Goal: Task Accomplishment & Management: Manage account settings

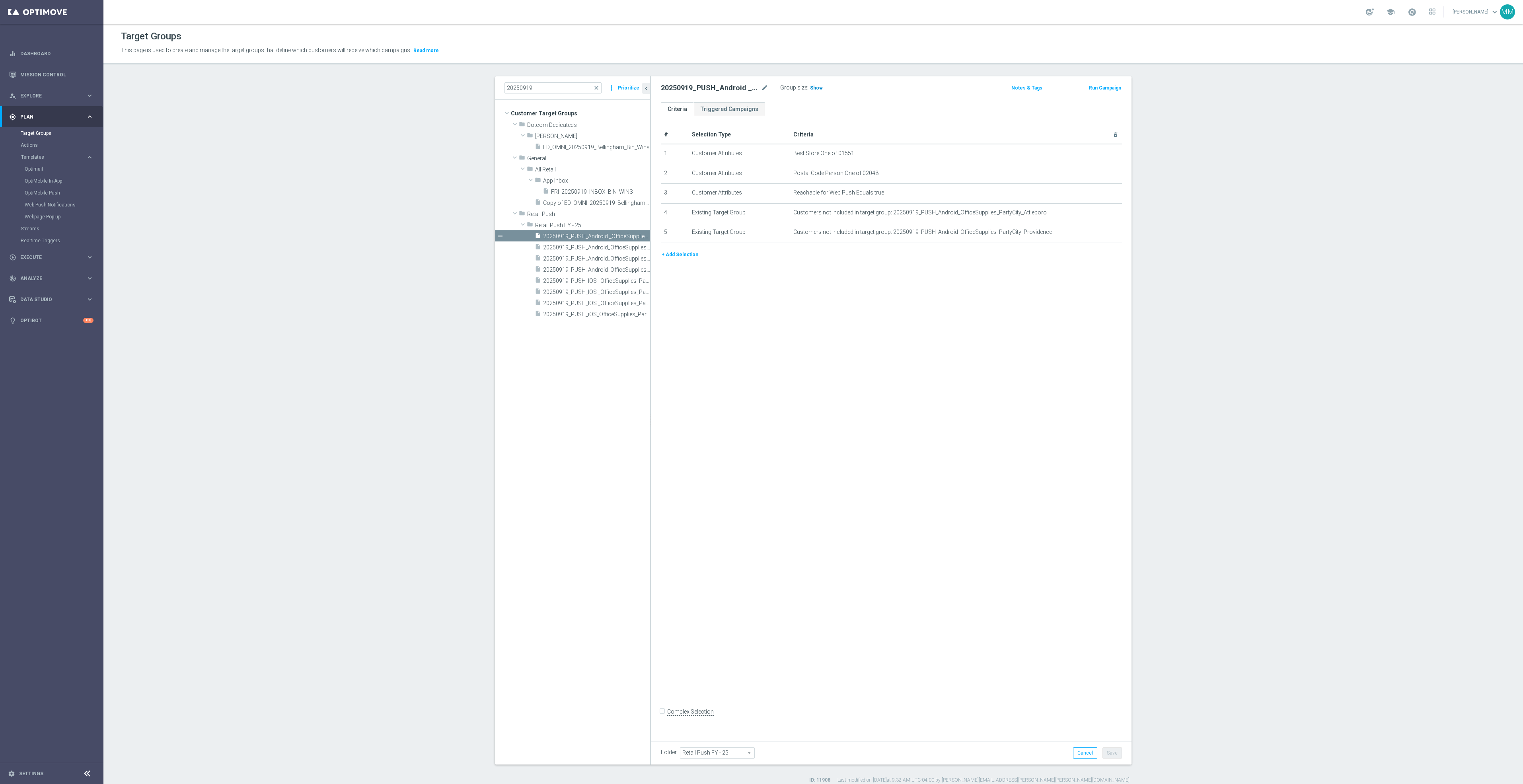
click at [810, 87] on span "Show" at bounding box center [817, 87] width 13 height 5
click at [622, 293] on span "20250919_PUSH_IOS _OfficeSupplies_PartyCity_Mansfield" at bounding box center [587, 292] width 89 height 7
click at [810, 87] on span "Show" at bounding box center [817, 87] width 13 height 5
click at [586, 248] on span "20250919_PUSH_Android_OfficeSupplies_PartyCity_Attleboro" at bounding box center [587, 248] width 89 height 7
click at [810, 86] on span "Show" at bounding box center [817, 87] width 13 height 5
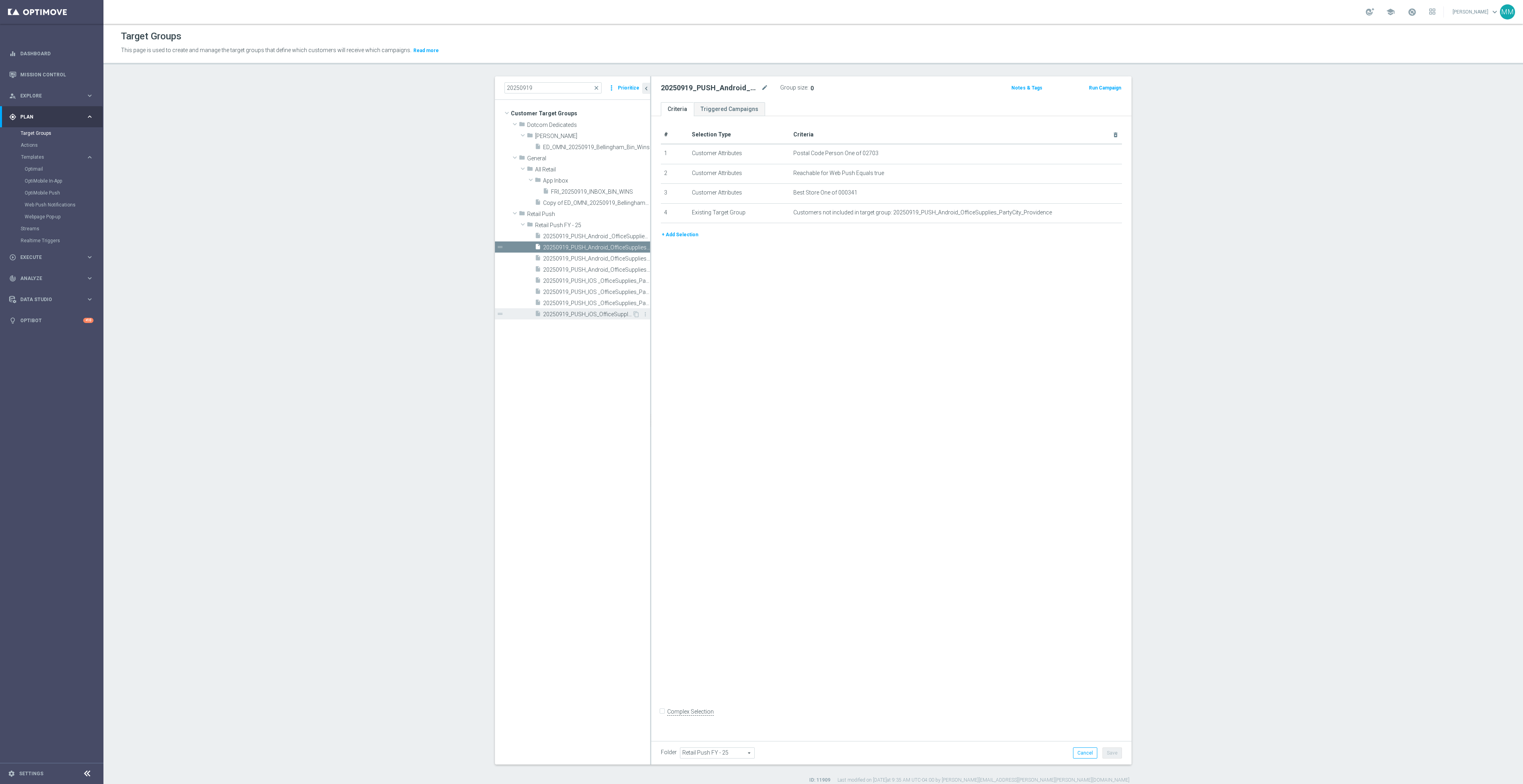
click at [603, 316] on span "20250919_PUSH_iOS_OfficeSupplies_PartyCity_Attleboro" at bounding box center [587, 314] width 89 height 7
click at [810, 89] on h3 "Show" at bounding box center [817, 87] width 15 height 8
click at [599, 268] on span "20250919_PUSH_Android_OfficeSupplies_PartyCity_Providence" at bounding box center [587, 270] width 89 height 7
click at [810, 89] on span "Show" at bounding box center [817, 87] width 13 height 5
drag, startPoint x: 580, startPoint y: 306, endPoint x: 576, endPoint y: 306, distance: 4.0
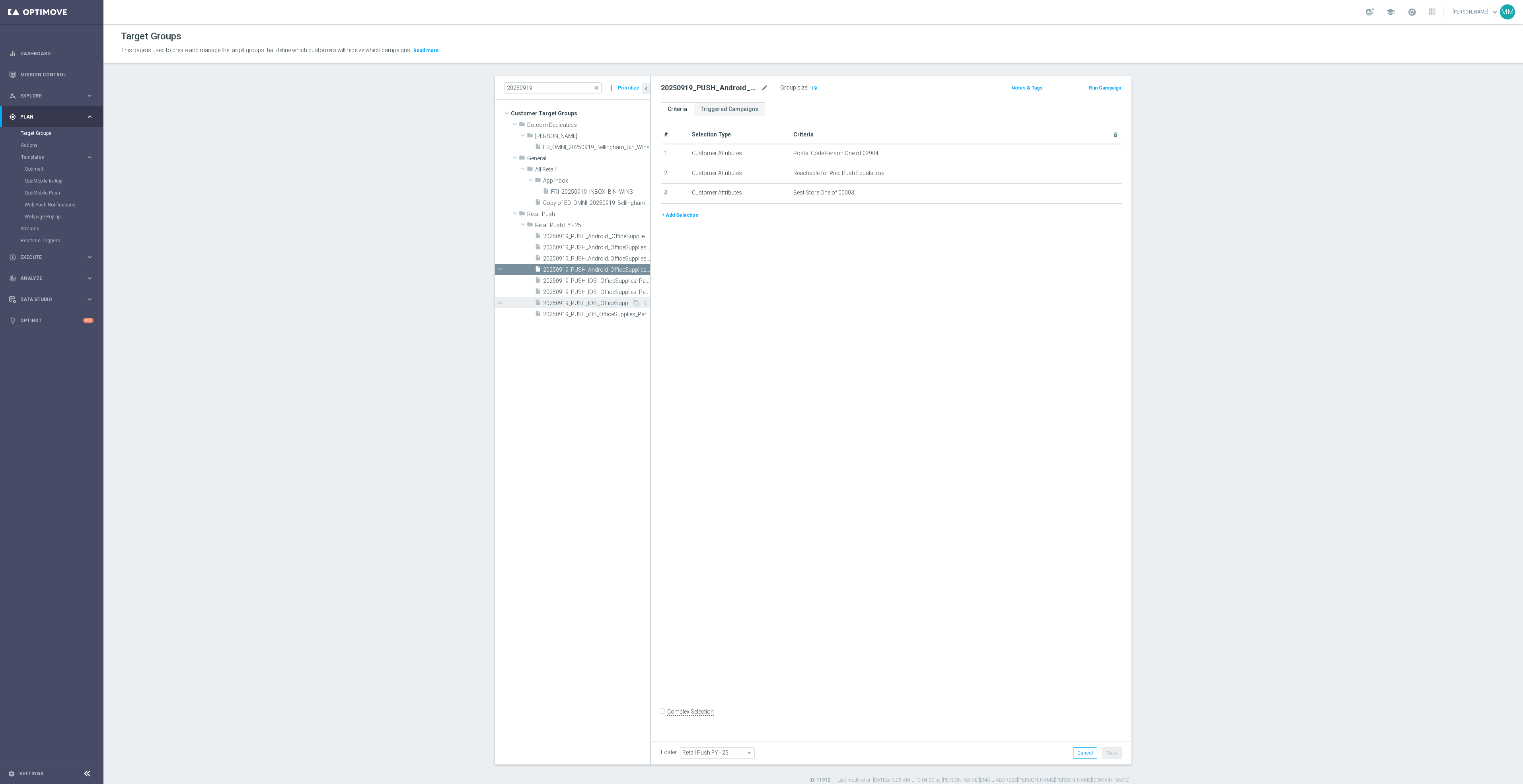
click at [580, 306] on span "20250919_PUSH_IOS _OfficeSupplies_PartyCity_Providence" at bounding box center [587, 303] width 89 height 7
click at [812, 92] on h3 "Show" at bounding box center [817, 87] width 15 height 8
drag, startPoint x: 609, startPoint y: 259, endPoint x: 732, endPoint y: 254, distance: 123.1
click at [609, 259] on span "20250919_PUSH_Android_OfficeSupplies_PartyCity_Bellingham" at bounding box center [596, 258] width 107 height 7
click at [810, 87] on span "Show" at bounding box center [817, 87] width 13 height 5
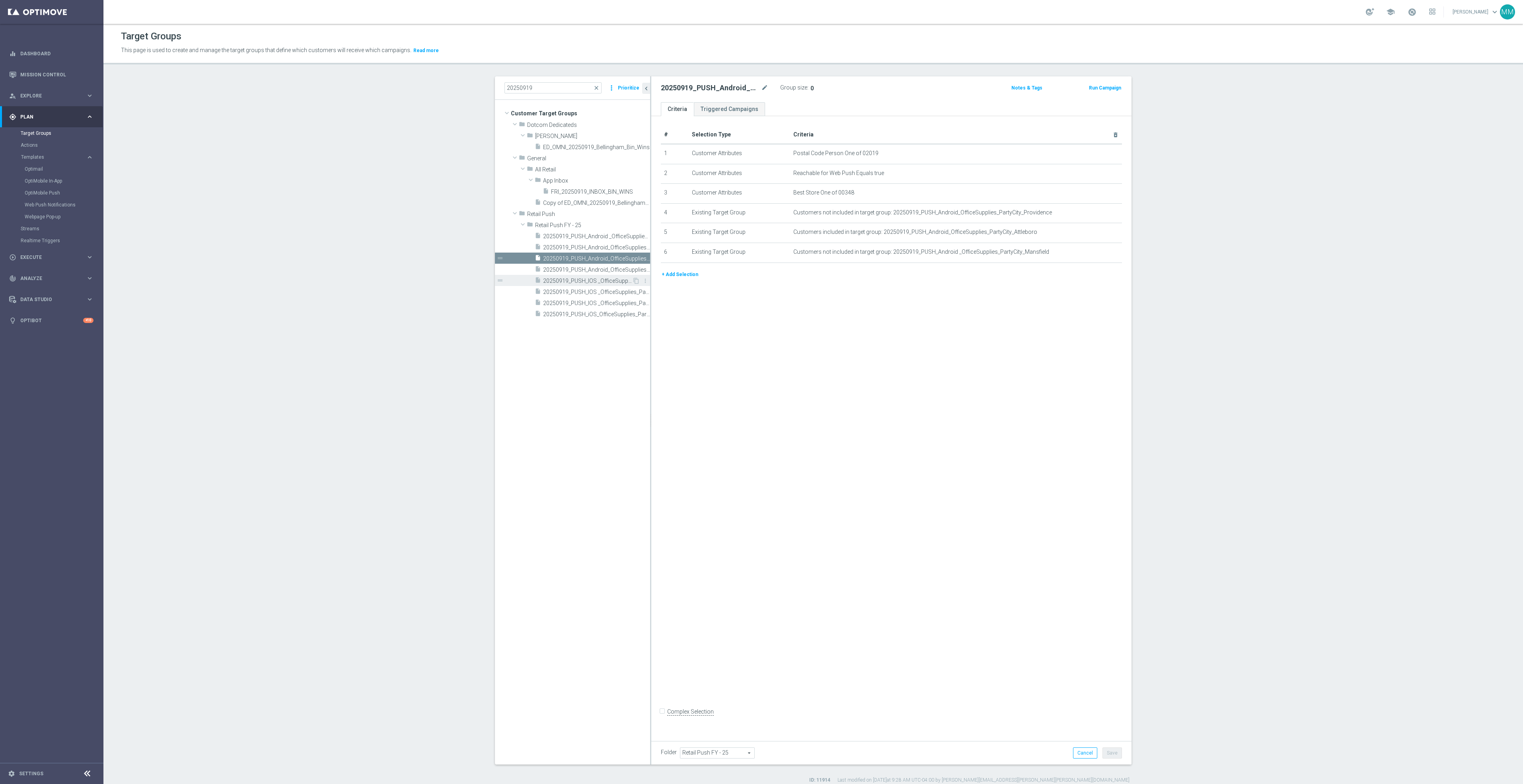
click at [609, 283] on span "20250919_PUSH_IOS _OfficeSupplies_PartyCity_Bellingham" at bounding box center [587, 280] width 89 height 7
click at [814, 86] on span "Show" at bounding box center [817, 87] width 13 height 5
drag, startPoint x: 526, startPoint y: 84, endPoint x: 542, endPoint y: 85, distance: 16.0
click at [528, 84] on input "20250919" at bounding box center [553, 88] width 97 height 11
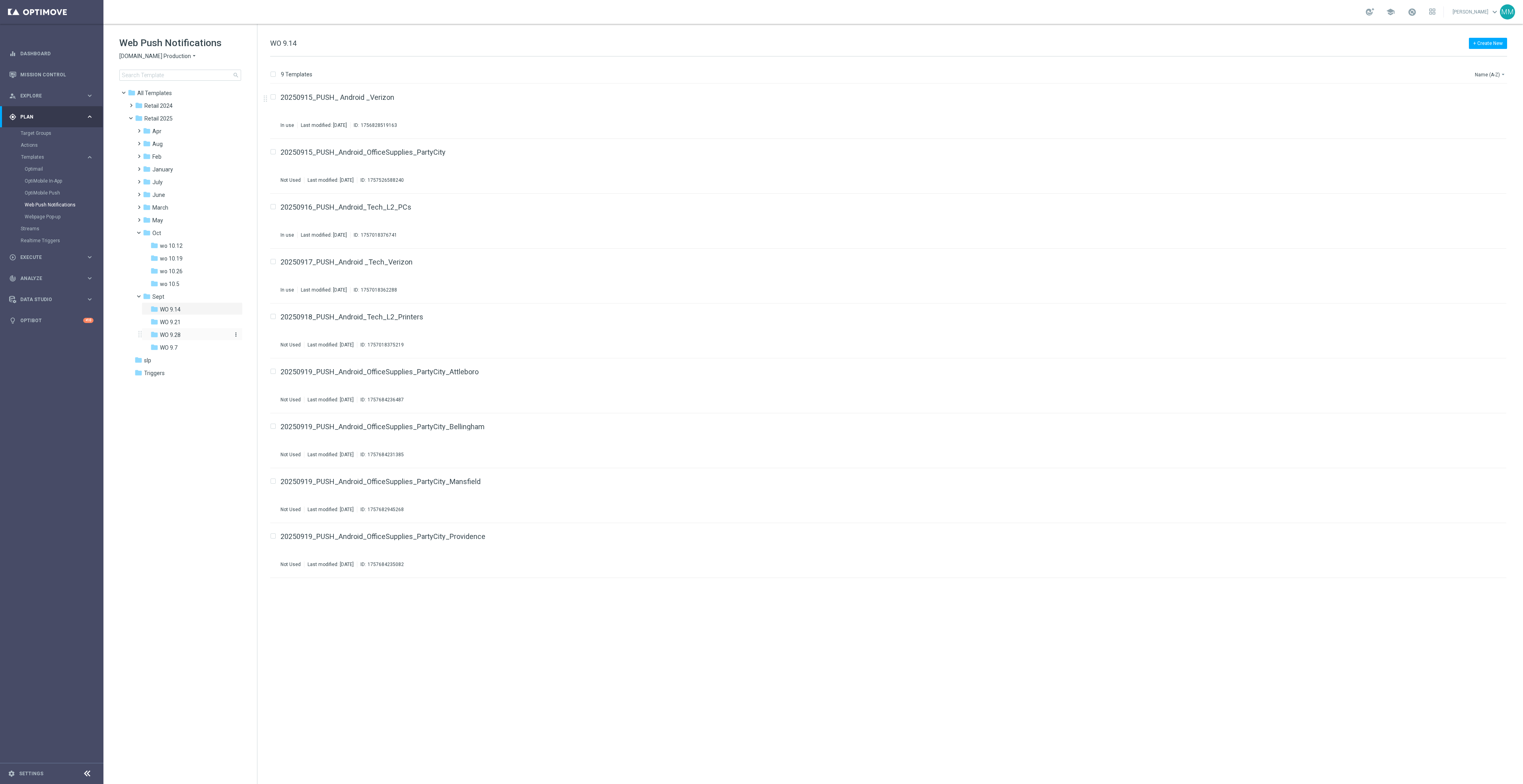
click at [187, 333] on div "folder WO 9.28" at bounding box center [190, 335] width 79 height 9
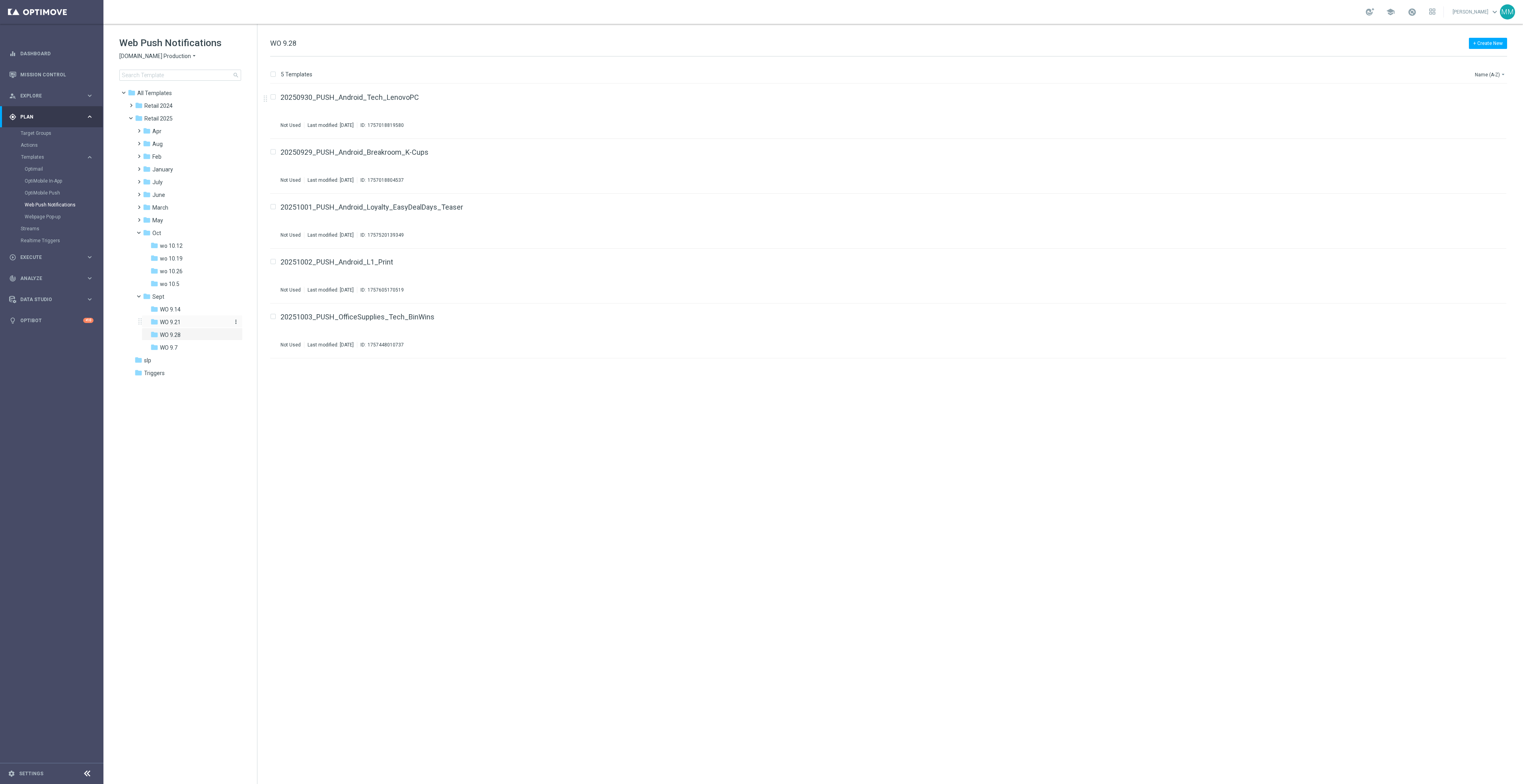
click at [192, 320] on div "folder WO 9.21" at bounding box center [190, 322] width 79 height 9
click at [190, 339] on div "folder WO 9.28" at bounding box center [190, 335] width 79 height 9
click at [188, 283] on div "folder wo 10.5" at bounding box center [190, 284] width 79 height 9
click at [190, 333] on div "folder WO 9.28" at bounding box center [190, 335] width 79 height 9
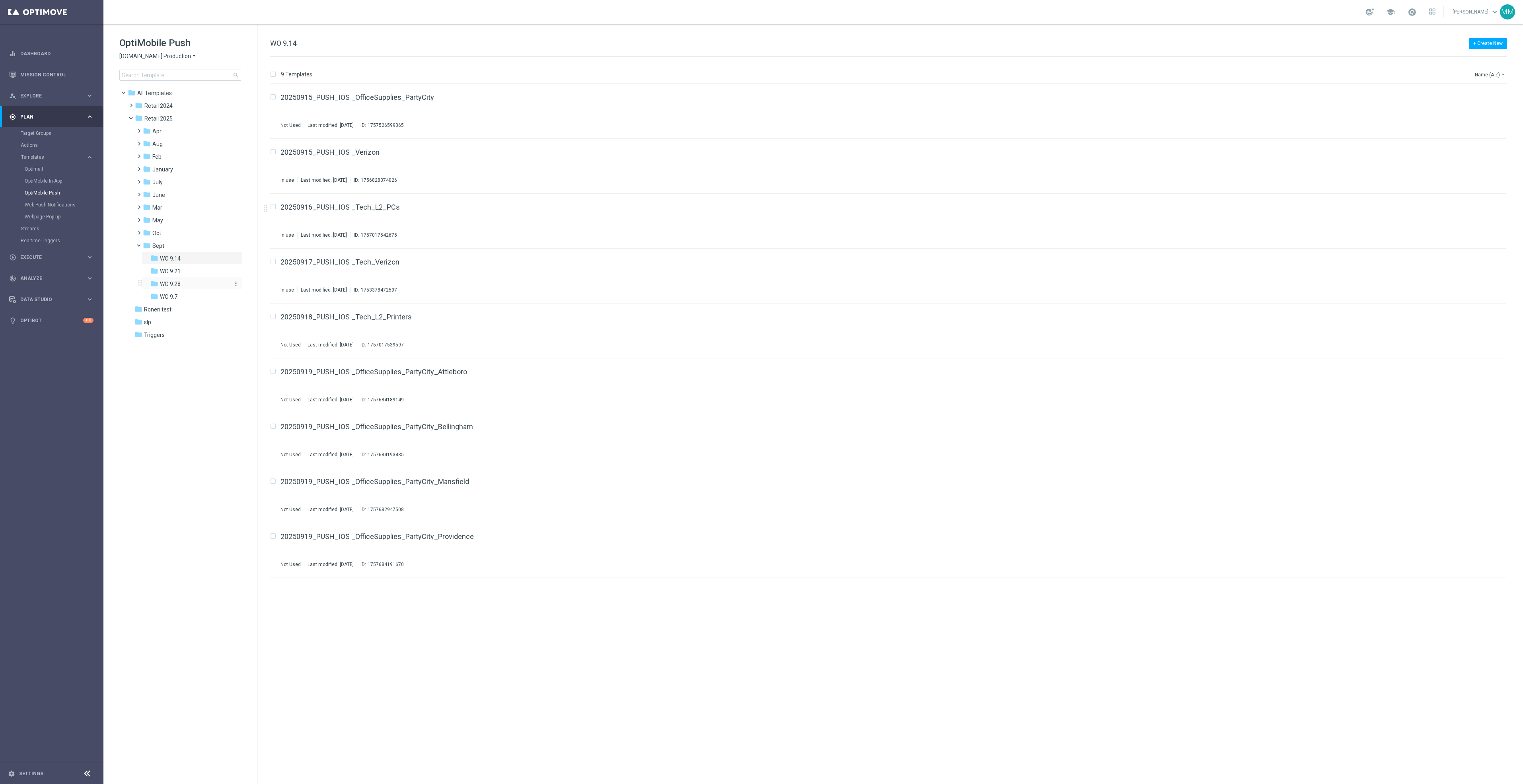
click at [196, 280] on div "folder WO 9.28" at bounding box center [190, 284] width 79 height 9
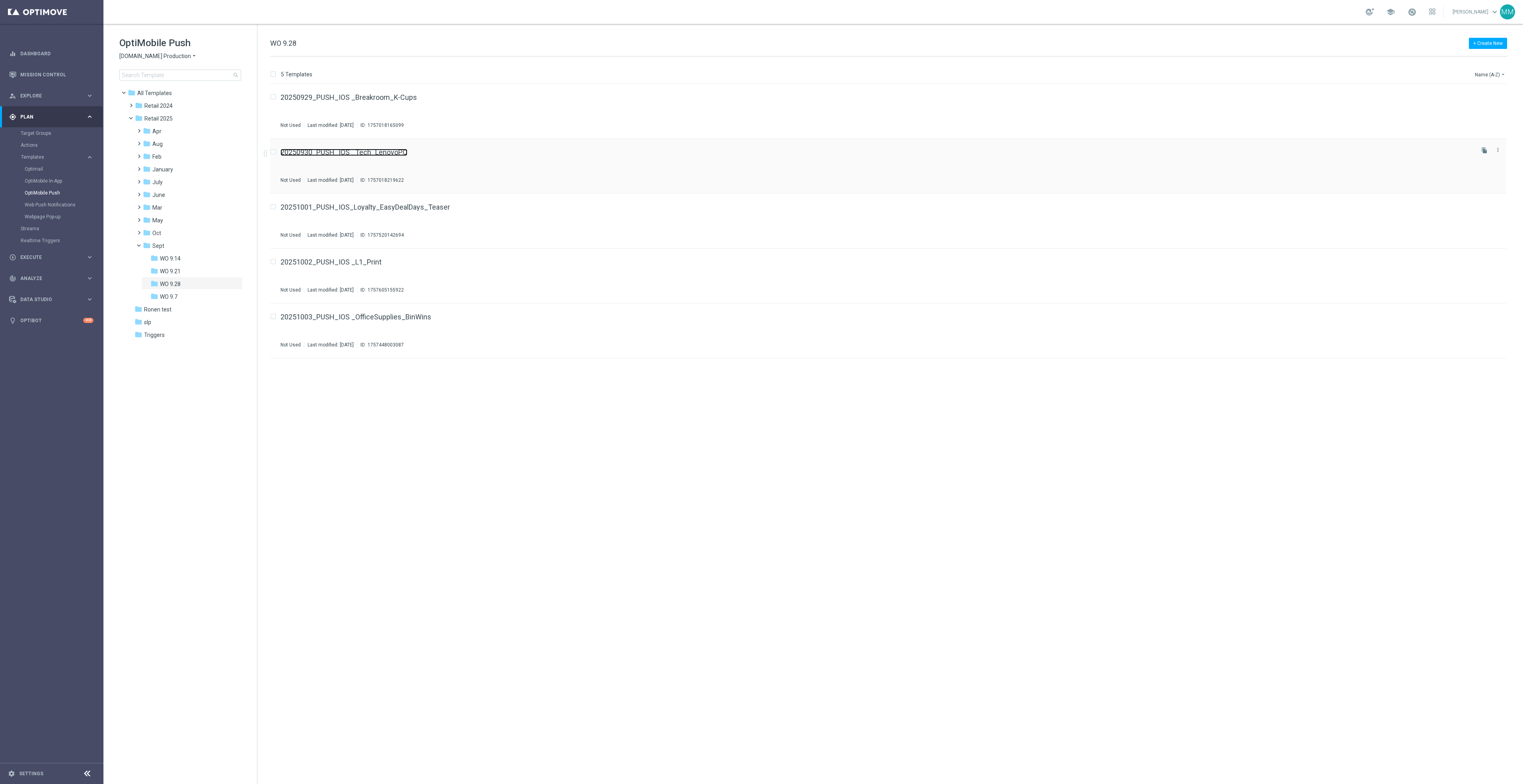
drag, startPoint x: 378, startPoint y: 157, endPoint x: 372, endPoint y: 154, distance: 6.7
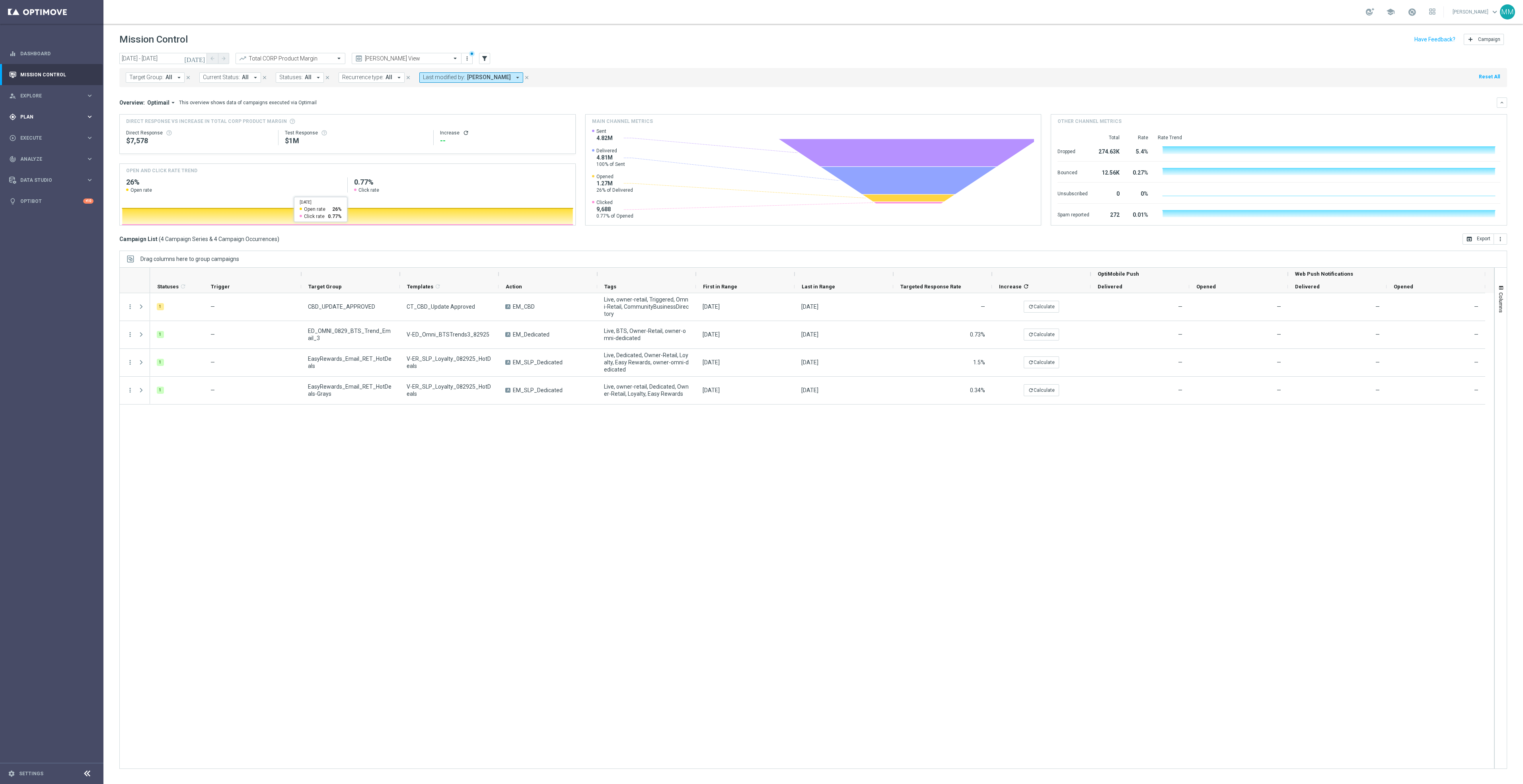
click at [55, 117] on span "Plan" at bounding box center [54, 117] width 66 height 5
click at [45, 159] on span "Templates" at bounding box center [50, 157] width 57 height 5
click at [38, 170] on link "Optimail" at bounding box center [54, 169] width 58 height 6
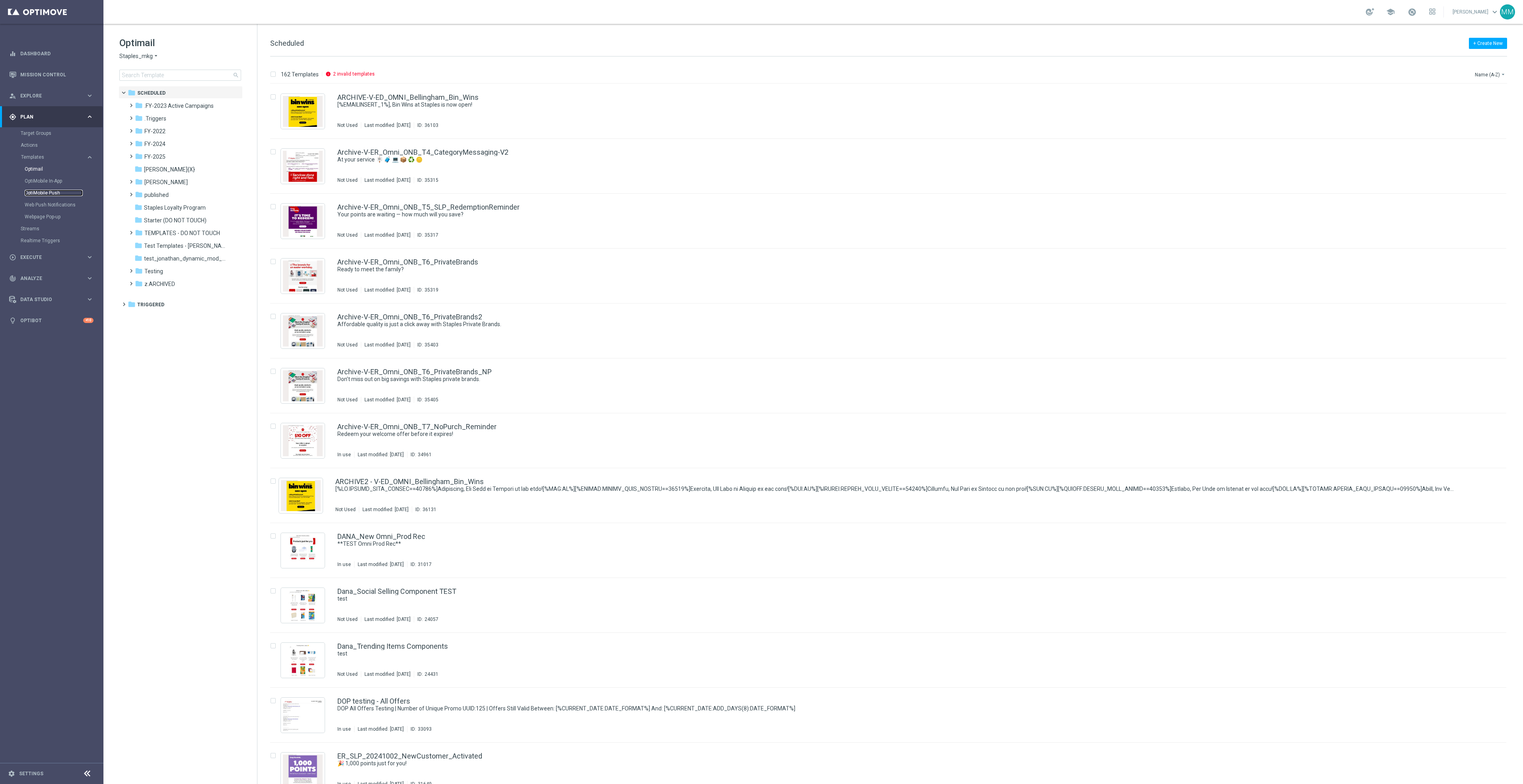
drag, startPoint x: 56, startPoint y: 193, endPoint x: 58, endPoint y: 206, distance: 13.2
click at [56, 193] on link "OptiMobile Push" at bounding box center [54, 193] width 58 height 6
click at [58, 206] on link "Web Push Notifications" at bounding box center [54, 205] width 58 height 6
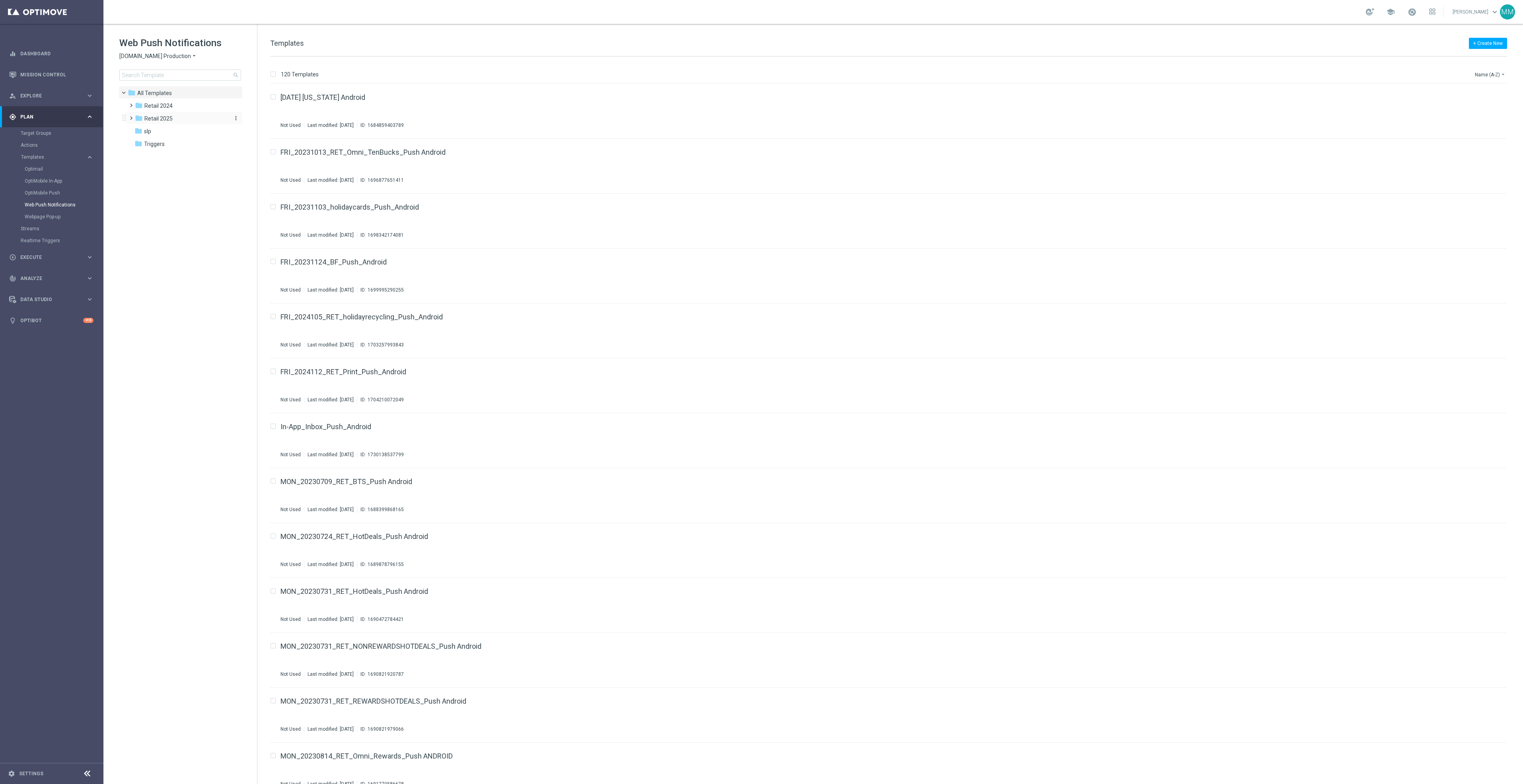
click at [167, 118] on span "Retail 2025" at bounding box center [158, 118] width 28 height 7
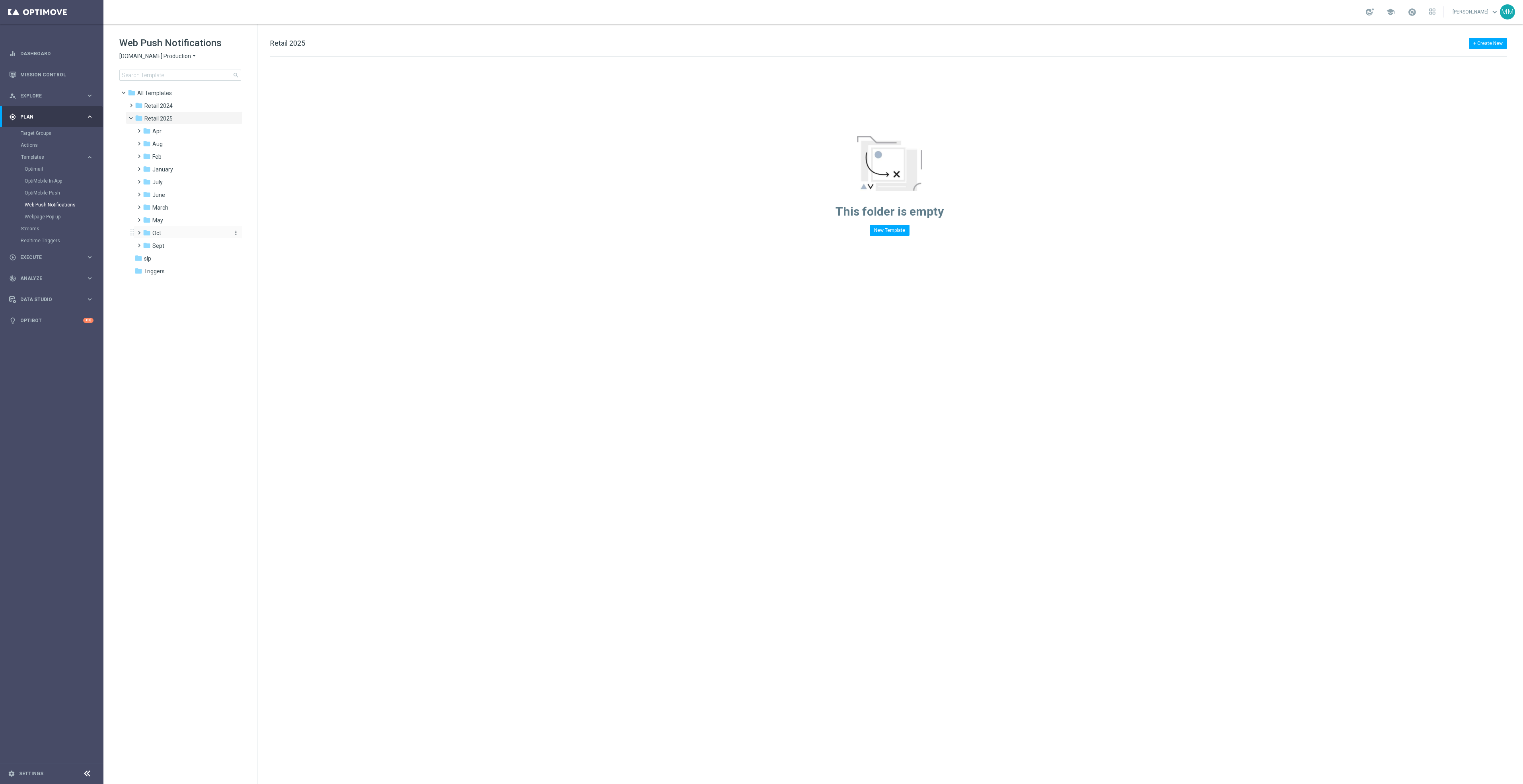
click at [172, 232] on div "folder Oct" at bounding box center [185, 233] width 85 height 9
click at [191, 280] on div "folder wo 10.5" at bounding box center [190, 284] width 79 height 9
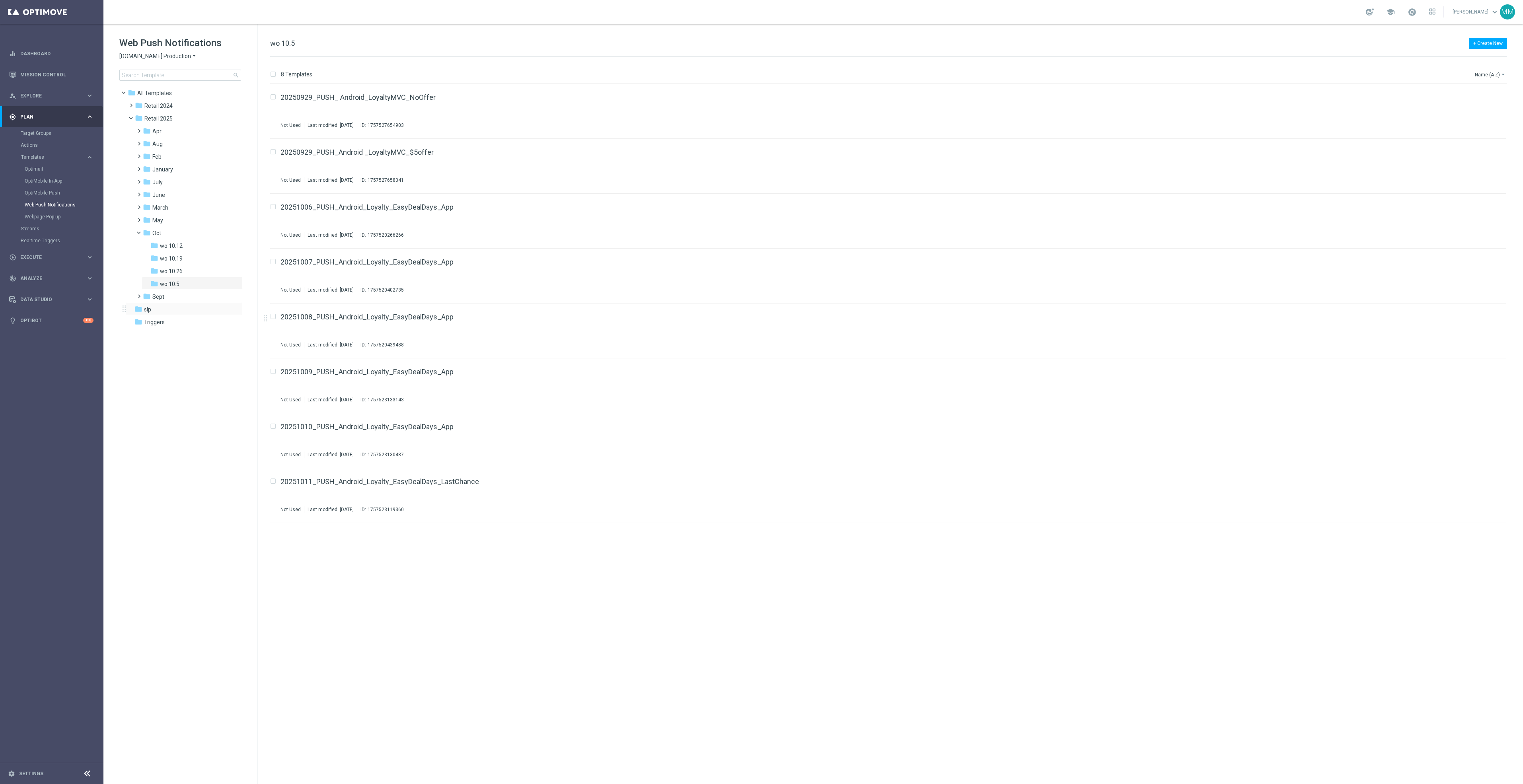
click at [190, 303] on div "folder slp more_vert" at bounding box center [183, 309] width 117 height 13
click at [190, 292] on div "folder Sept" at bounding box center [185, 296] width 85 height 9
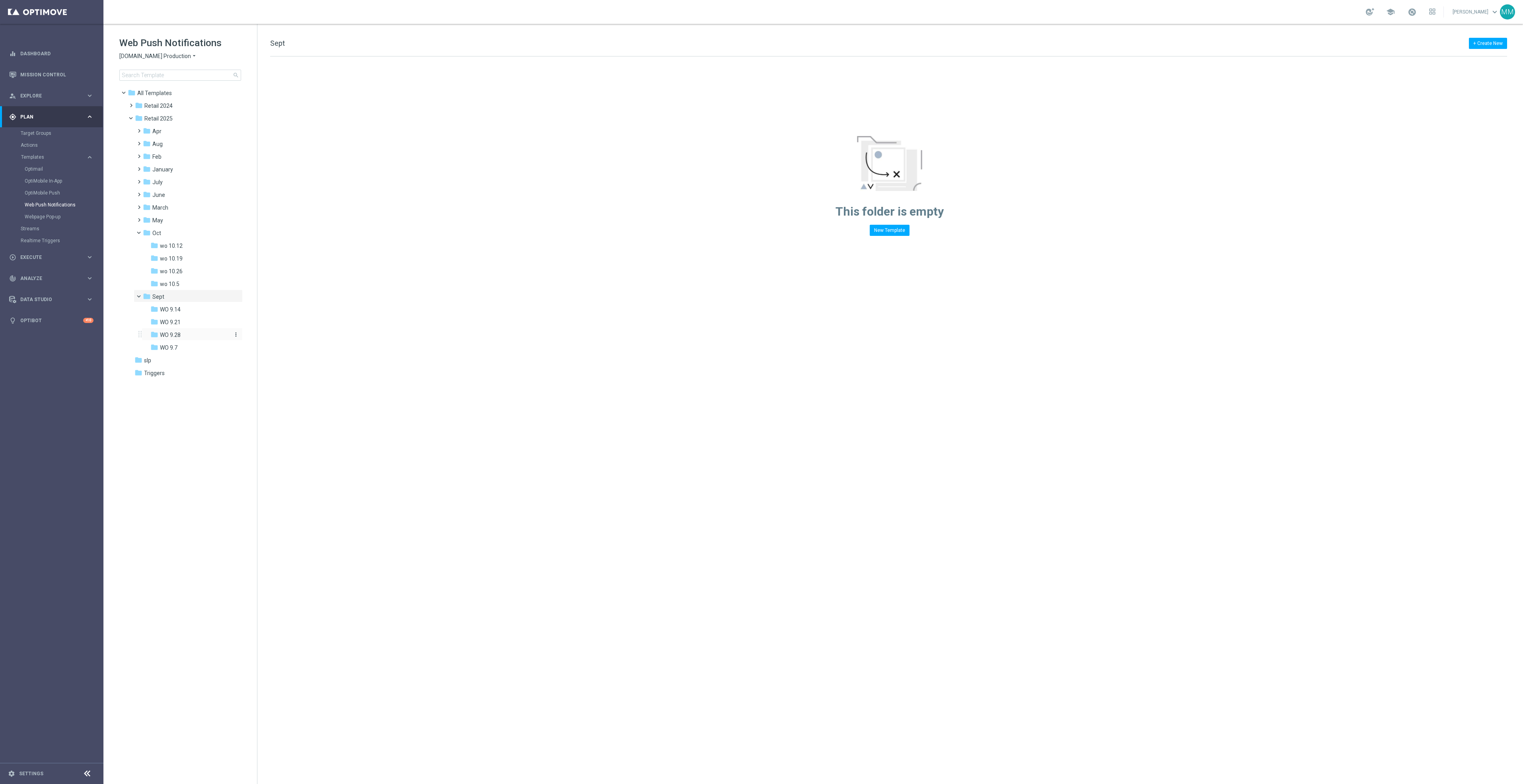
click at [187, 336] on div "folder WO 9.28" at bounding box center [190, 335] width 79 height 9
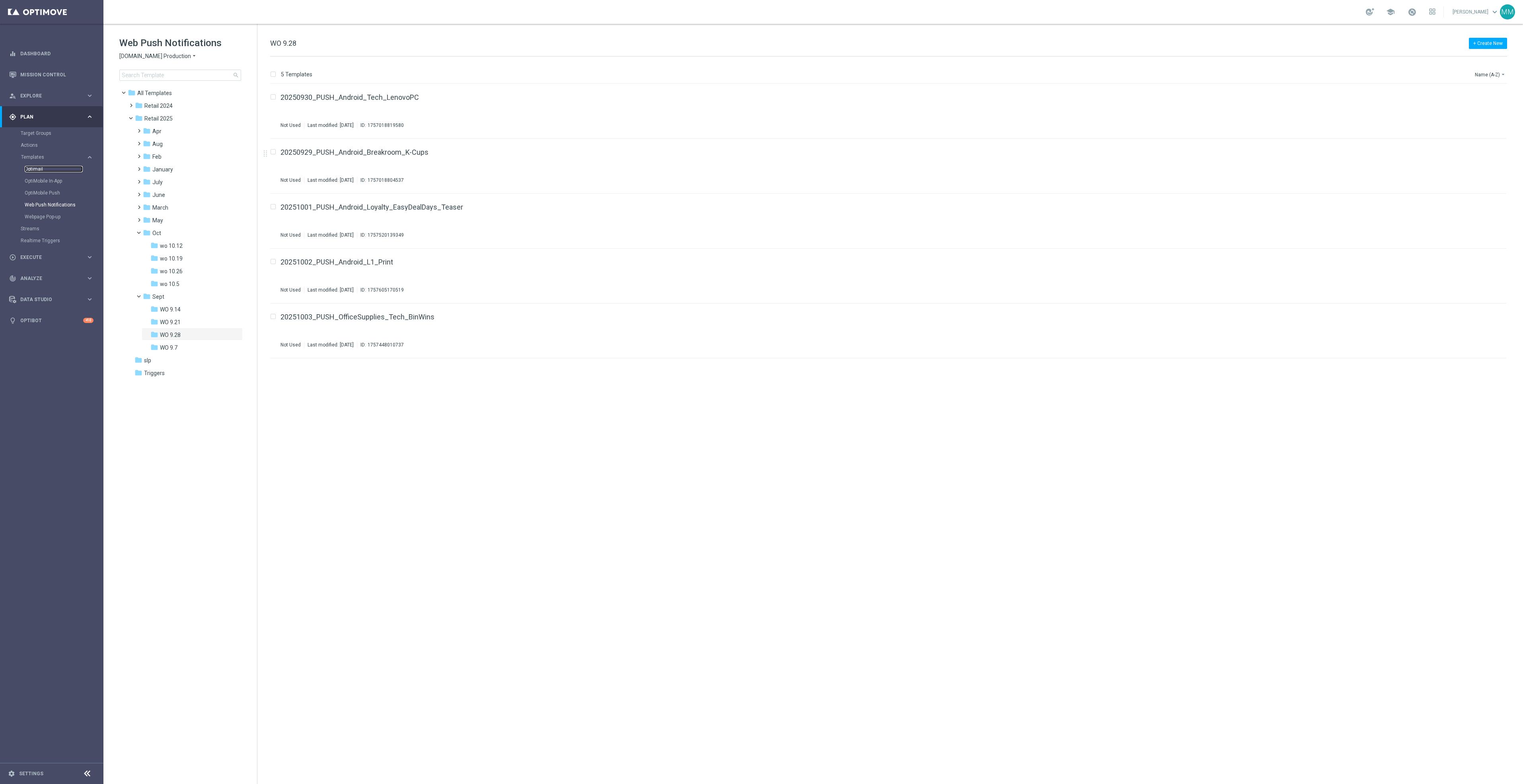
click at [37, 170] on link "Optimail" at bounding box center [54, 169] width 58 height 6
click at [36, 172] on link "Optimail" at bounding box center [54, 169] width 58 height 6
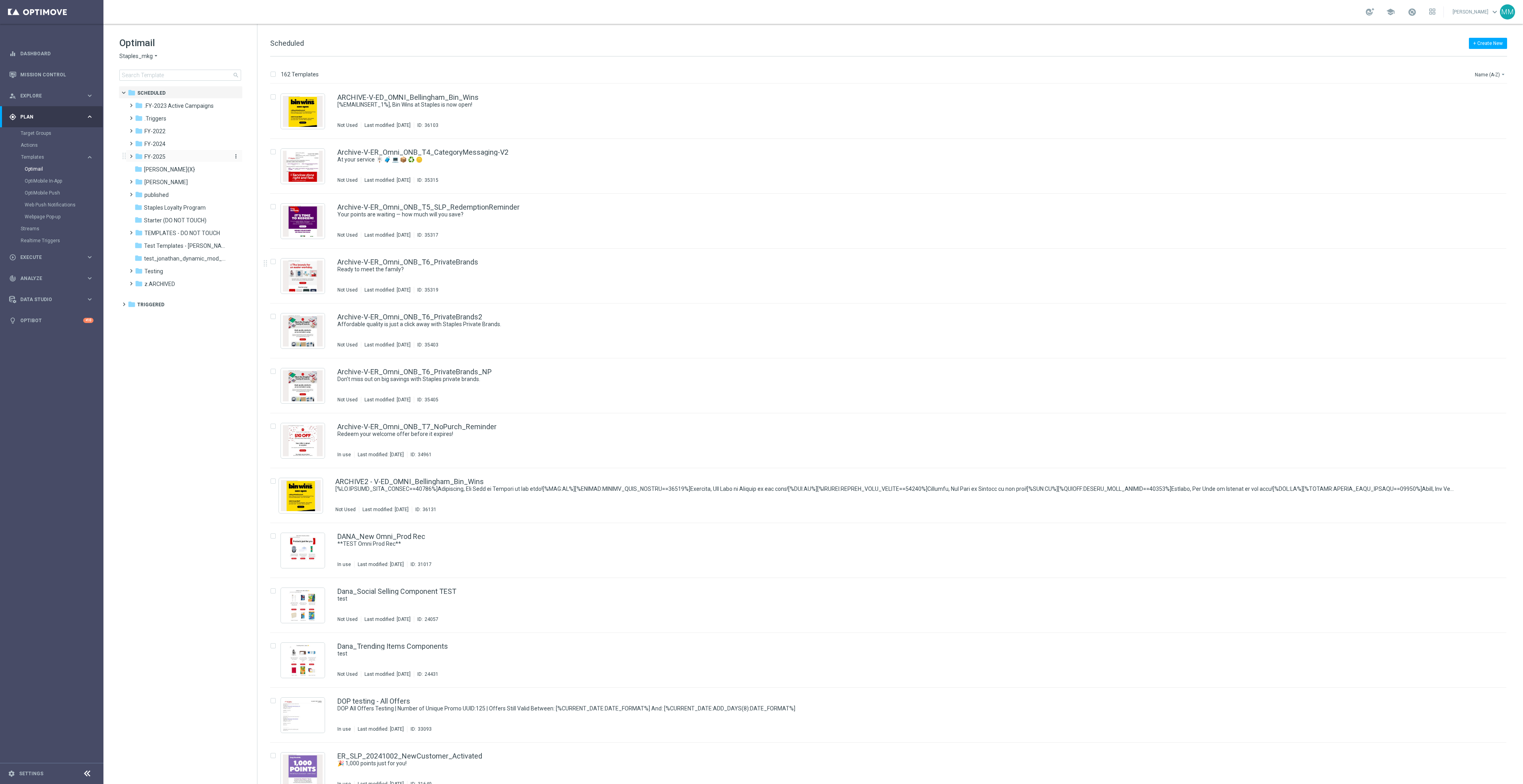
click at [167, 157] on div "folder FY-2025" at bounding box center [180, 157] width 92 height 9
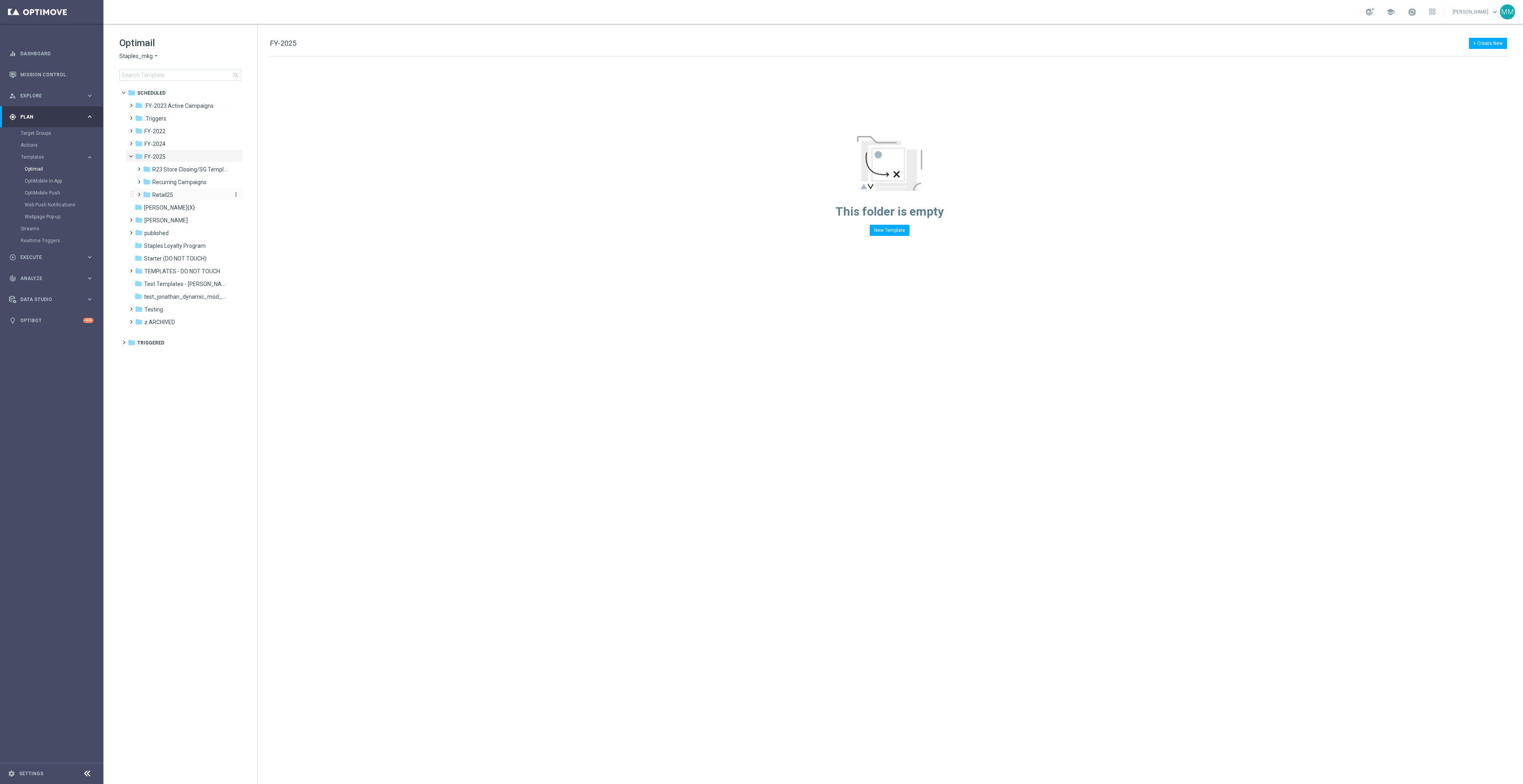
click at [174, 194] on div "folder Retail25" at bounding box center [185, 195] width 85 height 9
click at [193, 318] on div "folder Sept 25 R" at bounding box center [190, 322] width 78 height 9
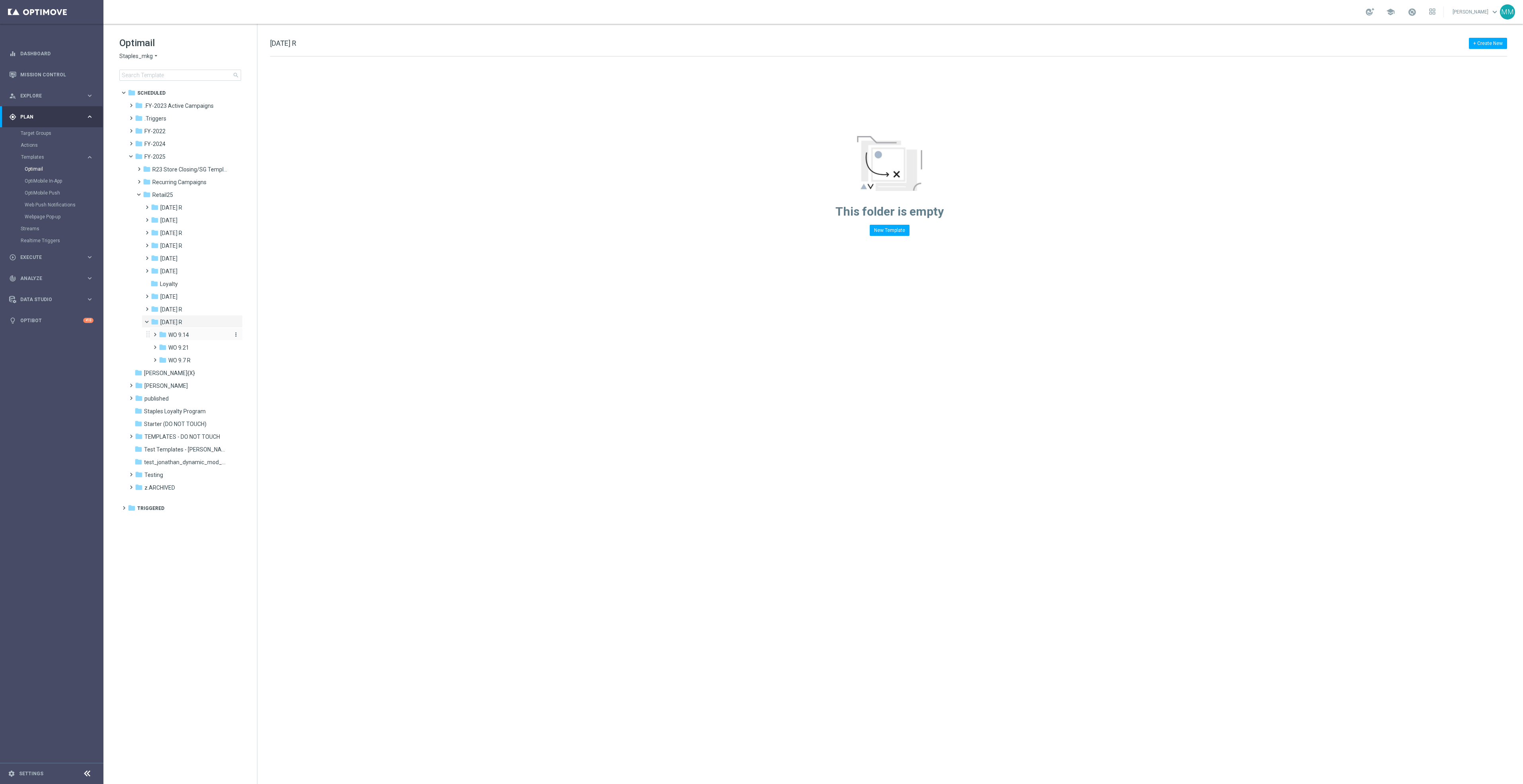
click at [192, 335] on div "folder WO 9.14" at bounding box center [194, 335] width 71 height 9
click at [196, 350] on div "folder Fri 9/19" at bounding box center [199, 348] width 65 height 9
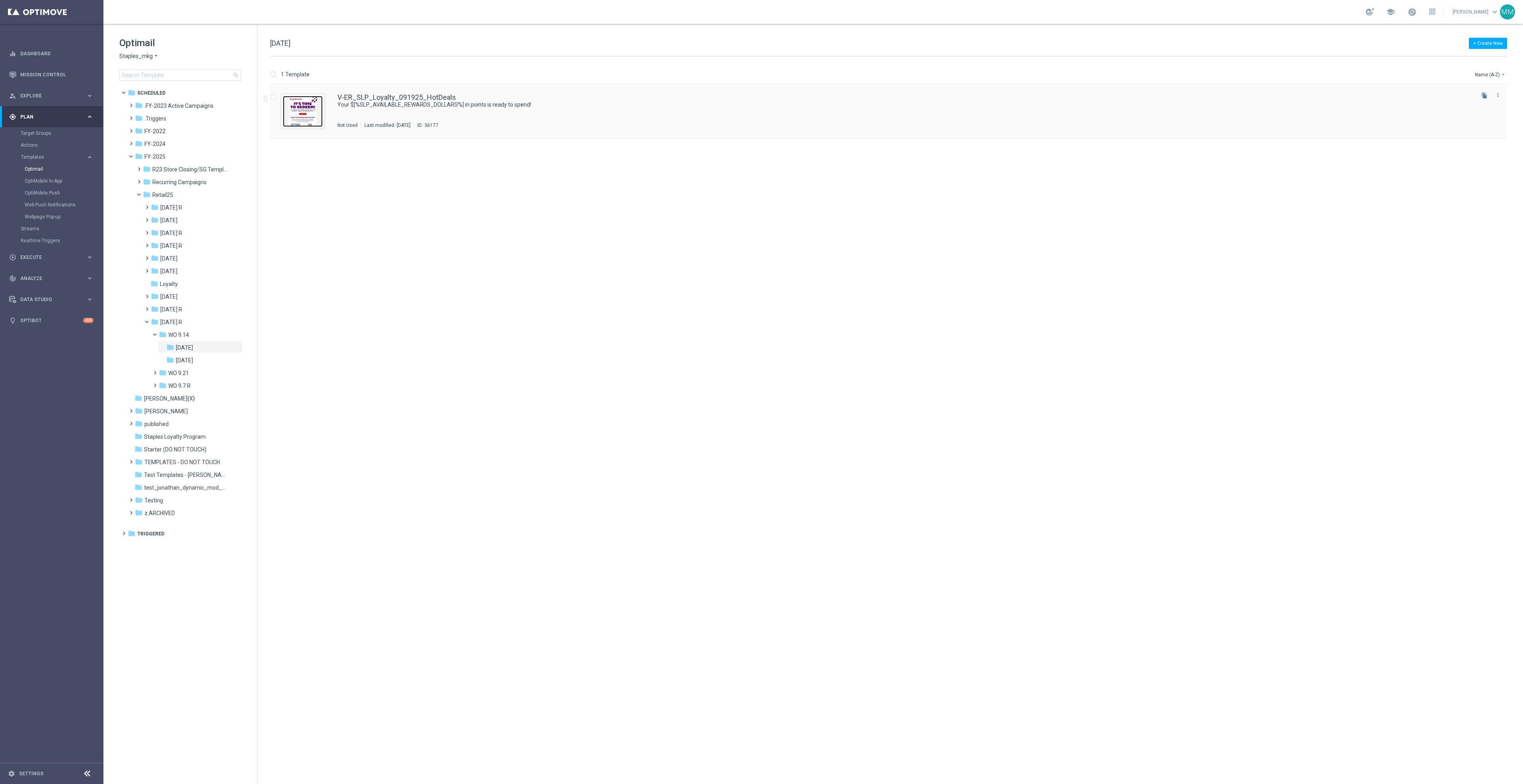
click at [300, 112] on img "Press SPACE to select this row." at bounding box center [303, 111] width 40 height 31
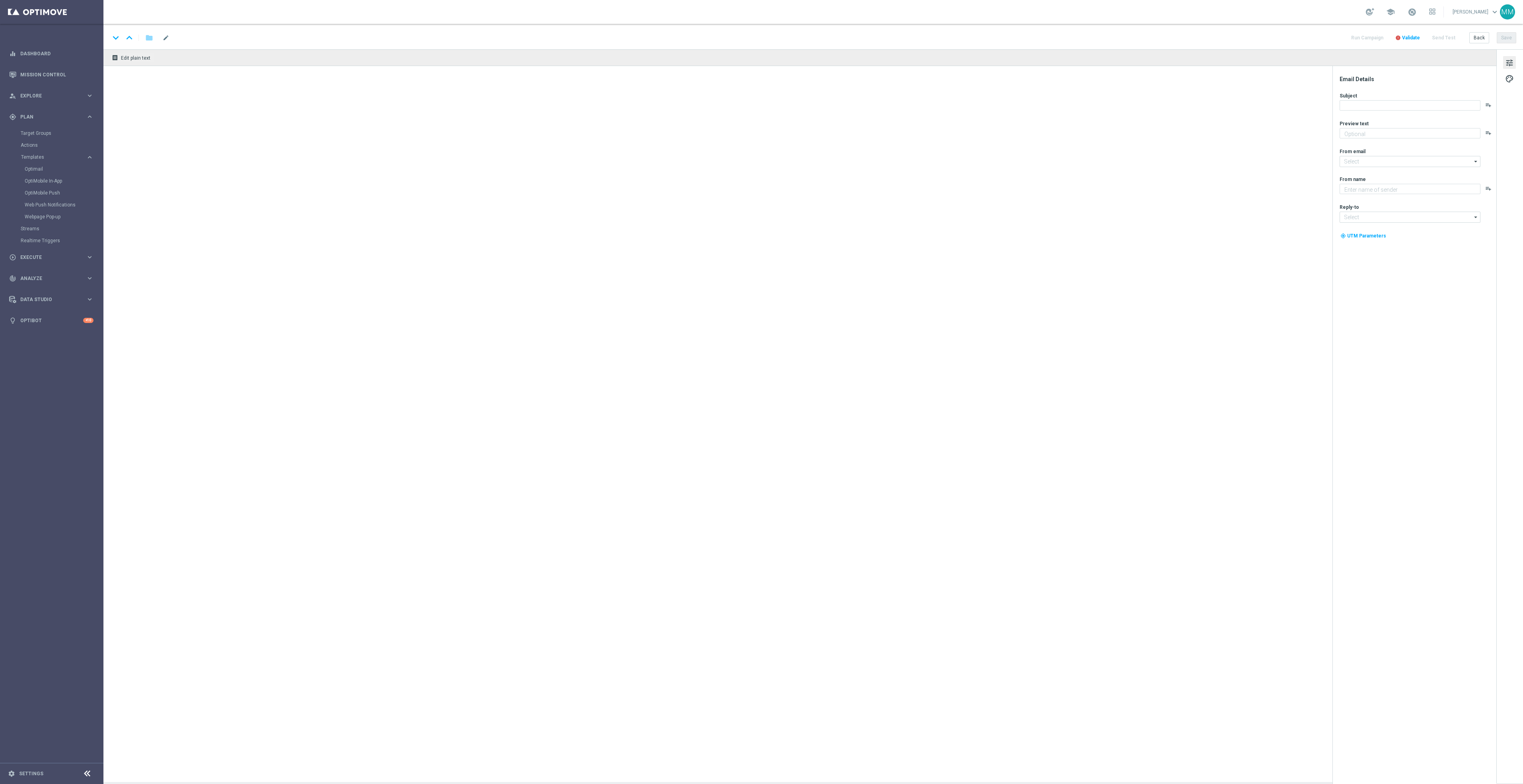
type textarea "Redeem now and save on these top deals."
type textarea "Staples"
type input "staples@connected.staples.com"
type input "info@staples.com"
click at [274, 37] on span "V-ER_SLP_Loyalty_091925_HotDeals" at bounding box center [220, 37] width 123 height 9
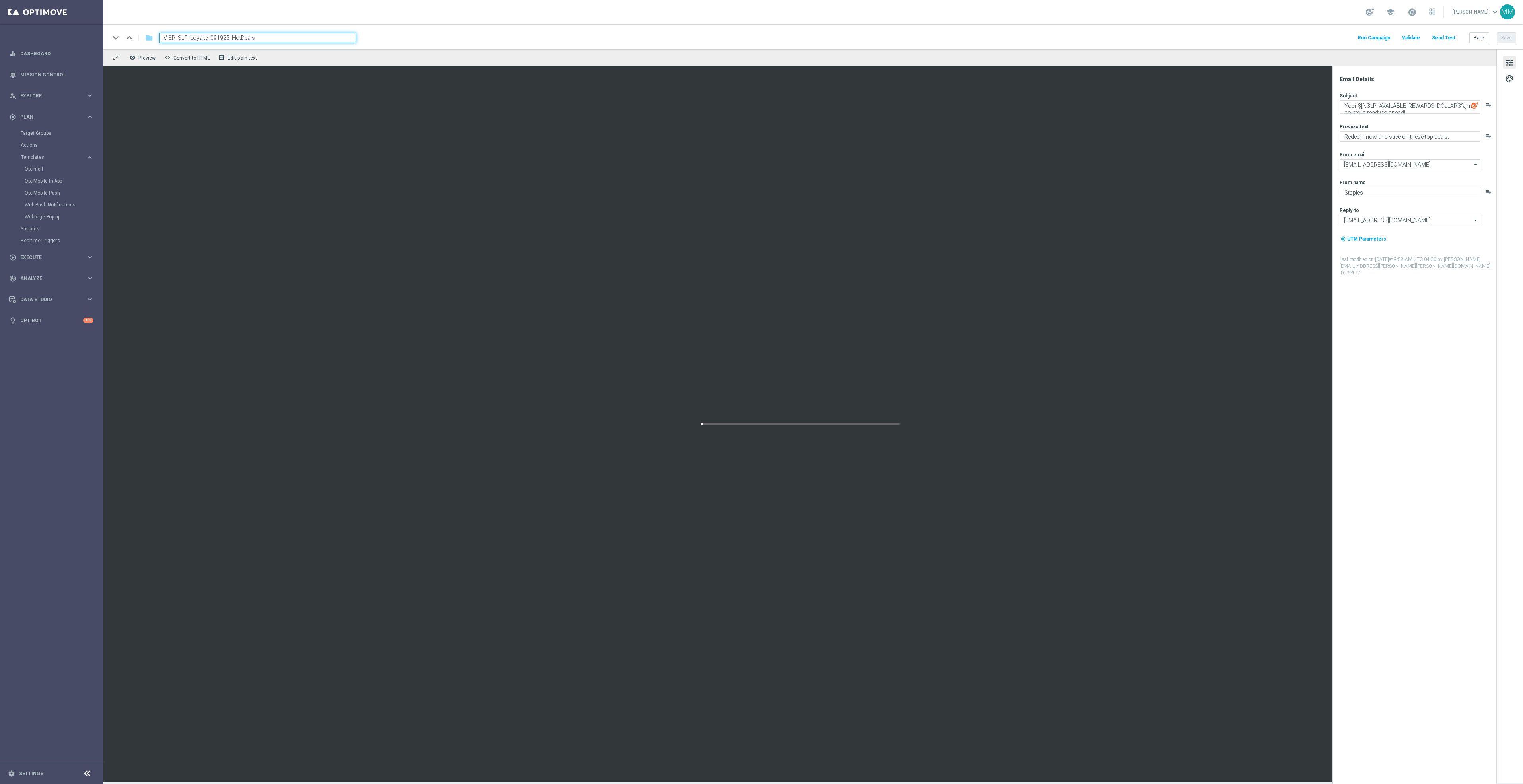
drag, startPoint x: 275, startPoint y: 37, endPoint x: 157, endPoint y: 34, distance: 118.0
click at [158, 34] on div "V-ER_SLP_Loyalty_091925_HotDeals" at bounding box center [255, 38] width 203 height 11
click at [1448, 40] on button "Send Test" at bounding box center [1443, 38] width 26 height 11
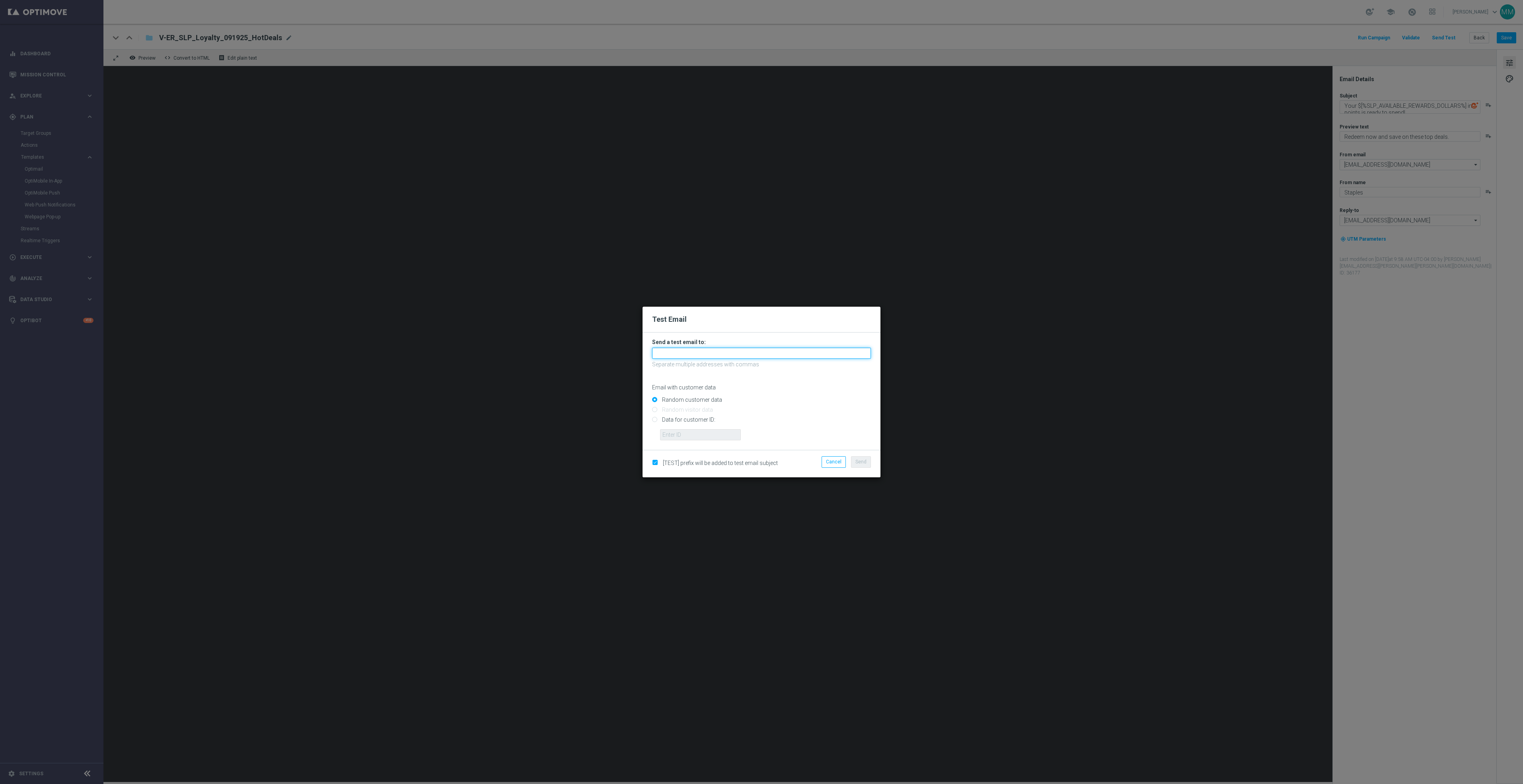
click at [787, 348] on input "text" at bounding box center [762, 353] width 219 height 11
paste input "staples.96a1-bfewo@litmusemail.com"
type input "staples.96a1-bfewo@litmusemail.com"
click at [705, 424] on input "Data for customer ID:" at bounding box center [762, 423] width 219 height 11
radio input "true"
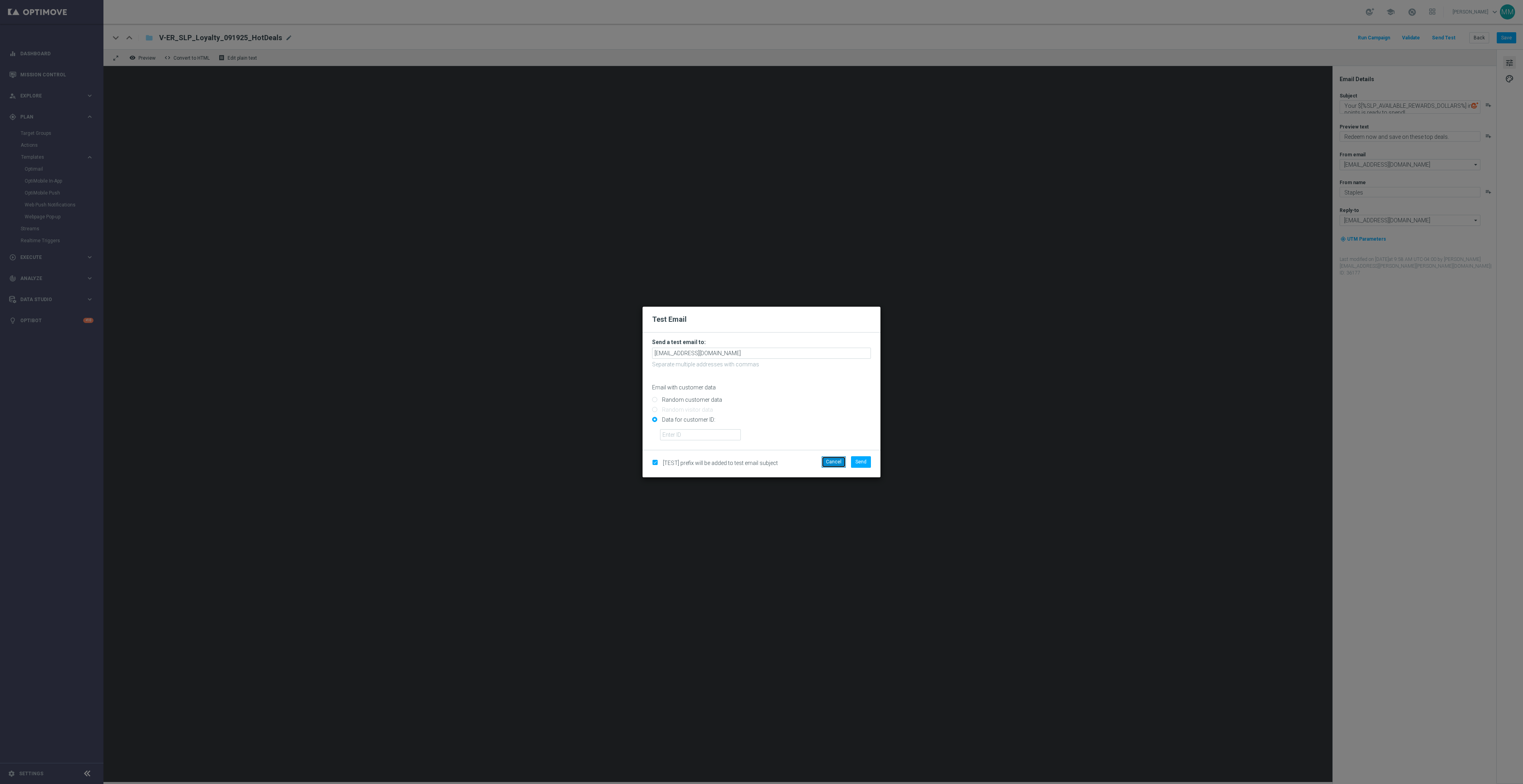
click at [842, 462] on button "Cancel" at bounding box center [834, 462] width 24 height 11
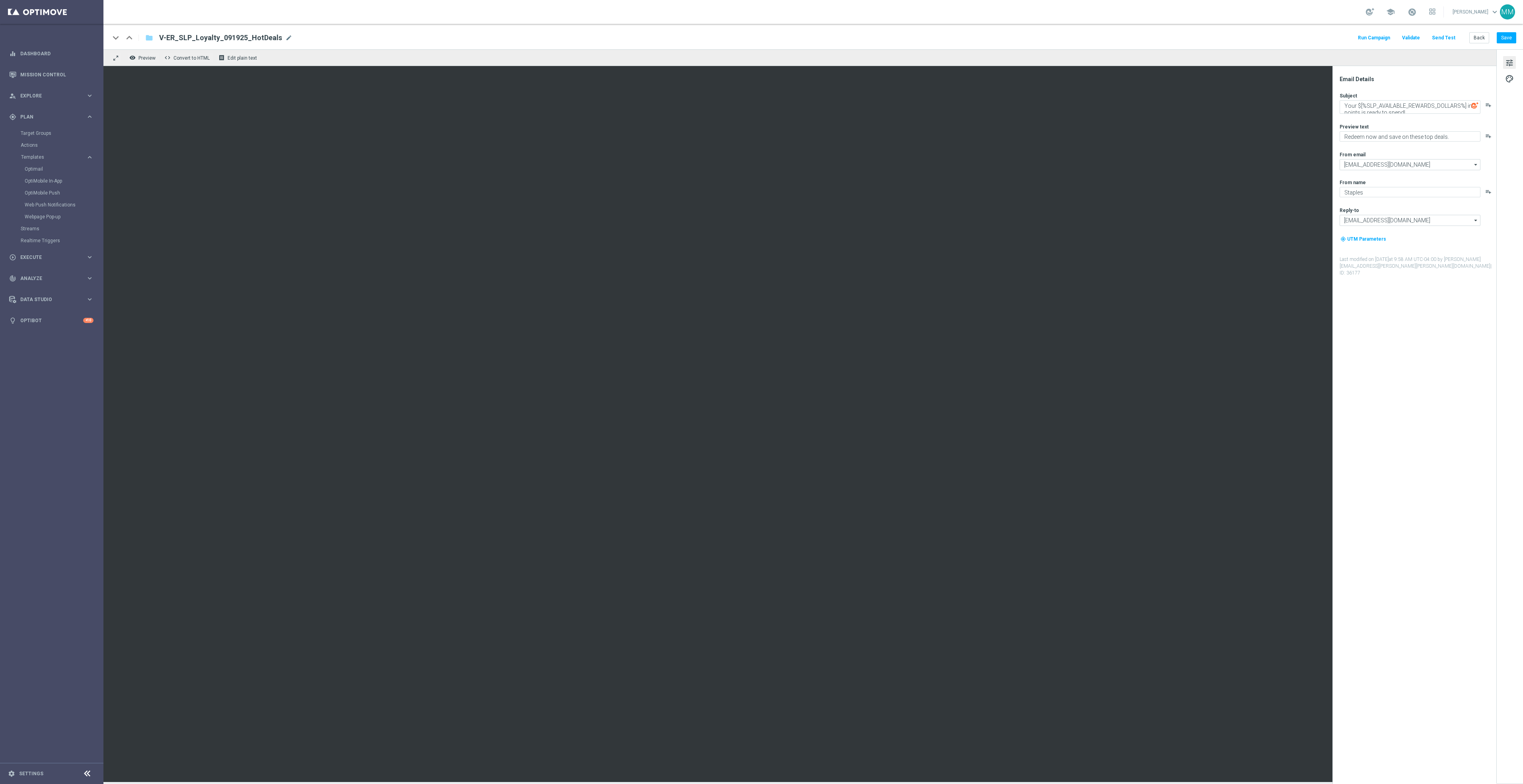
click at [279, 34] on div "V-ER_SLP_Loyalty_091925_HotDeals mode_edit" at bounding box center [226, 38] width 133 height 11
click at [44, 73] on link "Mission Control" at bounding box center [57, 75] width 73 height 21
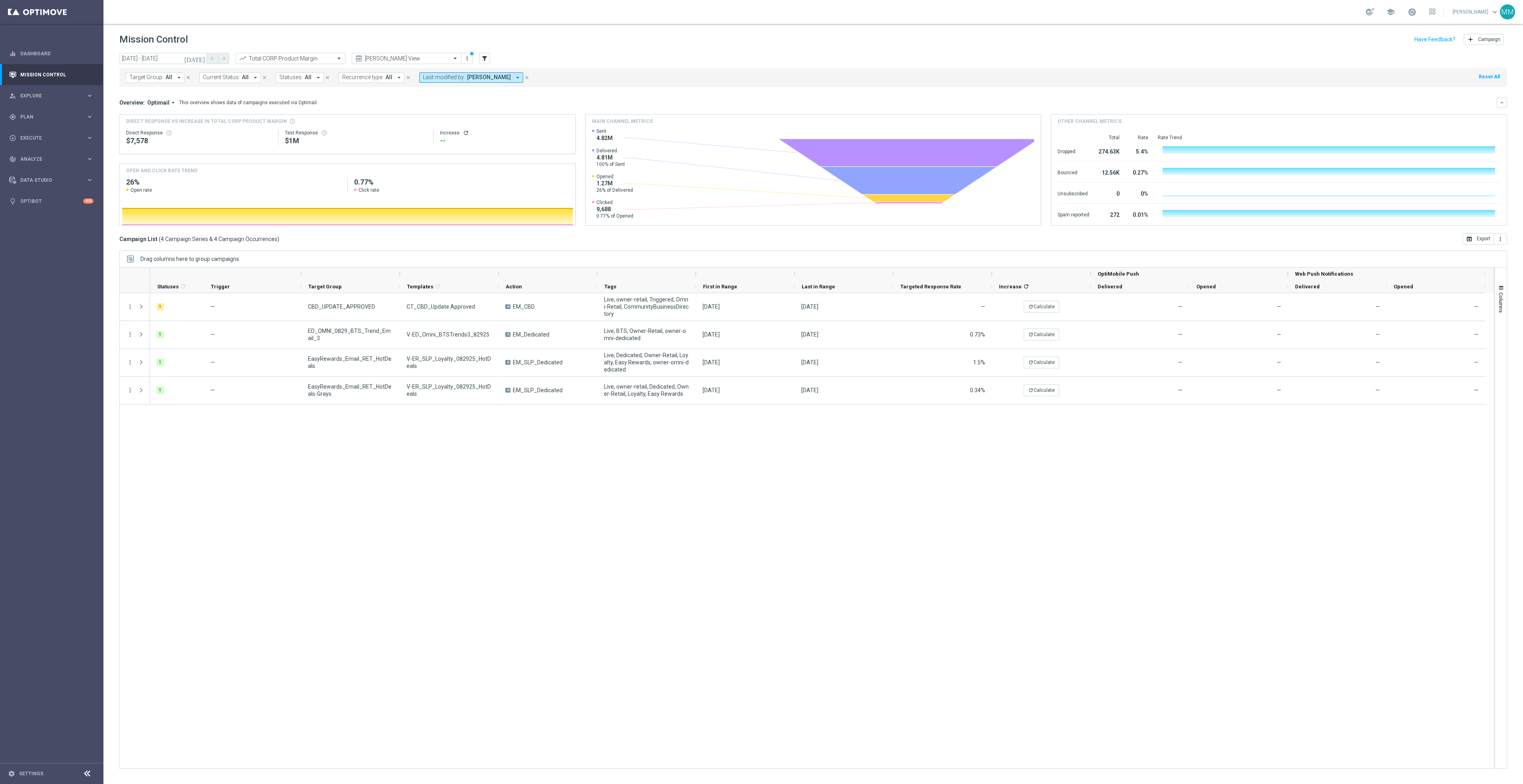
drag, startPoint x: 496, startPoint y: 541, endPoint x: 484, endPoint y: 534, distance: 13.9
click at [496, 541] on div "1 — CBD_UPDATE_APPROVED CT_CBD_Update Approved A EM_CBD Live, owner-retail, Tri…" at bounding box center [822, 531] width 1344 height 475
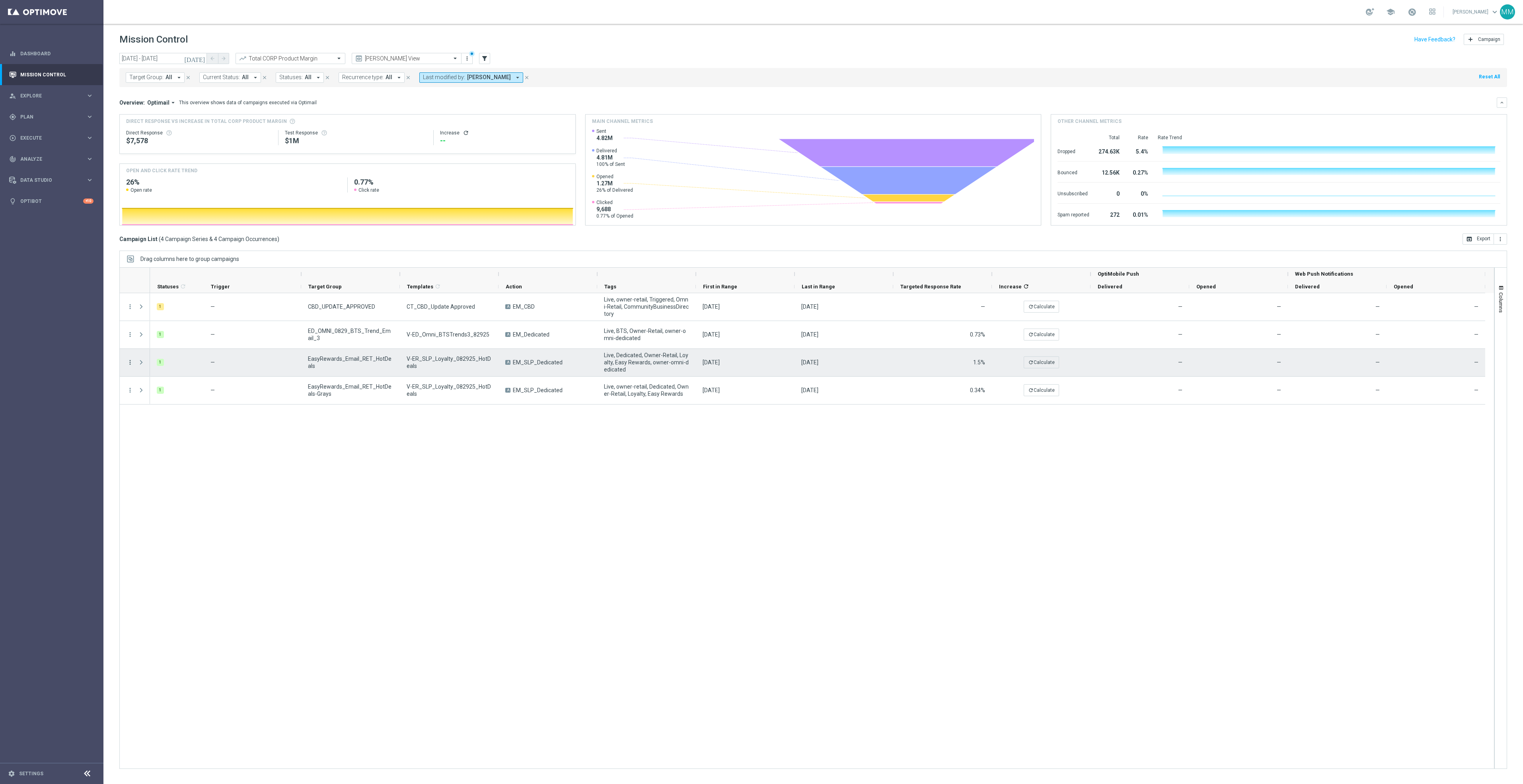
click at [132, 365] on icon "more_vert" at bounding box center [129, 361] width 7 height 7
click at [187, 370] on div "Campaign Details" at bounding box center [183, 368] width 74 height 5
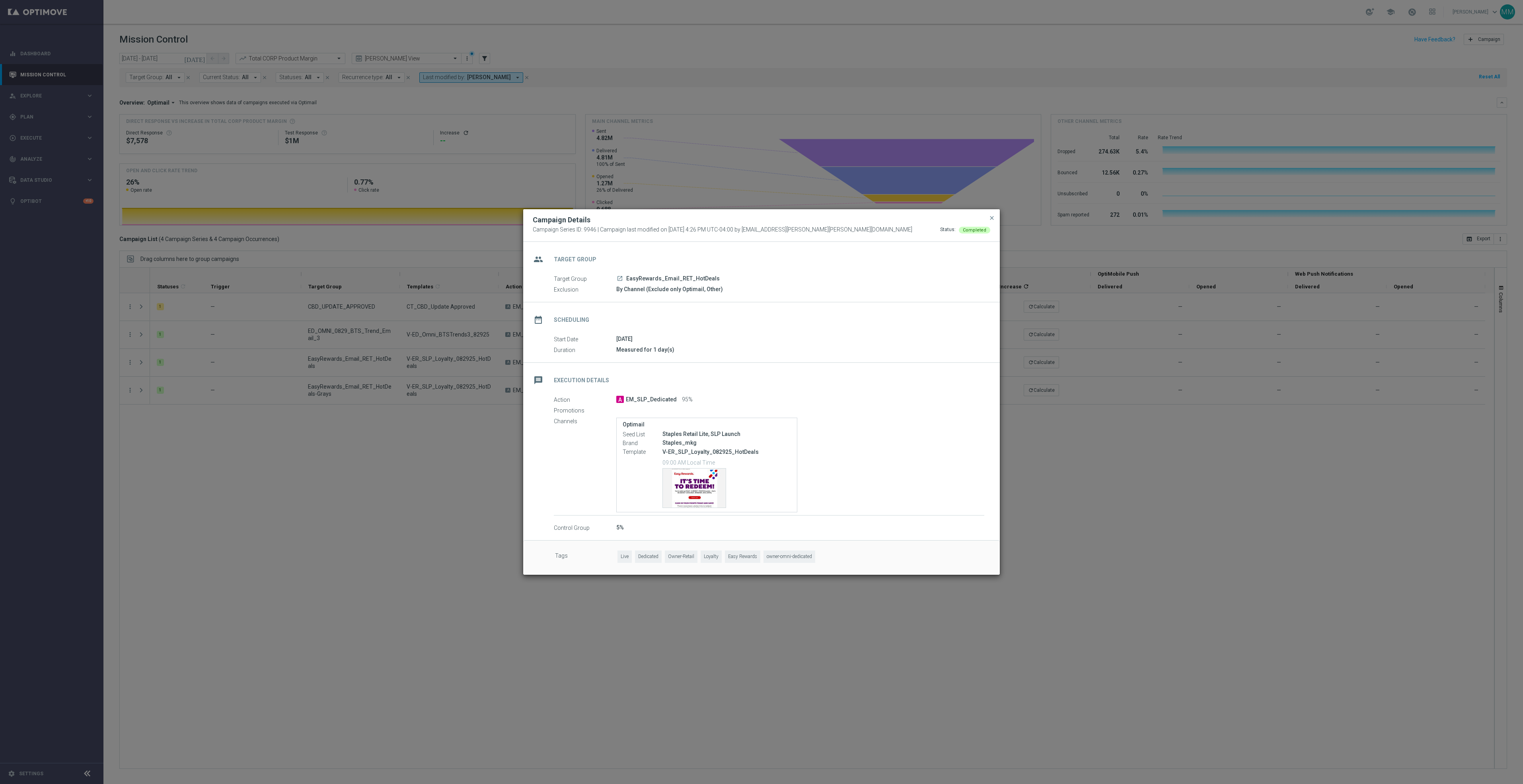
click at [1206, 512] on modal-container "Campaign Details Campaign Series ID: 9946 | Campaign last modified on 28 Aug 20…" at bounding box center [762, 392] width 1523 height 784
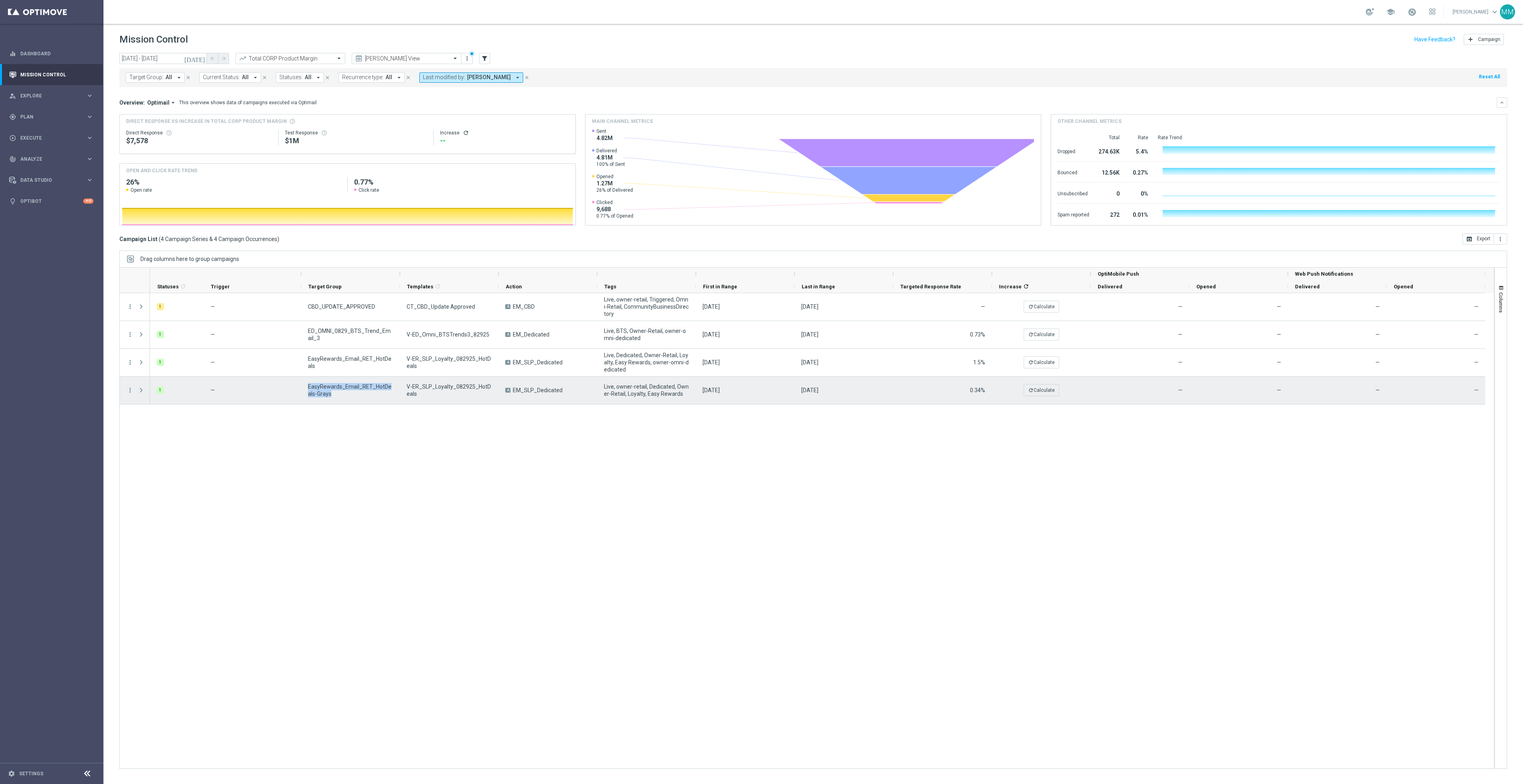
drag, startPoint x: 336, startPoint y: 398, endPoint x: 306, endPoint y: 389, distance: 31.3
click at [306, 389] on div "EasyRewards_Email_RET_HotDeals-Grays" at bounding box center [350, 390] width 99 height 28
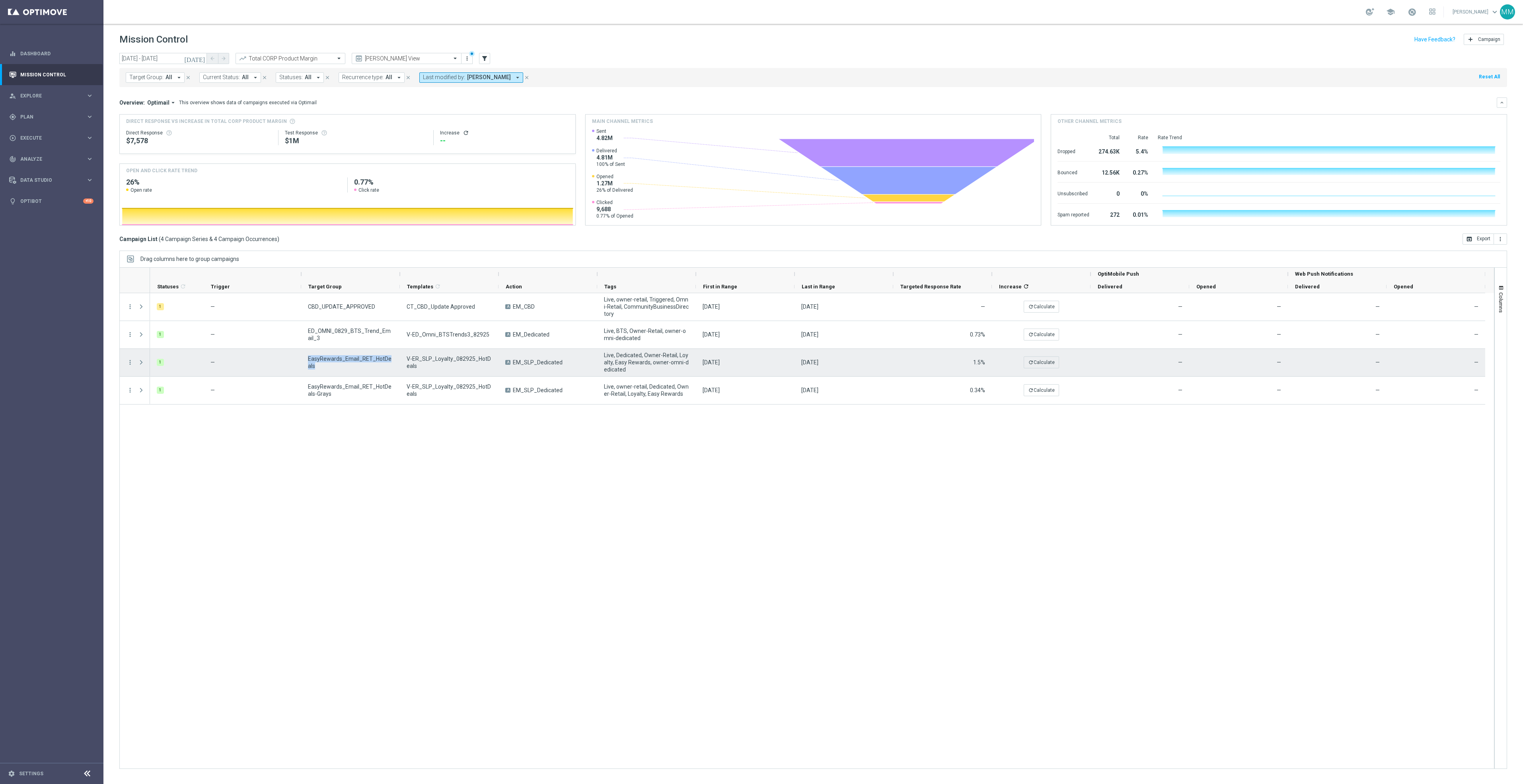
drag, startPoint x: 327, startPoint y: 367, endPoint x: 307, endPoint y: 362, distance: 20.6
click at [307, 362] on div "EasyRewards_Email_RET_HotDeals" at bounding box center [350, 362] width 99 height 28
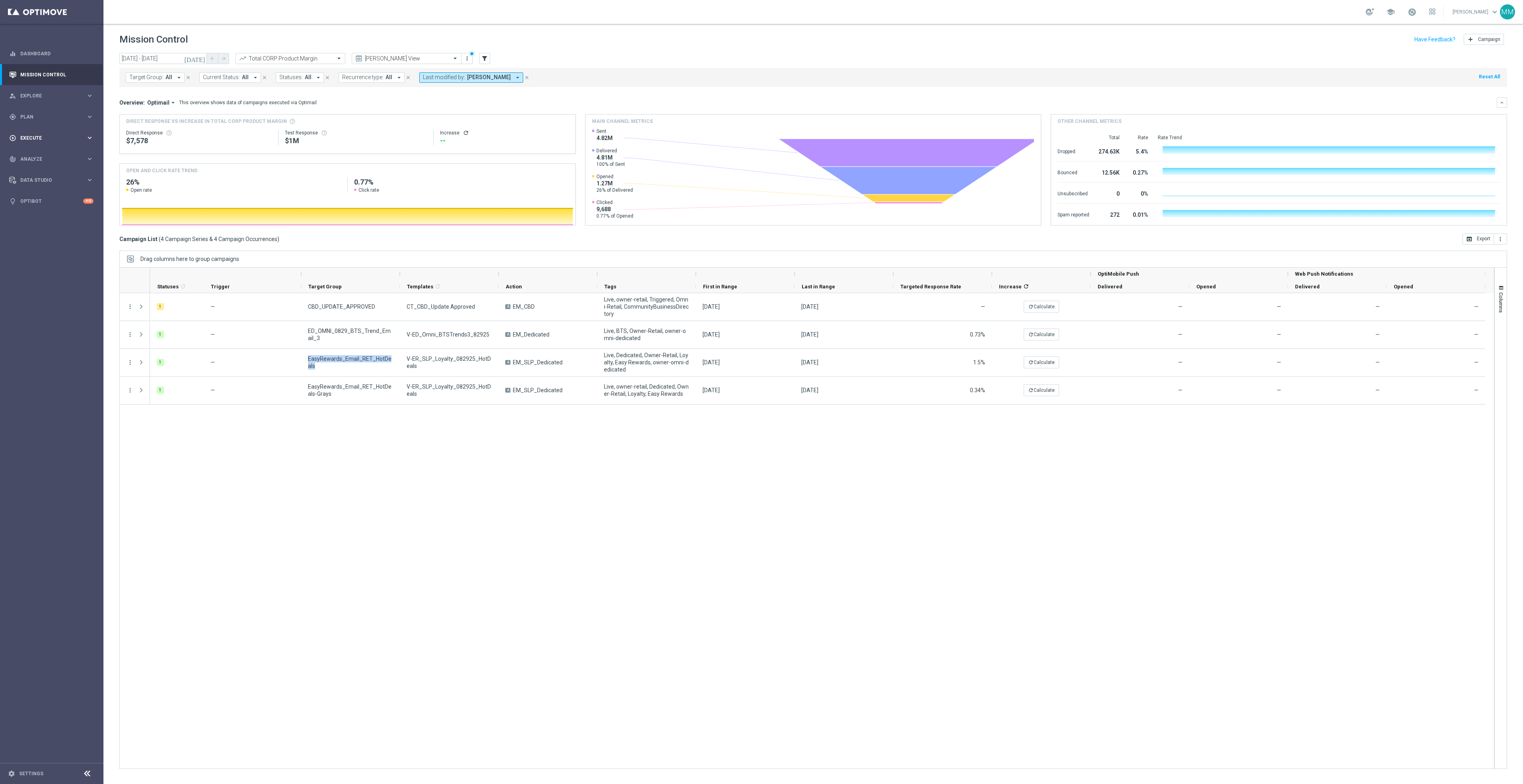
click at [48, 135] on span "Execute" at bounding box center [54, 138] width 66 height 5
click at [47, 120] on div "gps_fixed Plan" at bounding box center [47, 116] width 76 height 7
click at [52, 204] on link "Web Push Notifications" at bounding box center [54, 205] width 58 height 6
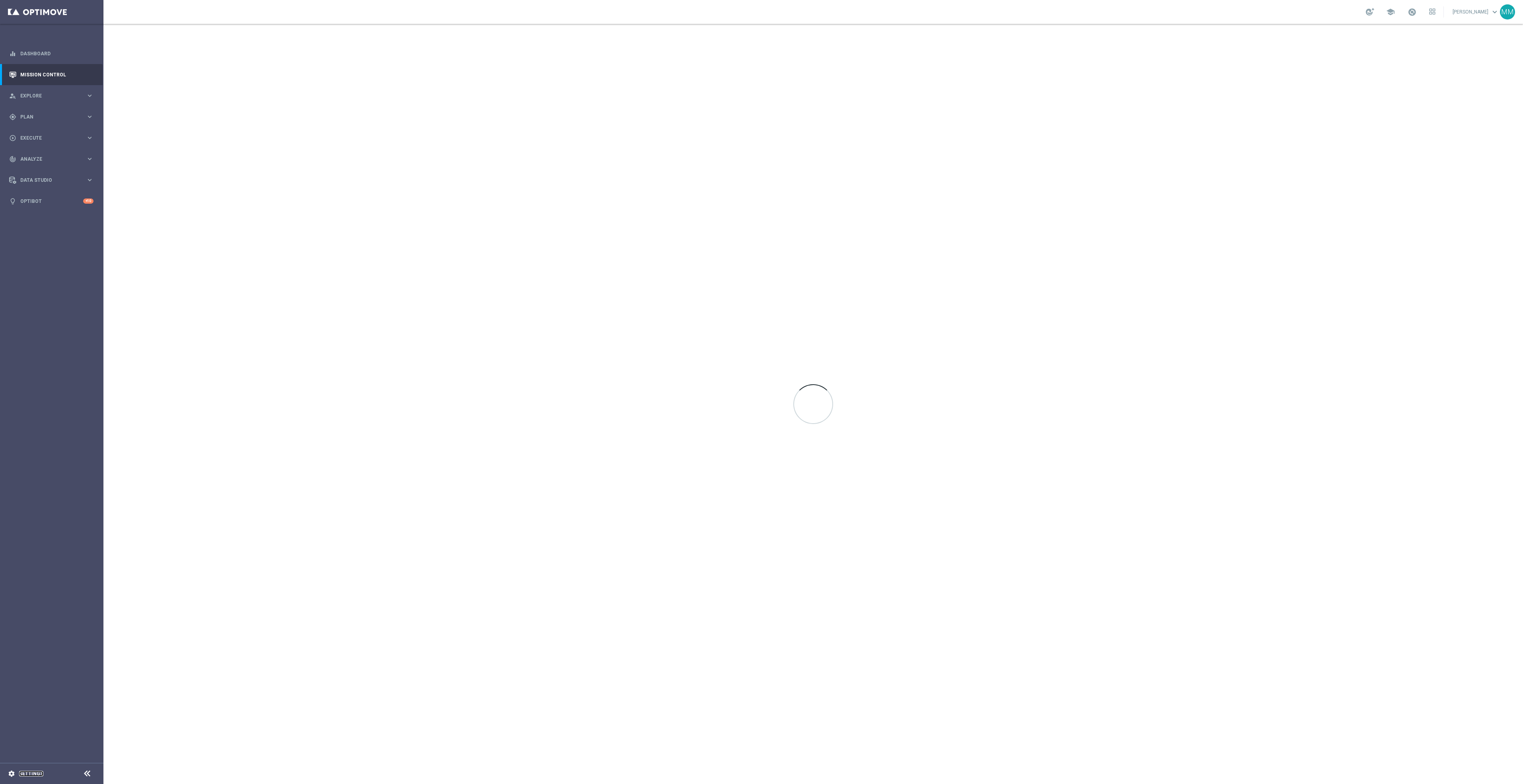
click at [36, 766] on link "Settings" at bounding box center [31, 773] width 24 height 5
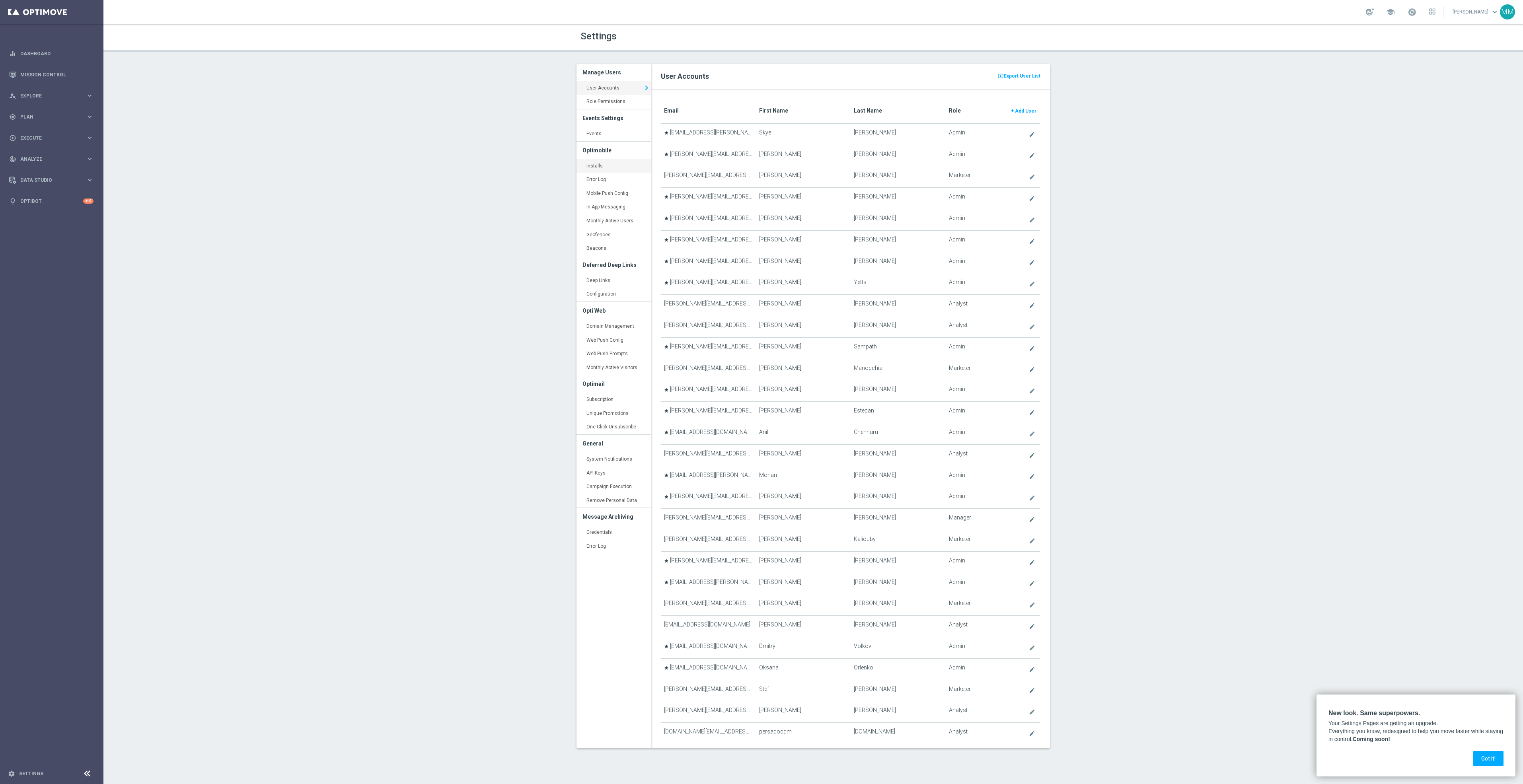
click at [604, 165] on link "Installs keyboard_arrow_right" at bounding box center [614, 166] width 75 height 15
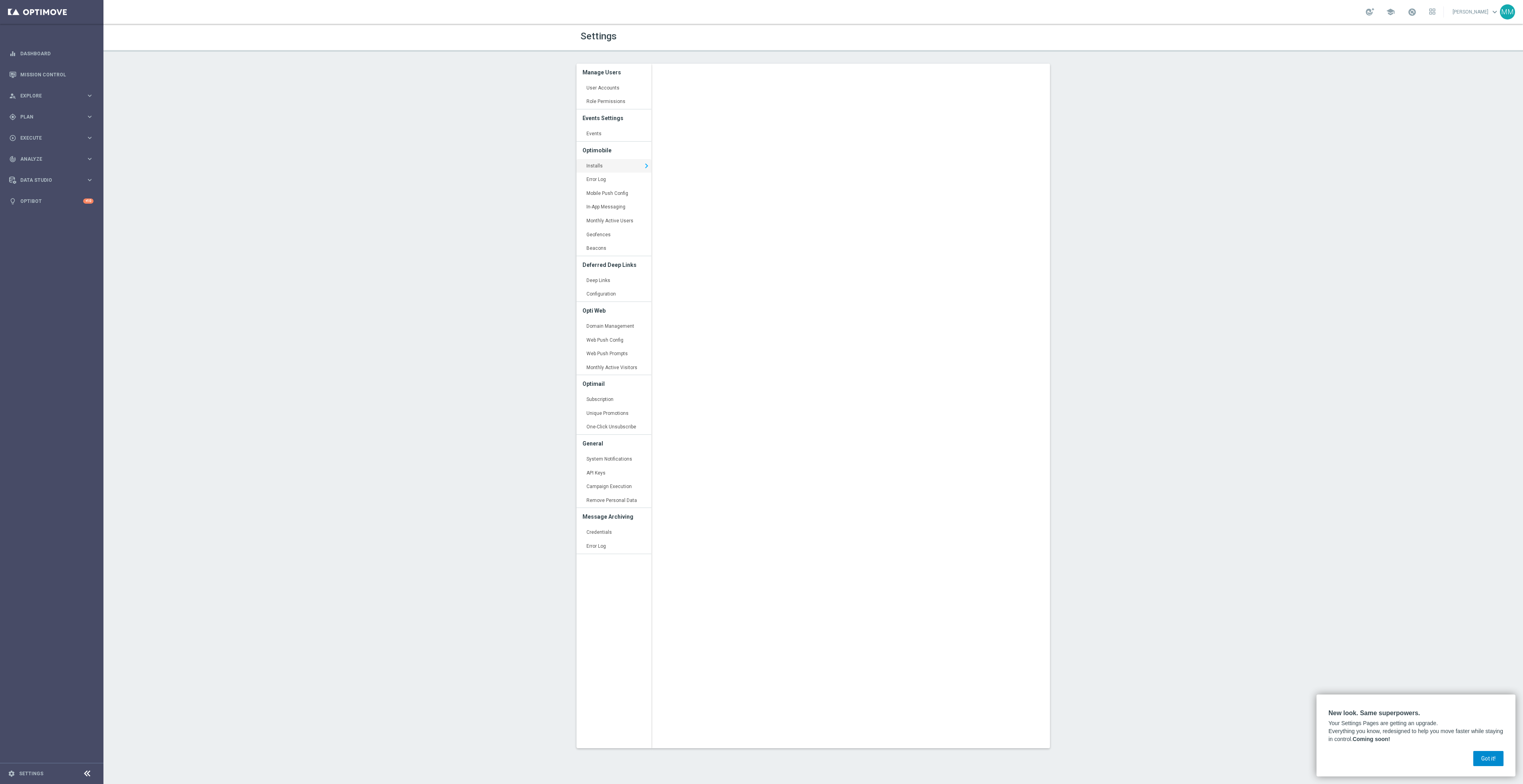
click at [1499, 763] on button "Got it!" at bounding box center [1489, 759] width 31 height 15
click at [334, 229] on div "Settings Manage Users User Accounts keyboard_arrow_right Role Permissions keybo…" at bounding box center [813, 403] width 1420 height 760
click at [36, 97] on span "Explore" at bounding box center [54, 96] width 66 height 5
click at [47, 215] on div "gps_fixed Plan" at bounding box center [47, 212] width 76 height 7
click at [50, 203] on div "play_circle_outline Execute keyboard_arrow_right" at bounding box center [51, 198] width 102 height 21
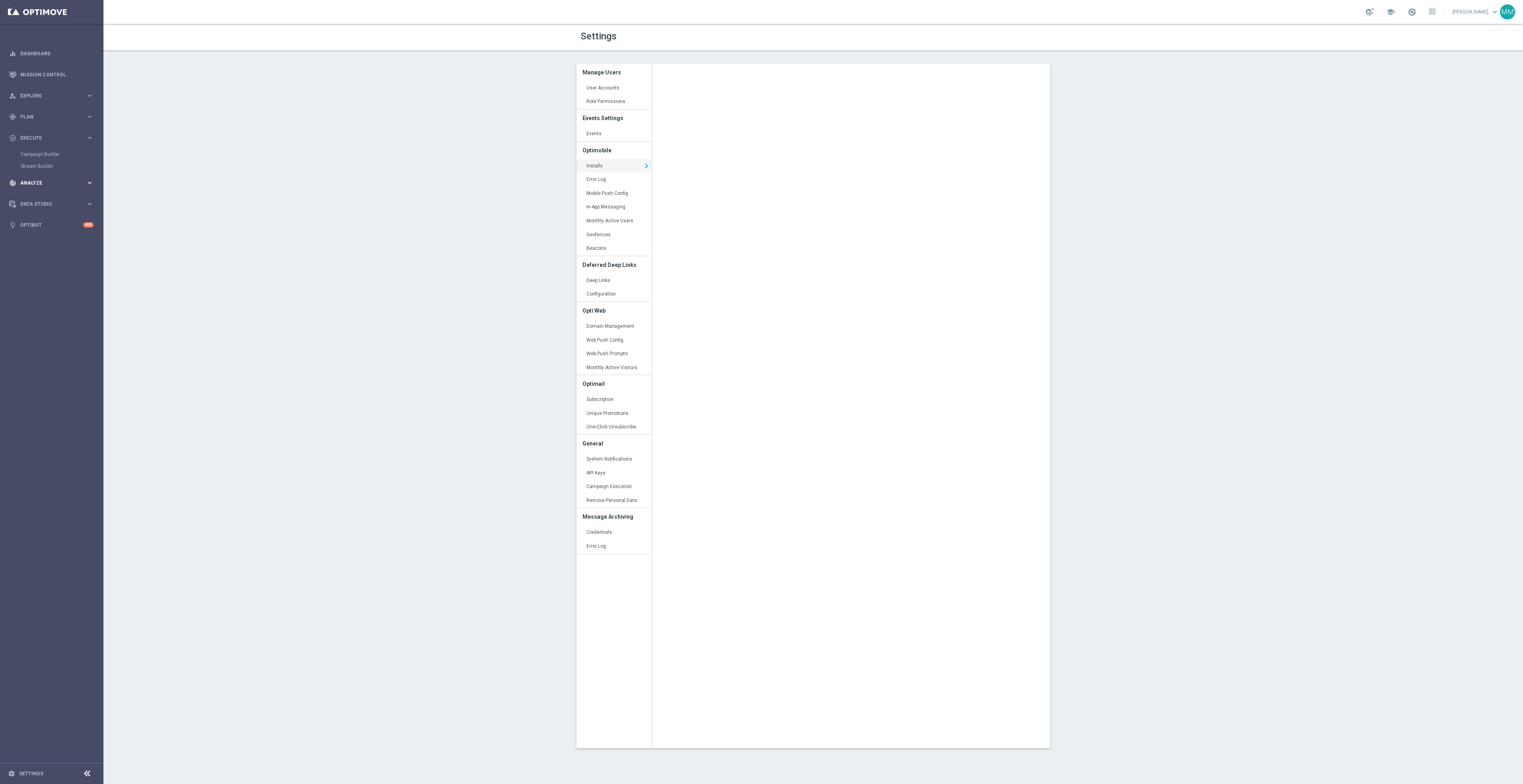
click at [50, 189] on div "track_changes Analyze keyboard_arrow_right" at bounding box center [51, 183] width 102 height 21
click at [45, 176] on link "Customer 360" at bounding box center [51, 175] width 62 height 6
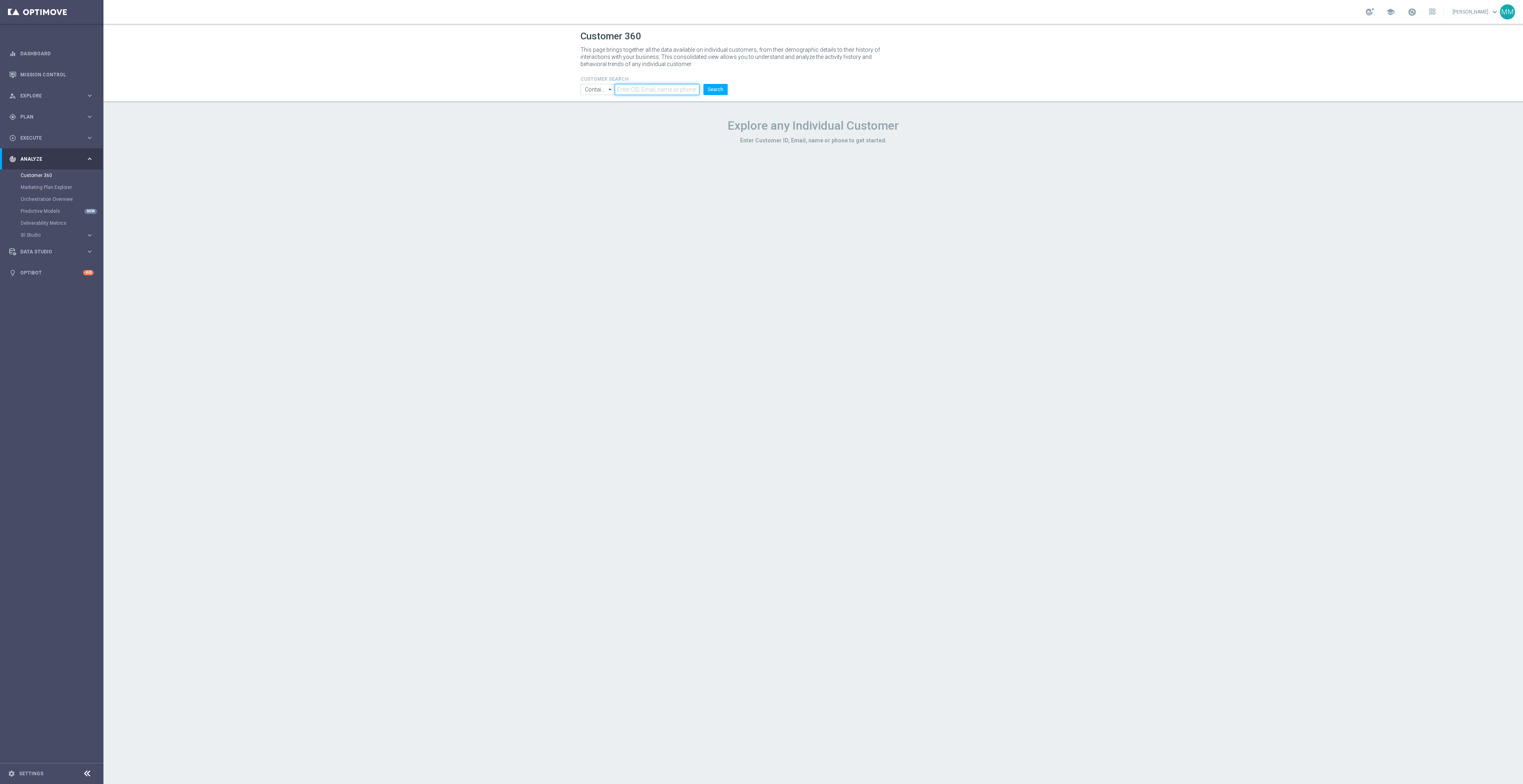
click at [625, 85] on input "text" at bounding box center [657, 89] width 85 height 11
click at [651, 89] on input "text" at bounding box center [657, 89] width 85 height 11
click at [723, 89] on button "Search" at bounding box center [716, 89] width 24 height 11
click at [661, 83] on form "CUSTOMER SEARCH Contains Contains arrow_drop_down Show Selected 0 of NaN Contai…" at bounding box center [654, 86] width 148 height 18
click at [662, 92] on input "mary.musialowski@staples.com" at bounding box center [657, 89] width 85 height 11
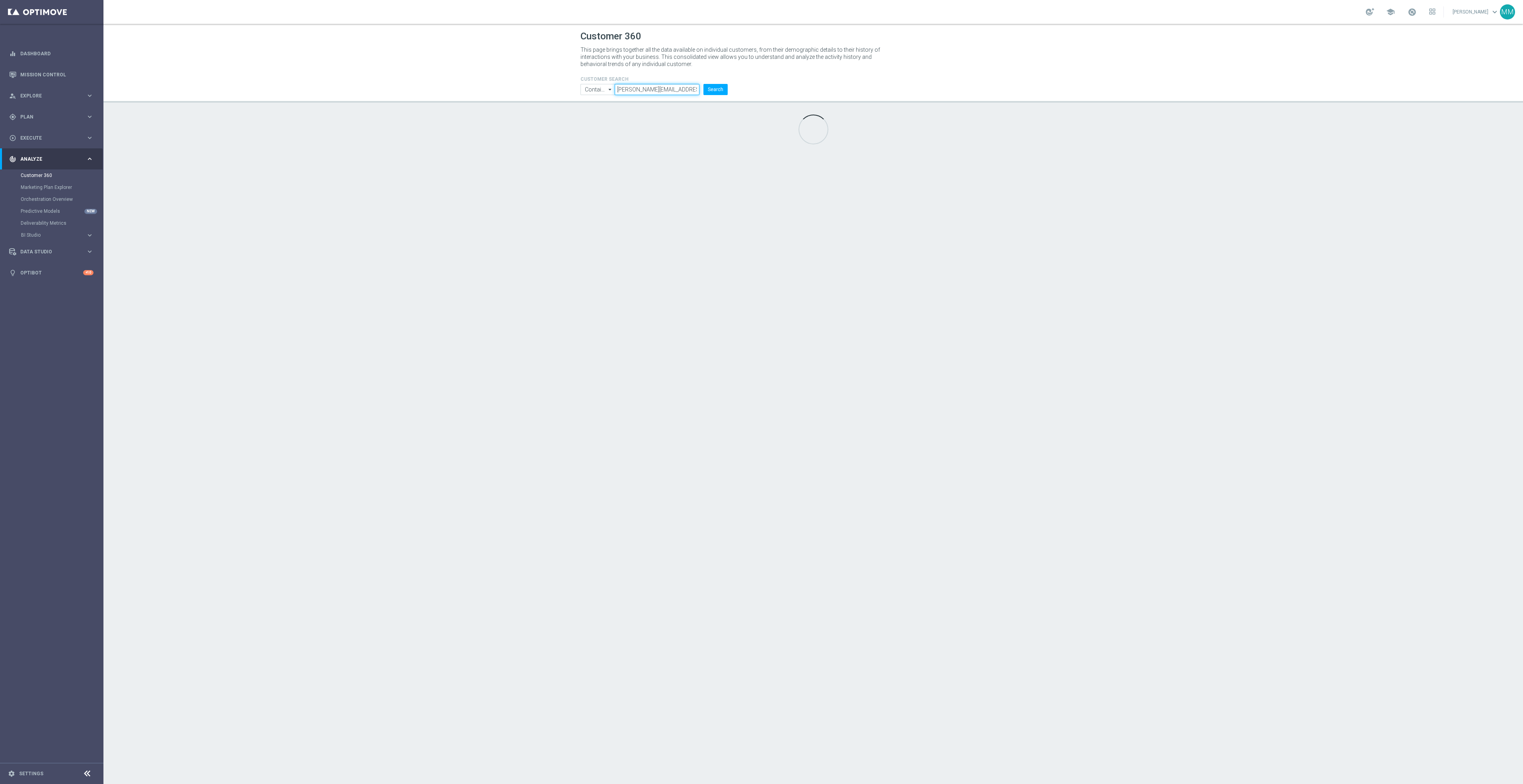
click at [672, 89] on input "mary.musialowski@staples.com" at bounding box center [657, 89] width 85 height 11
type input "j"
click at [784, 66] on p "This page brings together all the data available on individual customers, from …" at bounding box center [733, 57] width 307 height 21
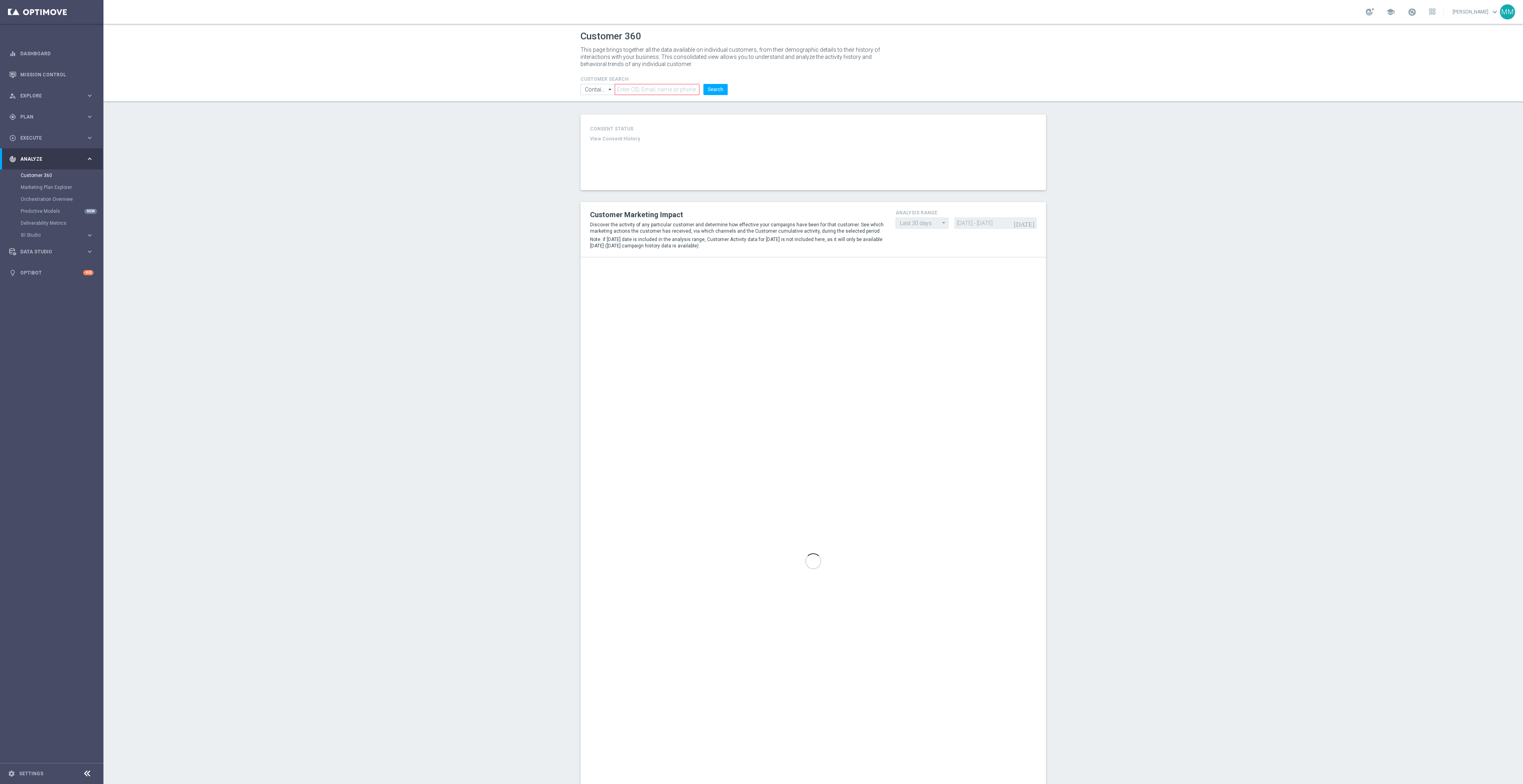
type input "Last 30 days"
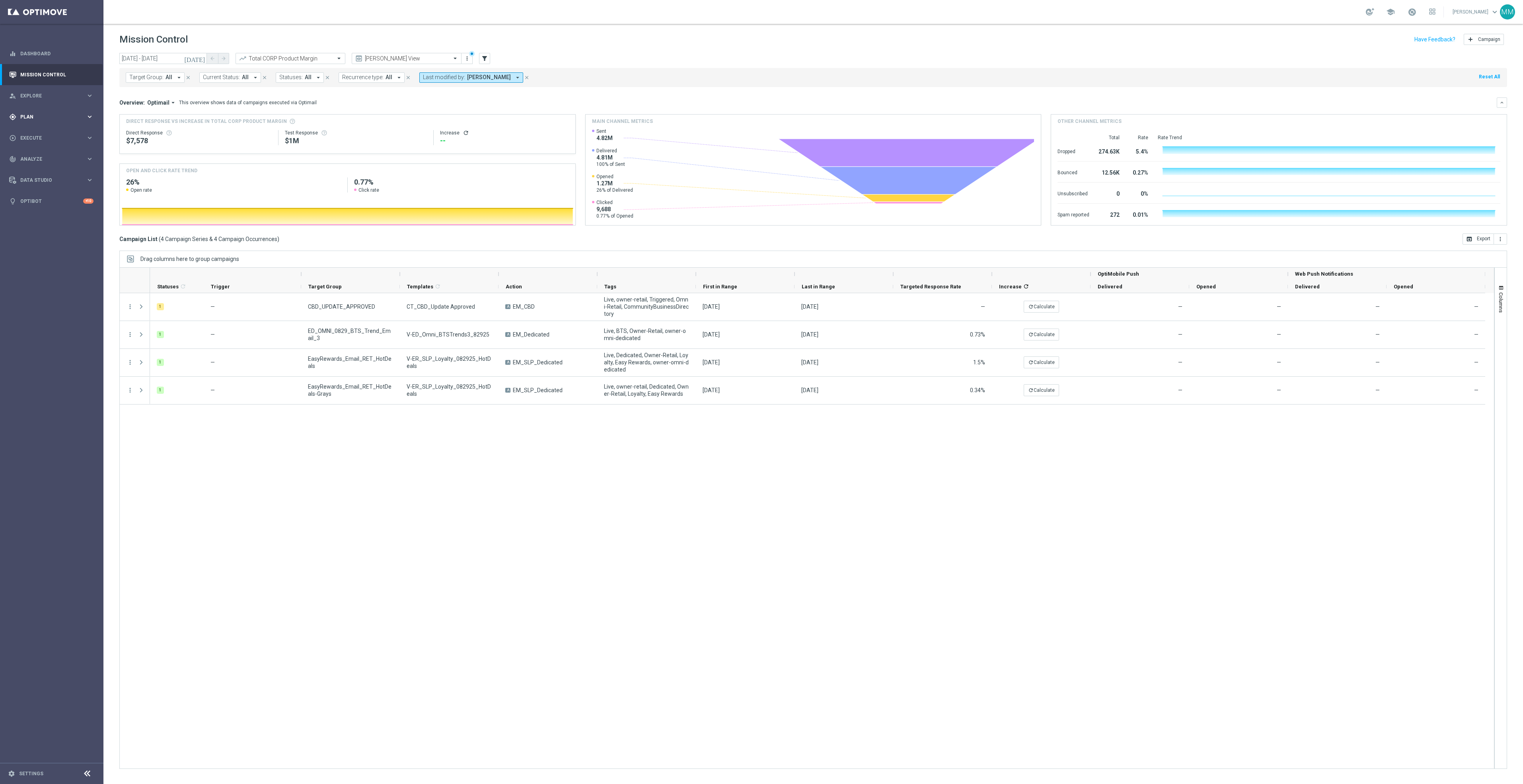
click at [66, 115] on span "Plan" at bounding box center [54, 117] width 66 height 5
click at [62, 160] on button "Templates keyboard_arrow_right" at bounding box center [57, 157] width 73 height 6
click at [44, 194] on link "OptiMobile Push" at bounding box center [54, 193] width 58 height 6
click at [33, 766] on link "Settings" at bounding box center [31, 773] width 24 height 5
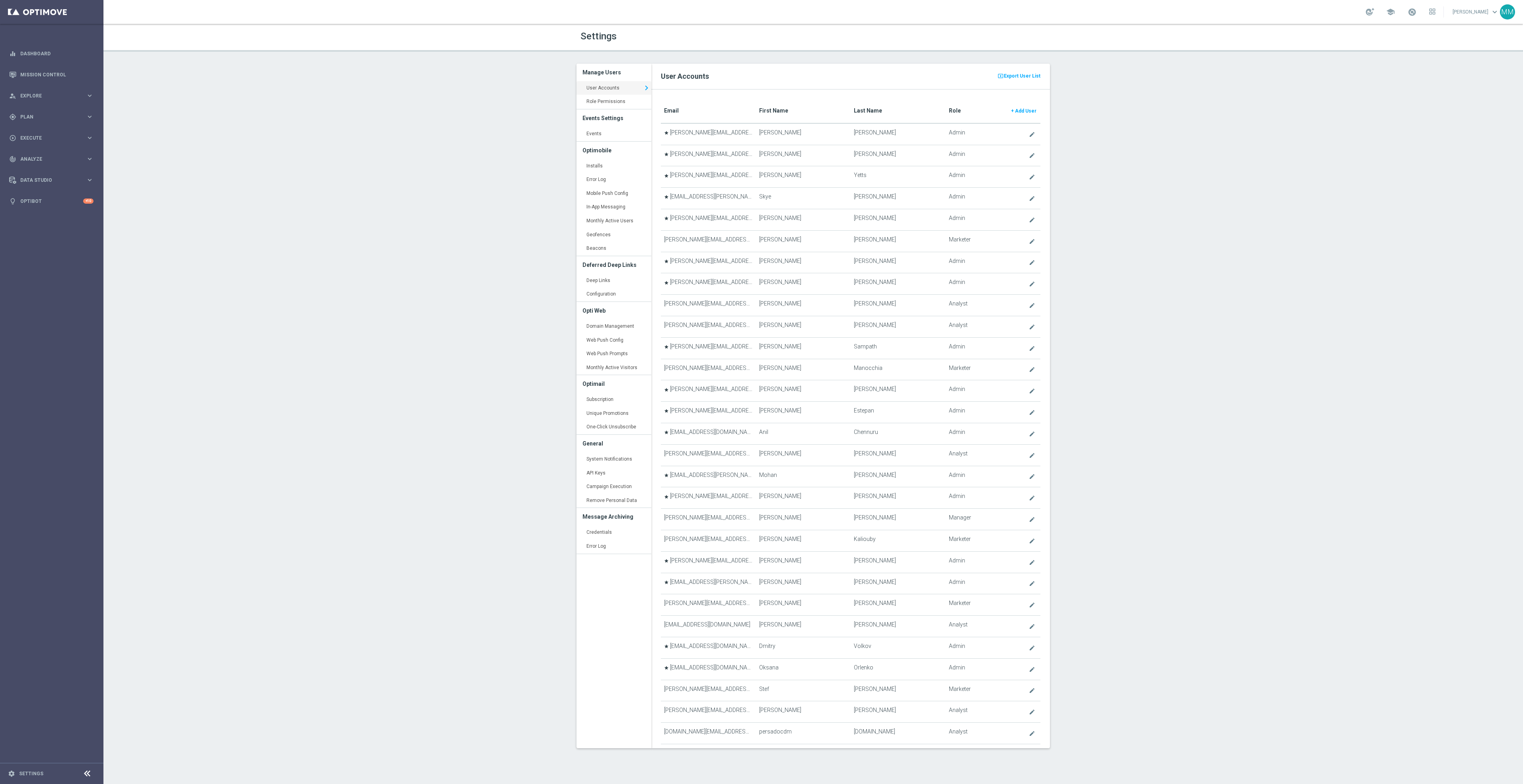
click at [570, 175] on div "Settings Manage Users User Accounts keyboard_arrow_right Role Permissions keybo…" at bounding box center [813, 403] width 1420 height 760
click at [602, 153] on h3 "Optimobile" at bounding box center [614, 150] width 63 height 18
click at [606, 162] on link "Installs keyboard_arrow_right" at bounding box center [614, 166] width 75 height 15
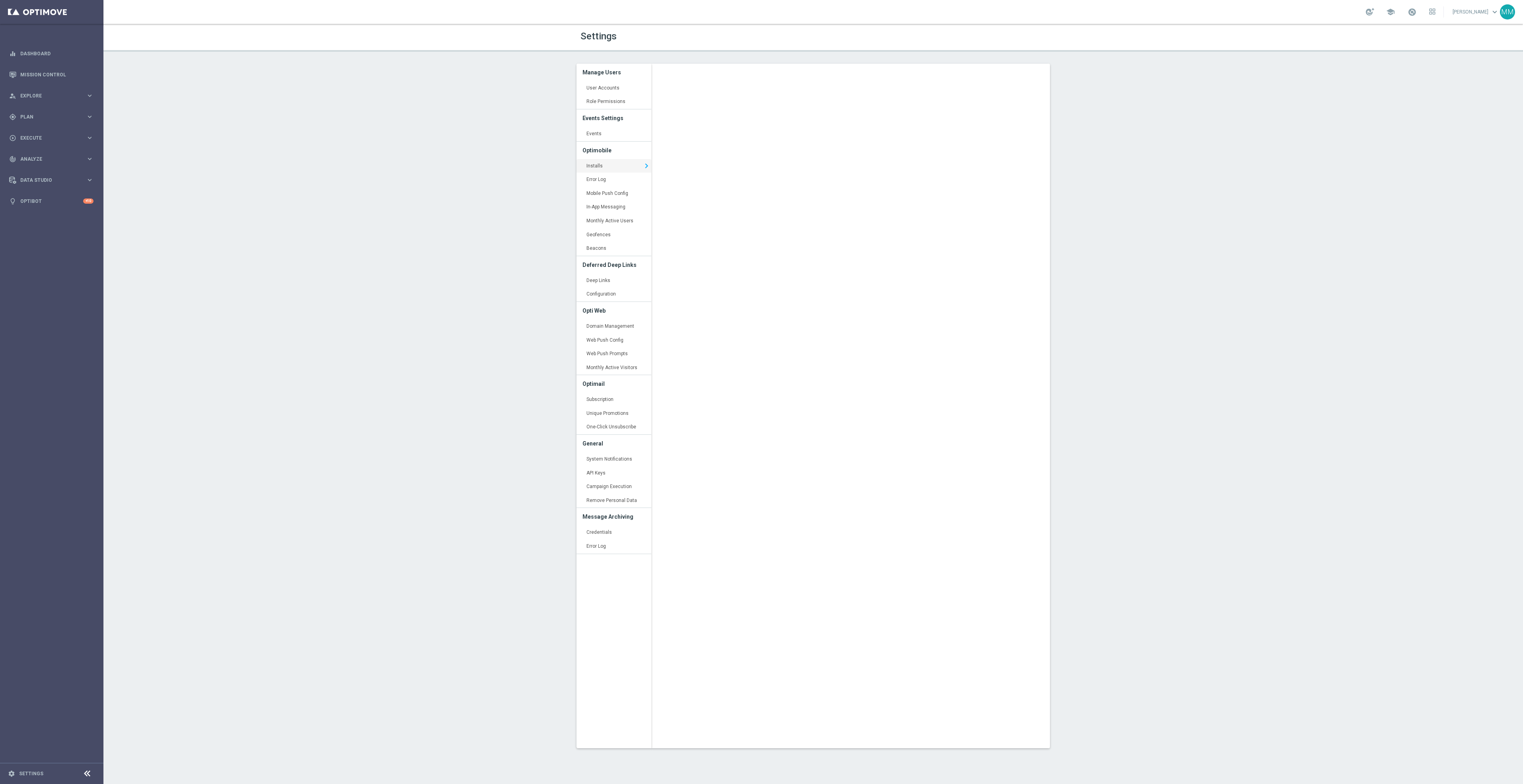
click at [469, 121] on div "Settings Manage Users User Accounts keyboard_arrow_right Role Permissions keybo…" at bounding box center [813, 403] width 1420 height 760
click at [1292, 415] on div "Settings Manage Users User Accounts keyboard_arrow_right Role Permissions keybo…" at bounding box center [813, 403] width 1420 height 760
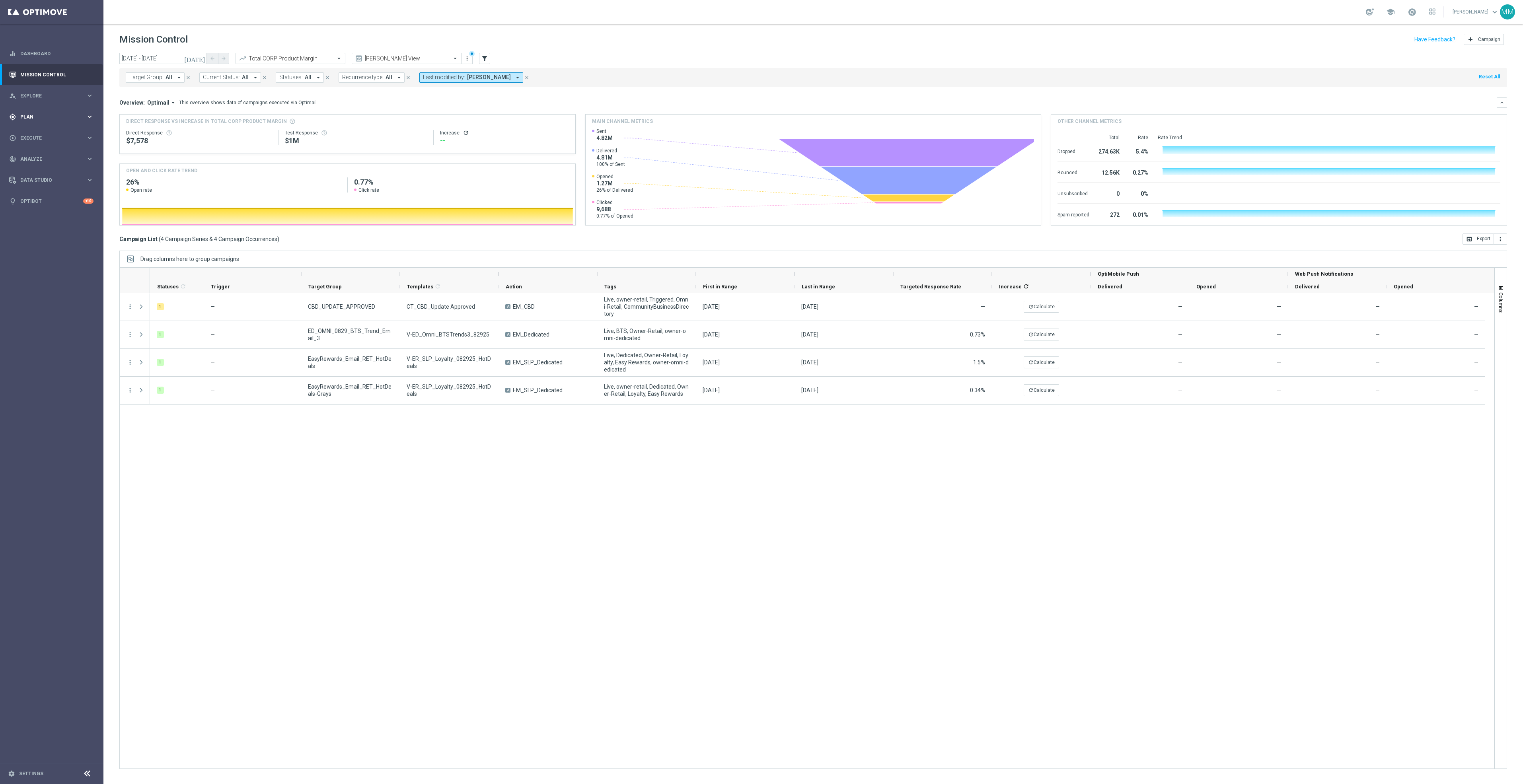
click at [53, 110] on div "gps_fixed Plan keyboard_arrow_right" at bounding box center [51, 117] width 102 height 21
click at [57, 155] on span "Templates" at bounding box center [50, 157] width 57 height 5
click at [41, 167] on link "Optimail" at bounding box center [54, 169] width 58 height 6
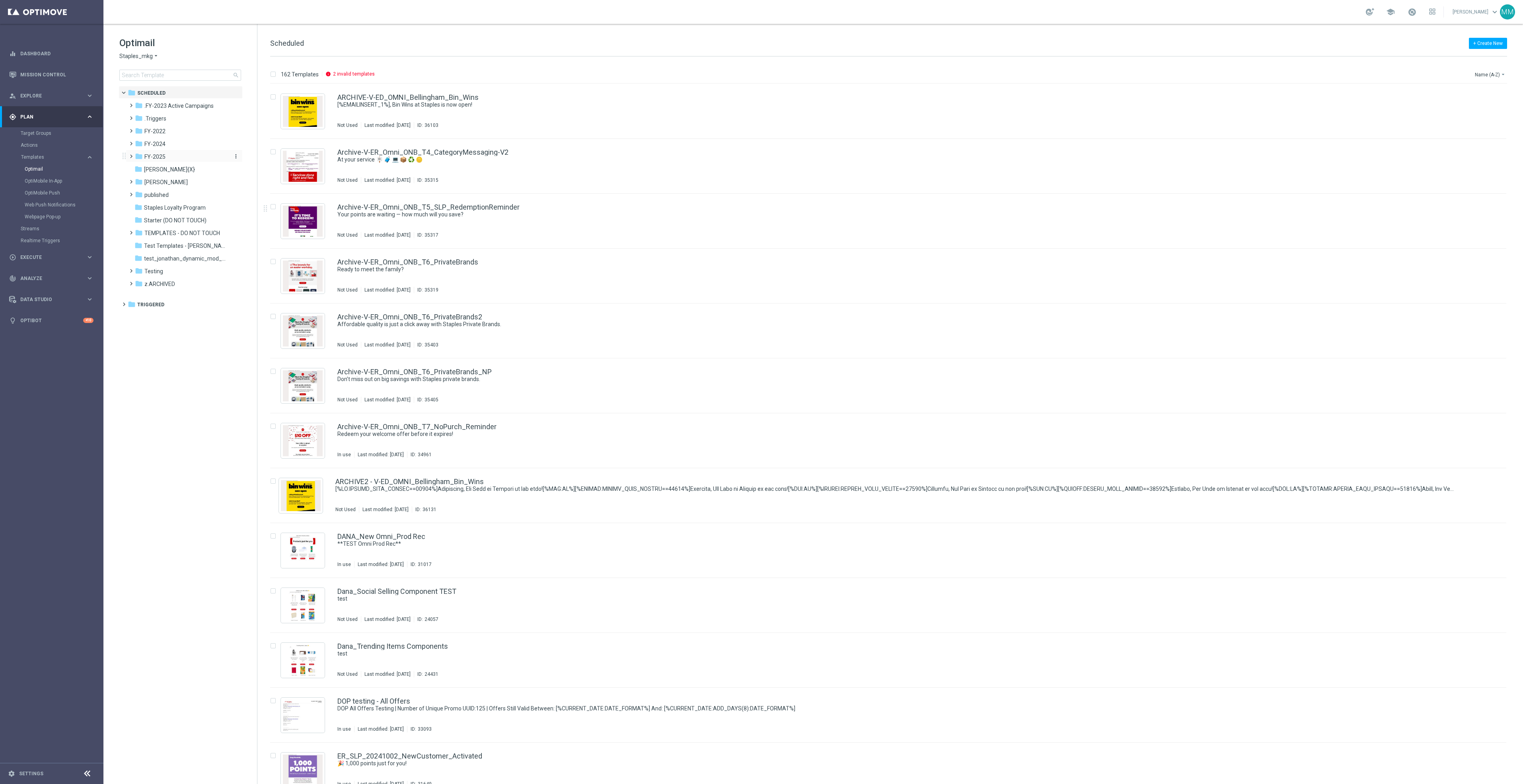
click at [171, 154] on div "folder FY-2025" at bounding box center [180, 157] width 92 height 9
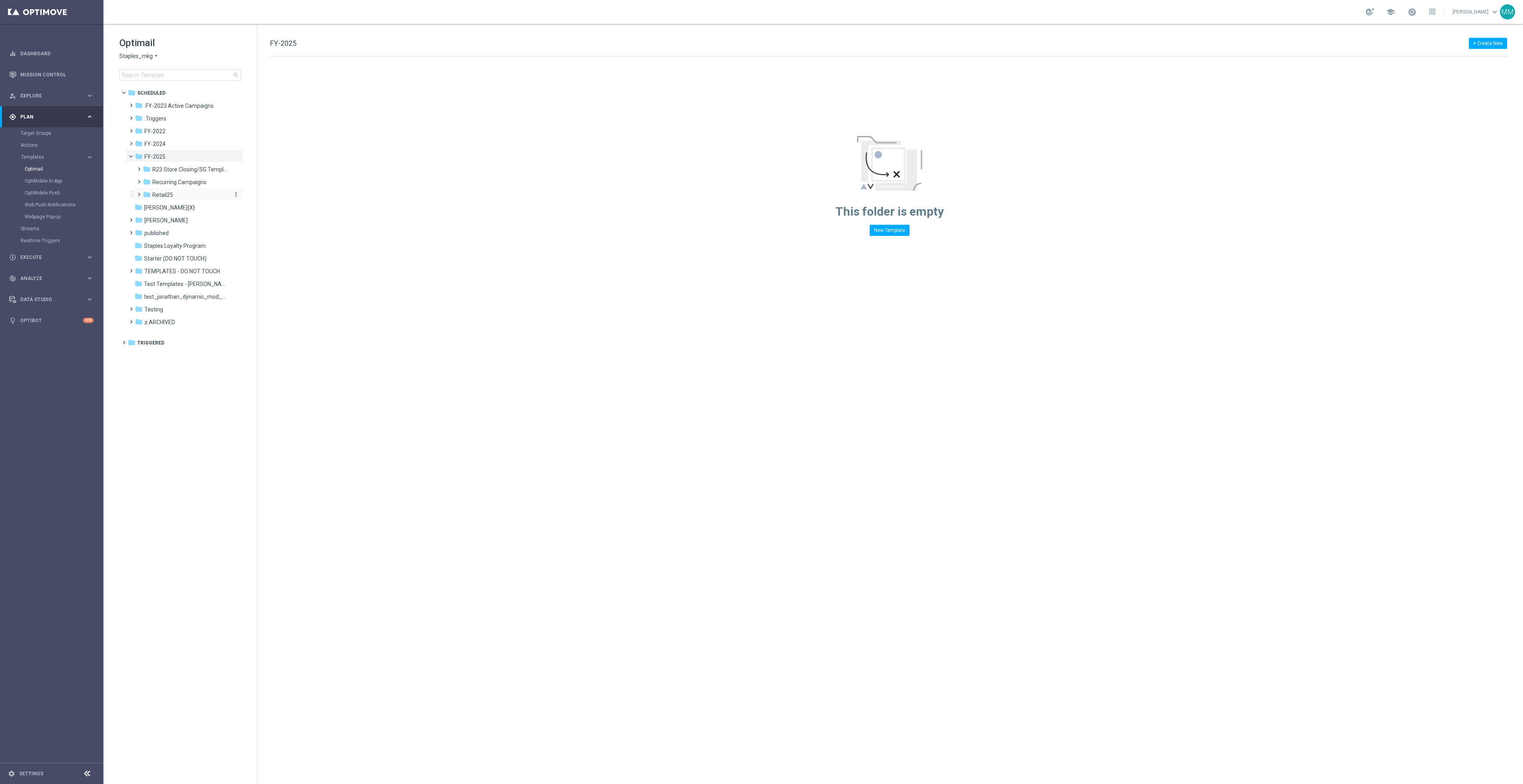
click at [184, 193] on div "folder Retail25" at bounding box center [185, 195] width 85 height 9
click at [193, 321] on div "folder Sept 25 R" at bounding box center [190, 322] width 78 height 9
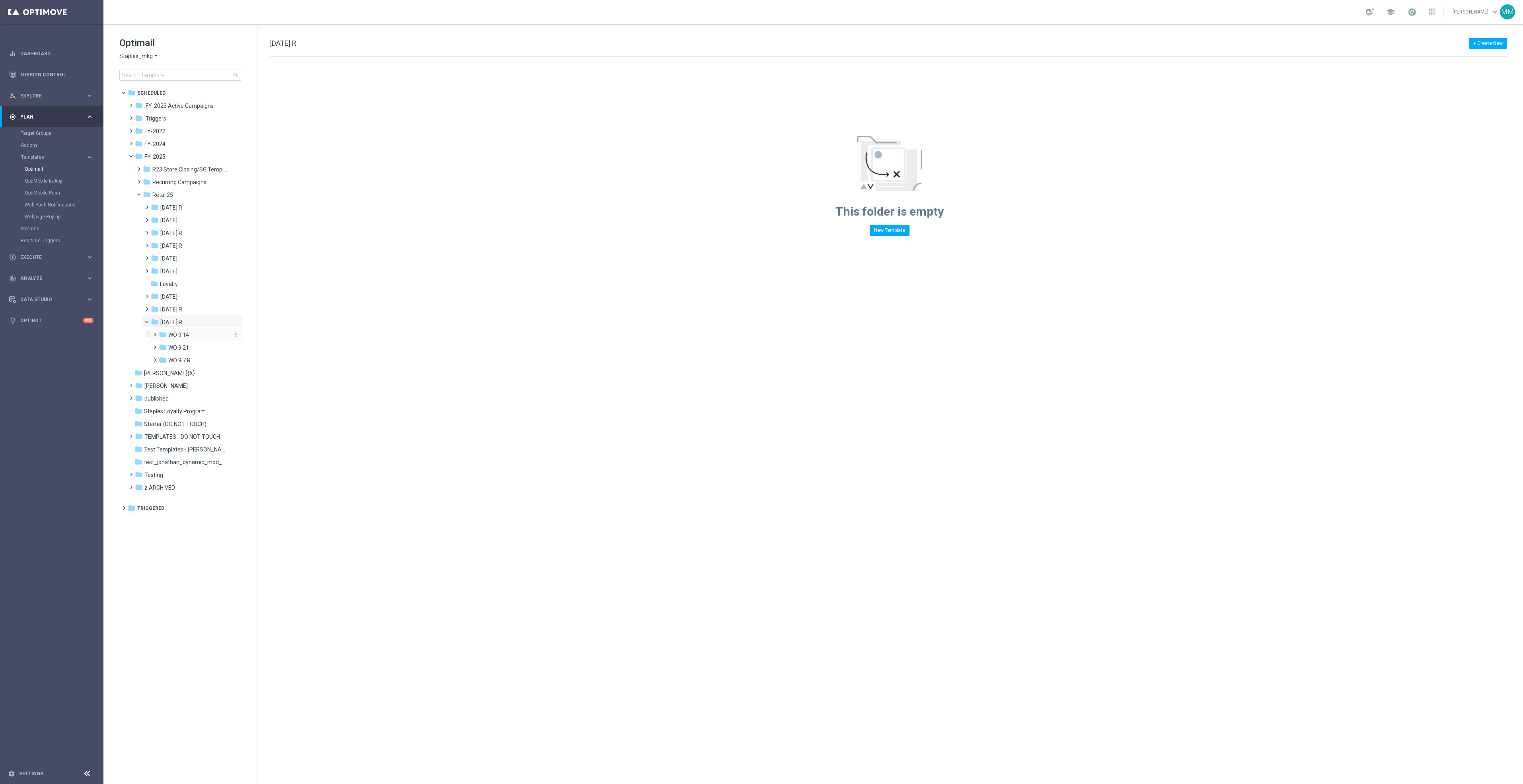
click at [195, 333] on div "folder WO 9.14" at bounding box center [194, 335] width 71 height 9
click at [204, 351] on div "folder Fri 9/19" at bounding box center [199, 348] width 65 height 9
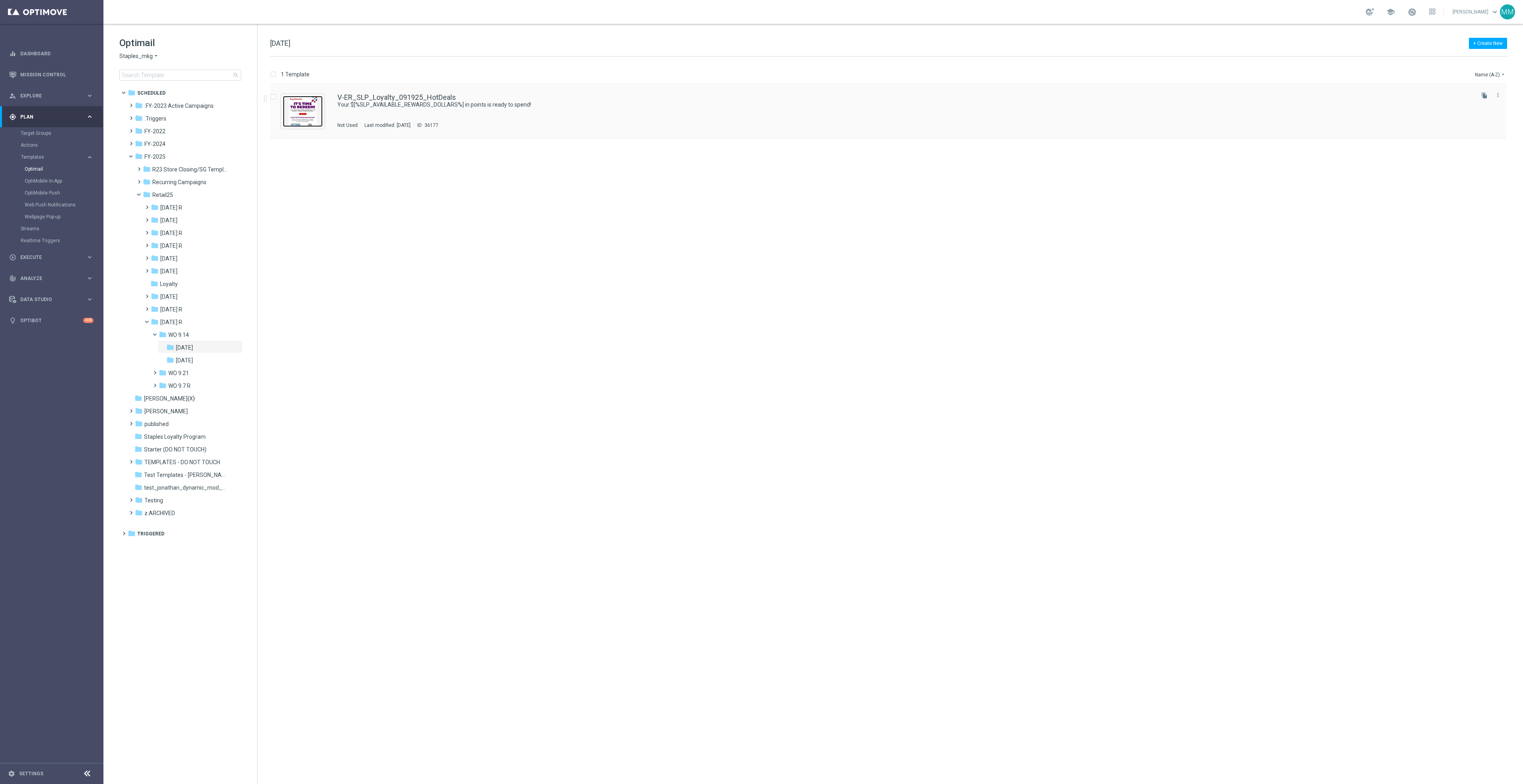
click at [303, 115] on img "Press SPACE to select this row." at bounding box center [303, 111] width 40 height 31
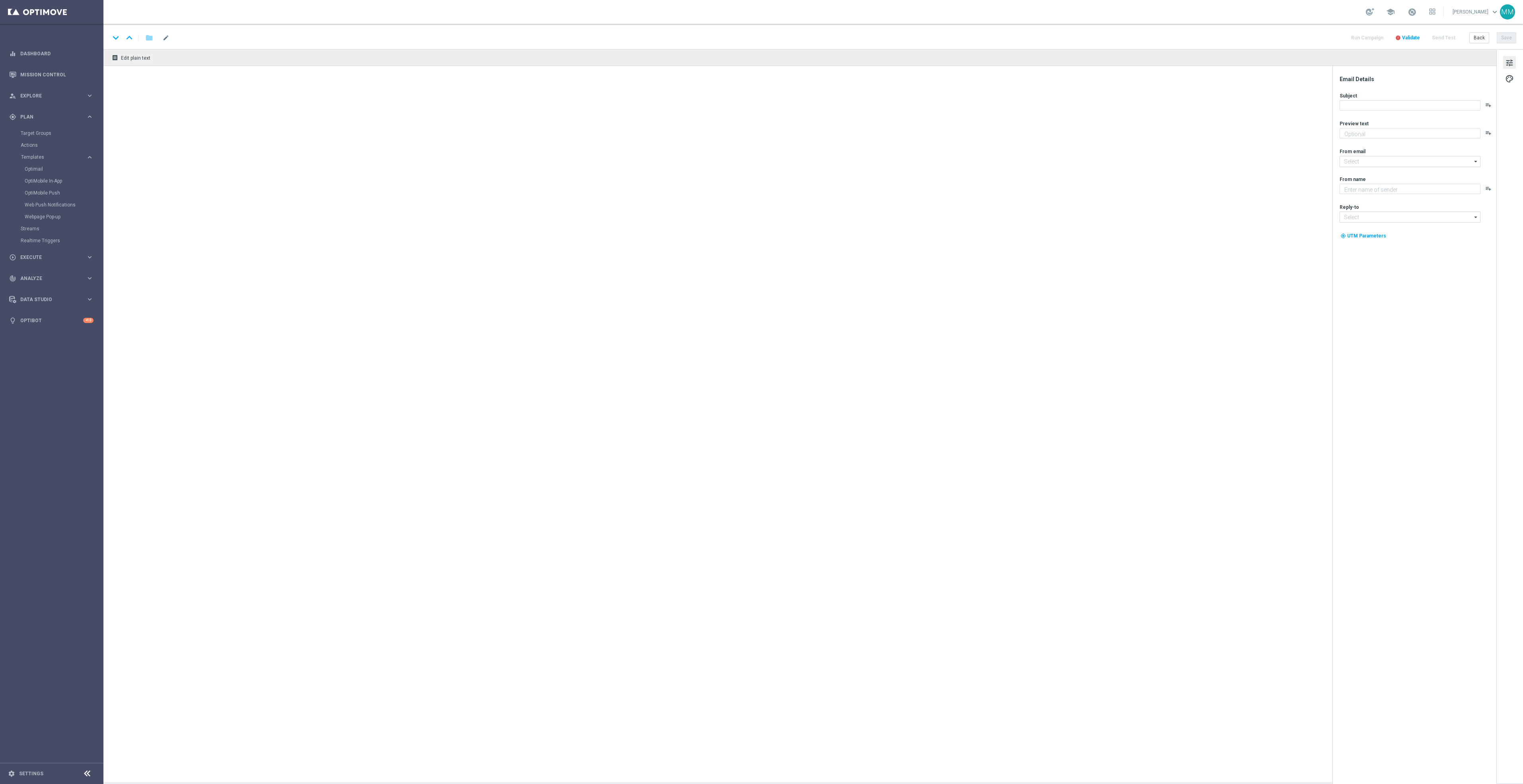
type textarea "Redeem now and save on these top deals."
type input "staples@connected.staples.com"
type textarea "Staples"
type input "info@staples.com"
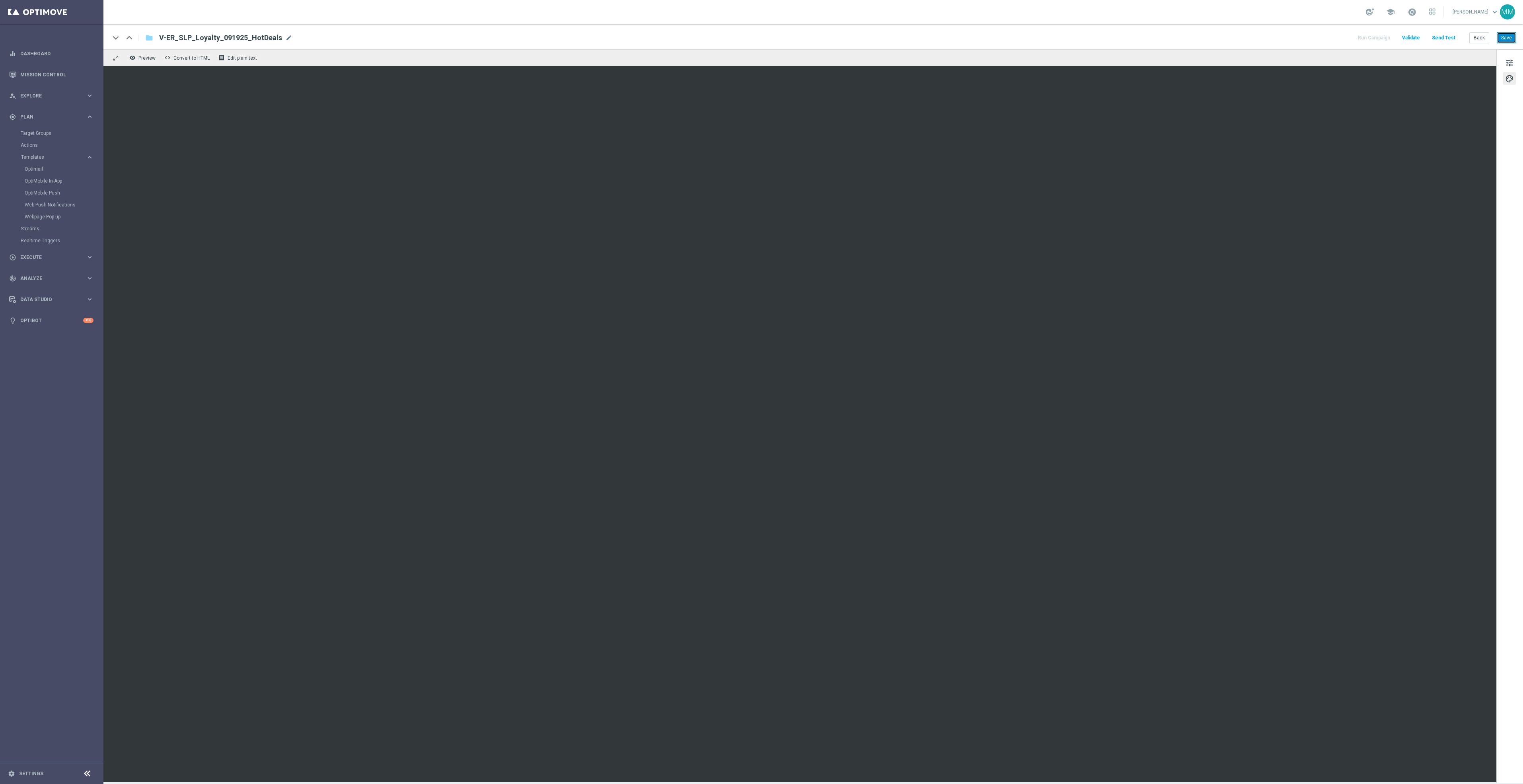
click at [1508, 40] on button "Save" at bounding box center [1506, 37] width 19 height 11
click at [1512, 38] on button "Save" at bounding box center [1506, 37] width 19 height 11
click at [1510, 40] on button "Save" at bounding box center [1506, 37] width 19 height 11
click at [1506, 37] on button "Save" at bounding box center [1506, 37] width 19 height 11
click at [1510, 37] on button "Save" at bounding box center [1506, 37] width 19 height 11
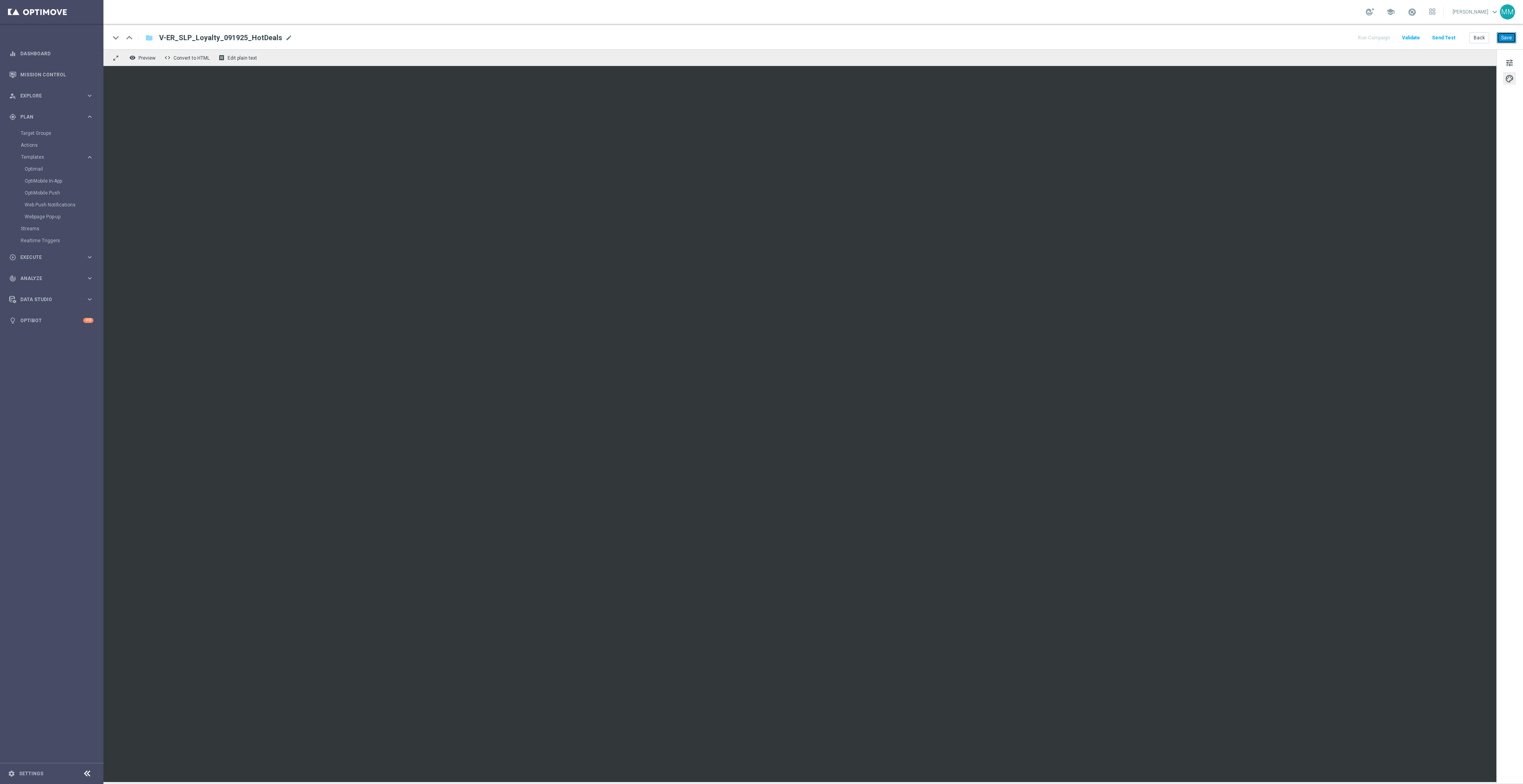
click at [1508, 40] on button "Save" at bounding box center [1506, 37] width 19 height 11
click at [1499, 174] on div "tune palette" at bounding box center [1509, 416] width 27 height 734
click at [1513, 40] on button "Save" at bounding box center [1506, 37] width 19 height 11
click at [1510, 36] on button "Save" at bounding box center [1506, 37] width 19 height 11
click at [1504, 37] on button "Save" at bounding box center [1506, 37] width 19 height 11
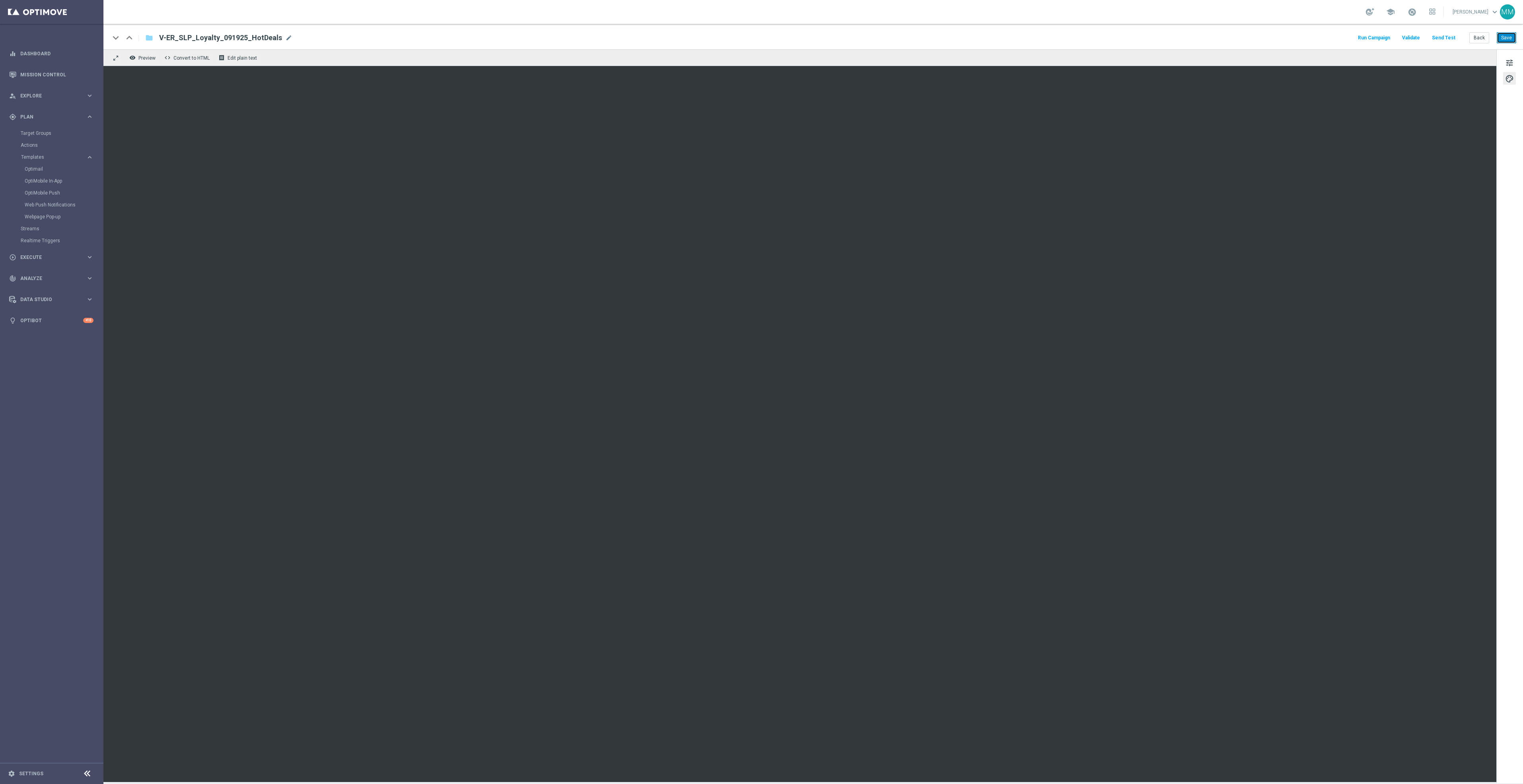
click at [1505, 38] on button "Save" at bounding box center [1506, 37] width 19 height 11
click at [1507, 32] on button "Save" at bounding box center [1506, 37] width 19 height 11
click at [1508, 42] on button "Save" at bounding box center [1506, 37] width 19 height 11
click at [1437, 38] on button "Send Test" at bounding box center [1443, 38] width 26 height 11
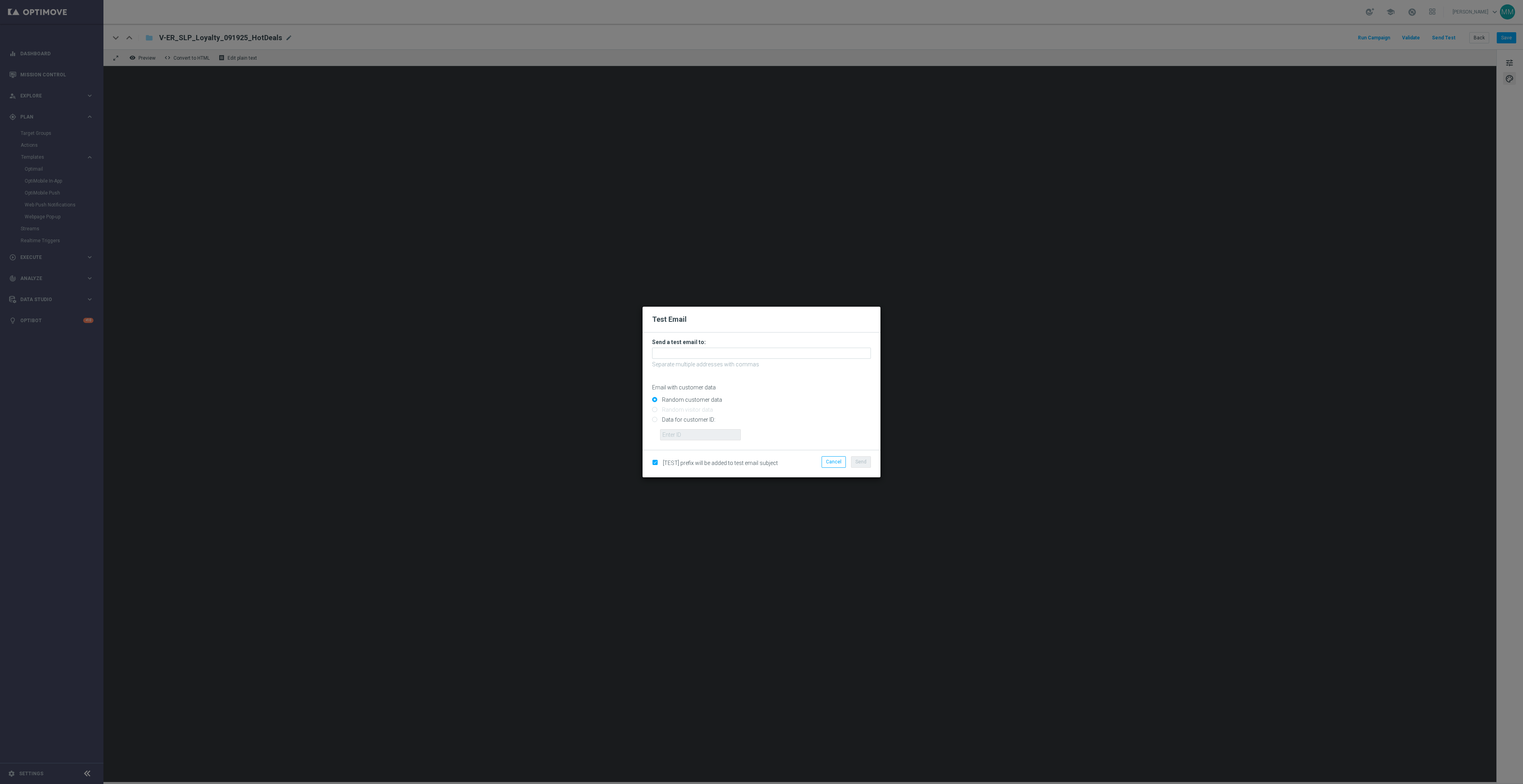
click at [743, 345] on h3 "Send a test email to:" at bounding box center [762, 342] width 219 height 7
click at [745, 353] on input "text" at bounding box center [762, 353] width 219 height 11
paste input "staples.96a1-bfewo@litmusemail.com"
type input "staples.96a1-bfewo@litmusemail.com"
click at [866, 462] on button "Send" at bounding box center [861, 462] width 20 height 11
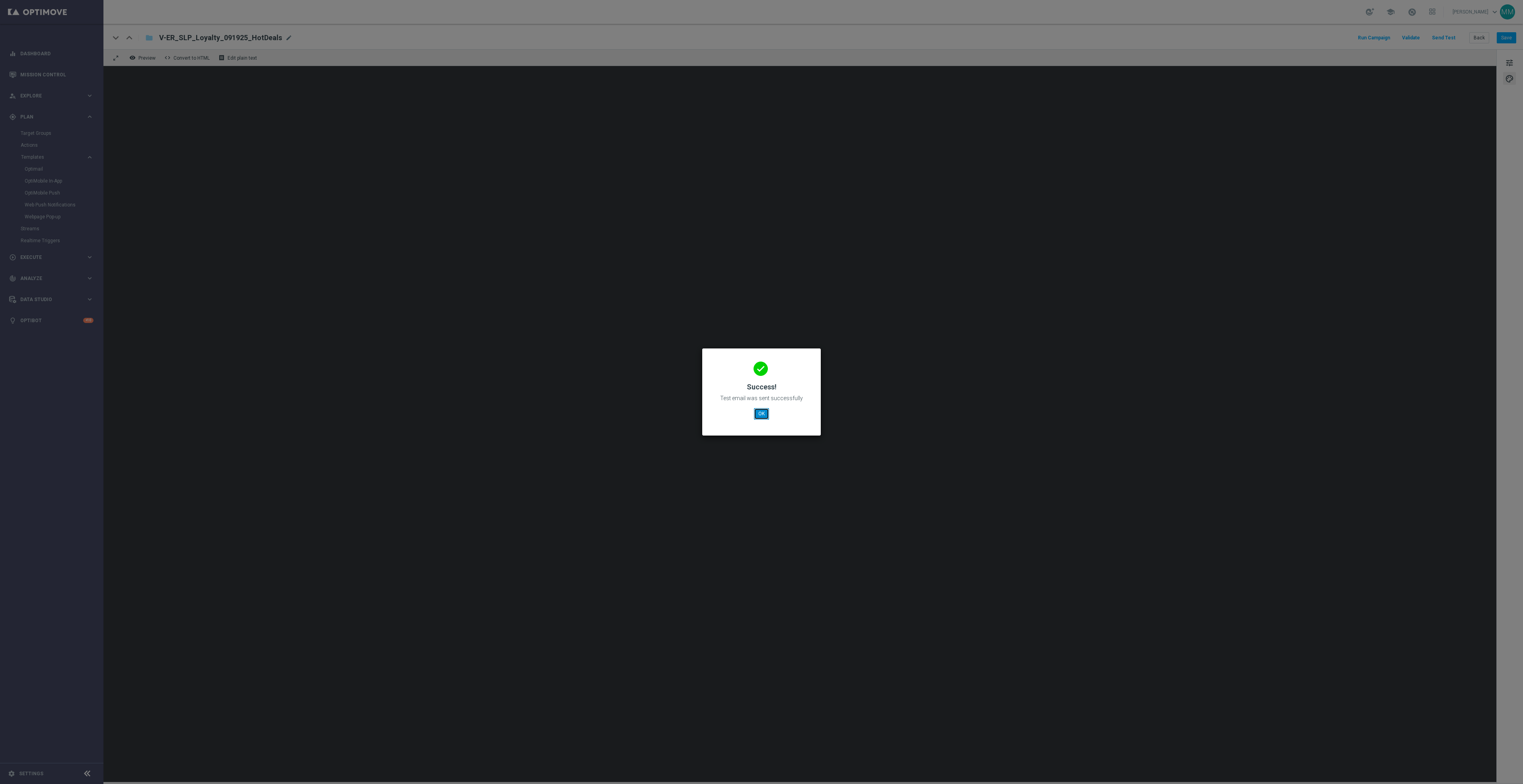
click at [764, 410] on button "OK" at bounding box center [762, 413] width 15 height 11
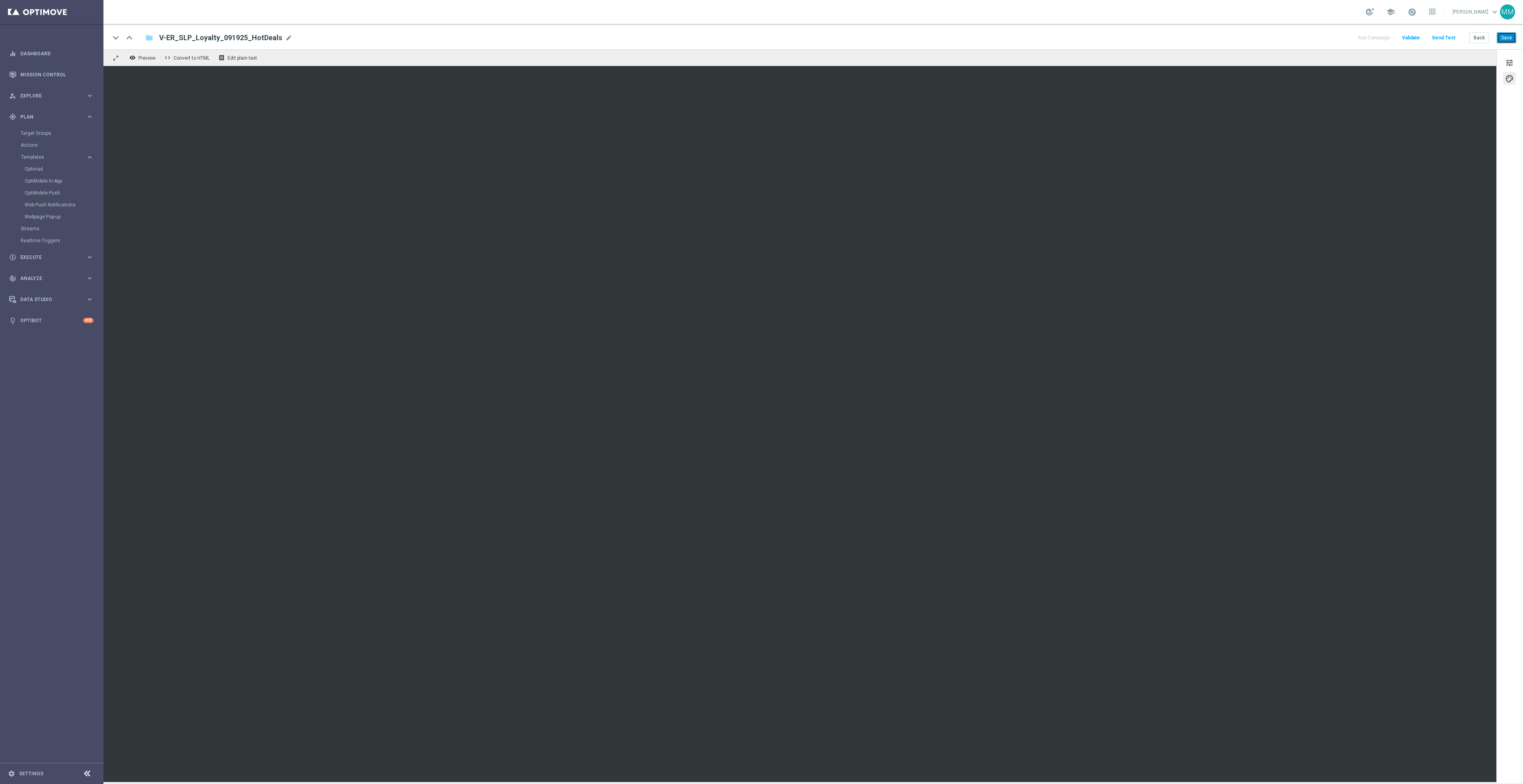
click at [1508, 40] on button "Save" at bounding box center [1506, 37] width 19 height 11
click at [1510, 40] on button "Save" at bounding box center [1506, 37] width 19 height 11
click at [1441, 35] on button "Send Test" at bounding box center [1443, 38] width 26 height 11
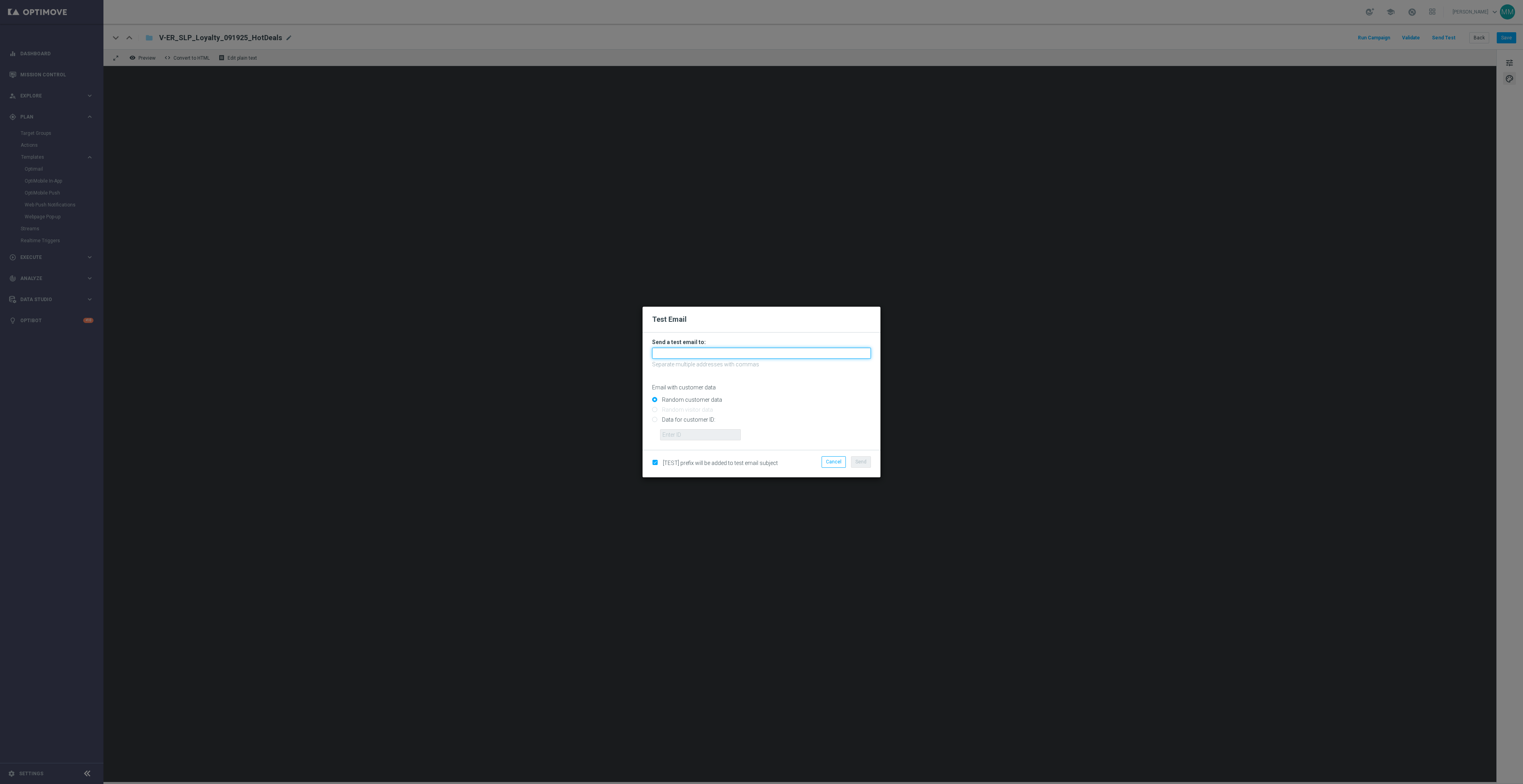
click at [740, 351] on input "text" at bounding box center [762, 353] width 219 height 11
paste input "staples.96a1-bfewo@litmusemail.com"
type input "staples.96a1-bfewo@litmusemail.com"
click at [863, 463] on span "Send" at bounding box center [861, 462] width 11 height 5
click at [859, 457] on button "Send" at bounding box center [861, 462] width 20 height 11
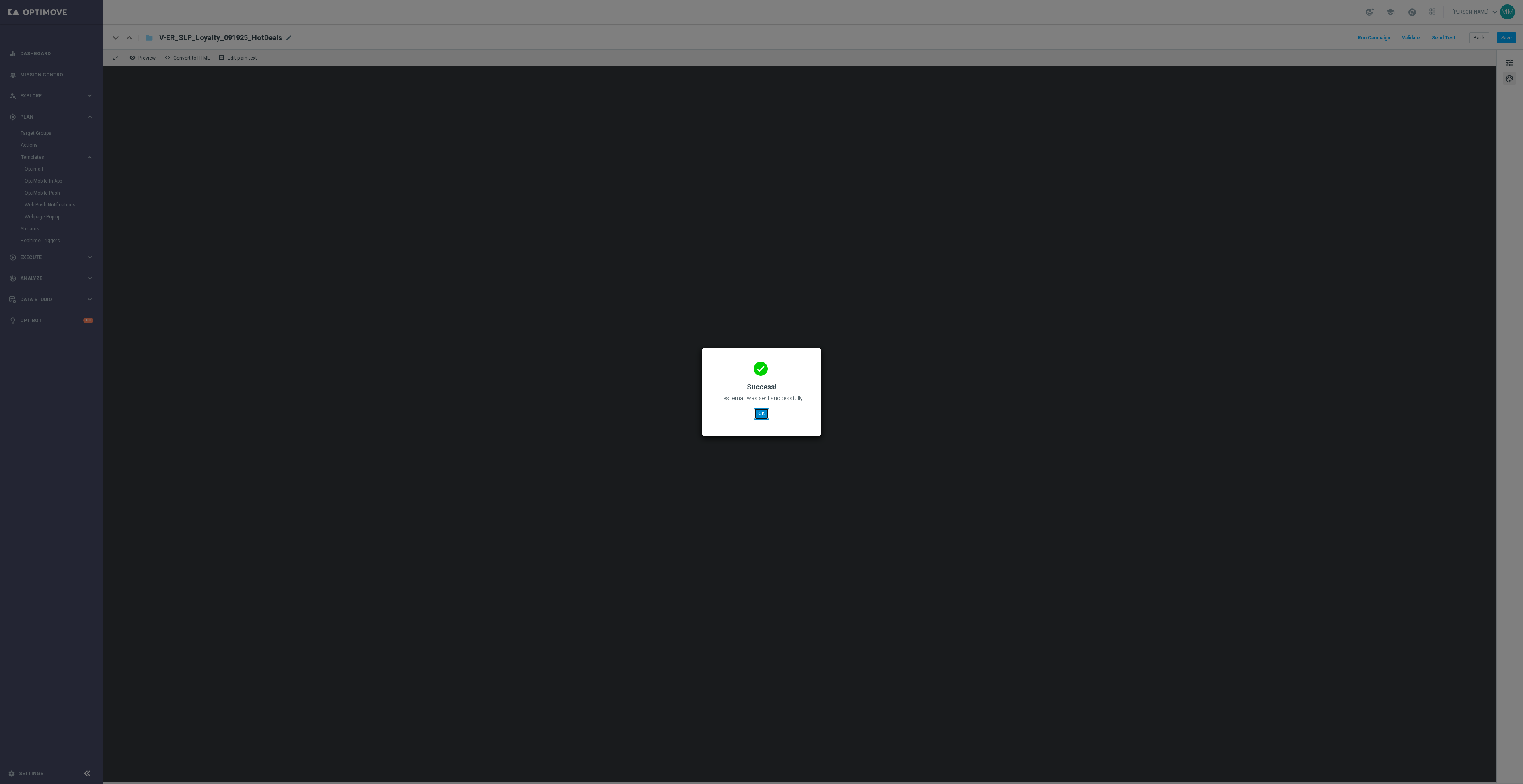
click at [758, 413] on button "OK" at bounding box center [762, 413] width 15 height 11
click at [756, 416] on button "OK" at bounding box center [762, 413] width 15 height 11
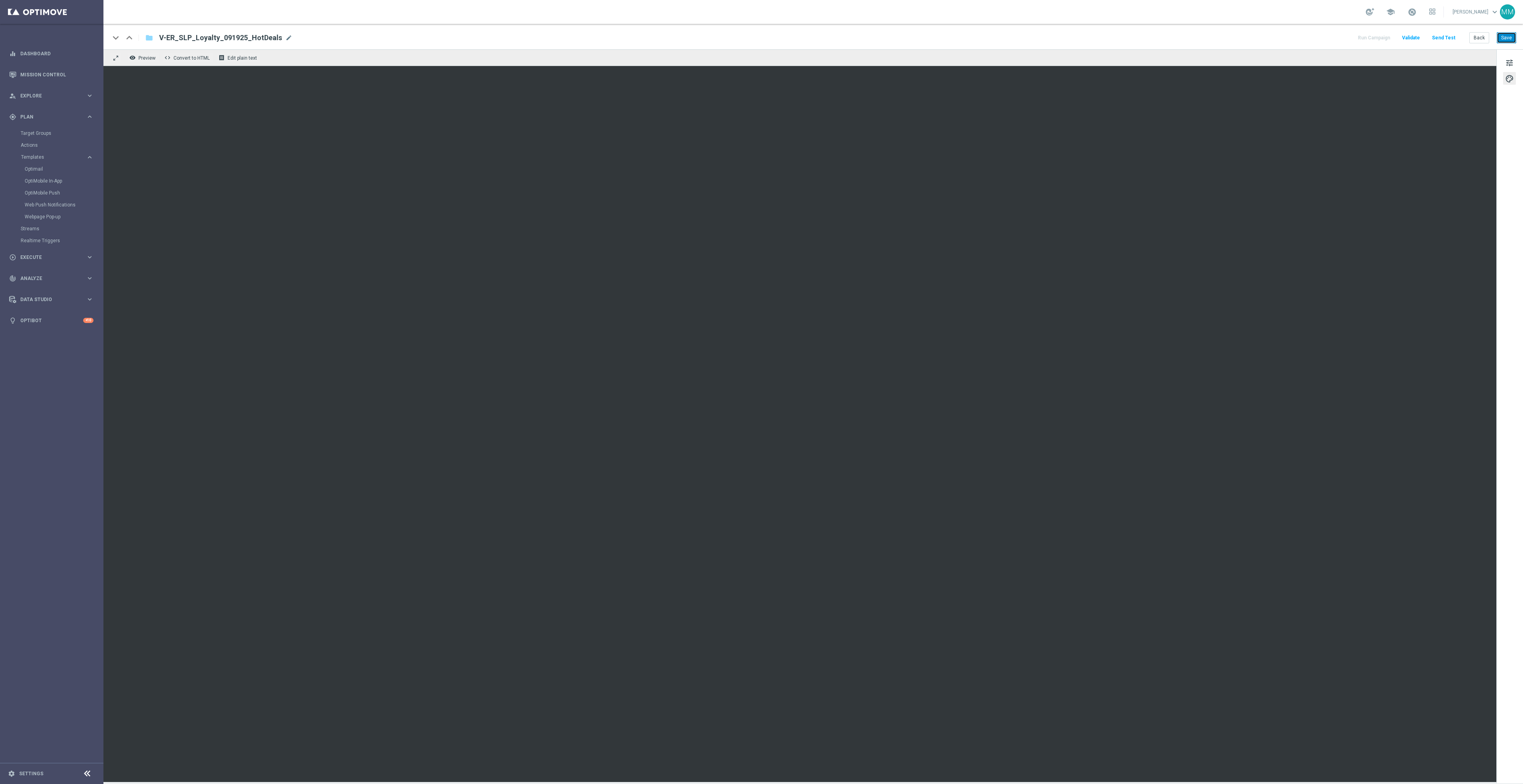
click at [1514, 40] on button "Save" at bounding box center [1506, 37] width 19 height 11
click at [1505, 33] on button "Save" at bounding box center [1506, 37] width 19 height 11
click at [1456, 37] on button "Send Test" at bounding box center [1443, 38] width 26 height 11
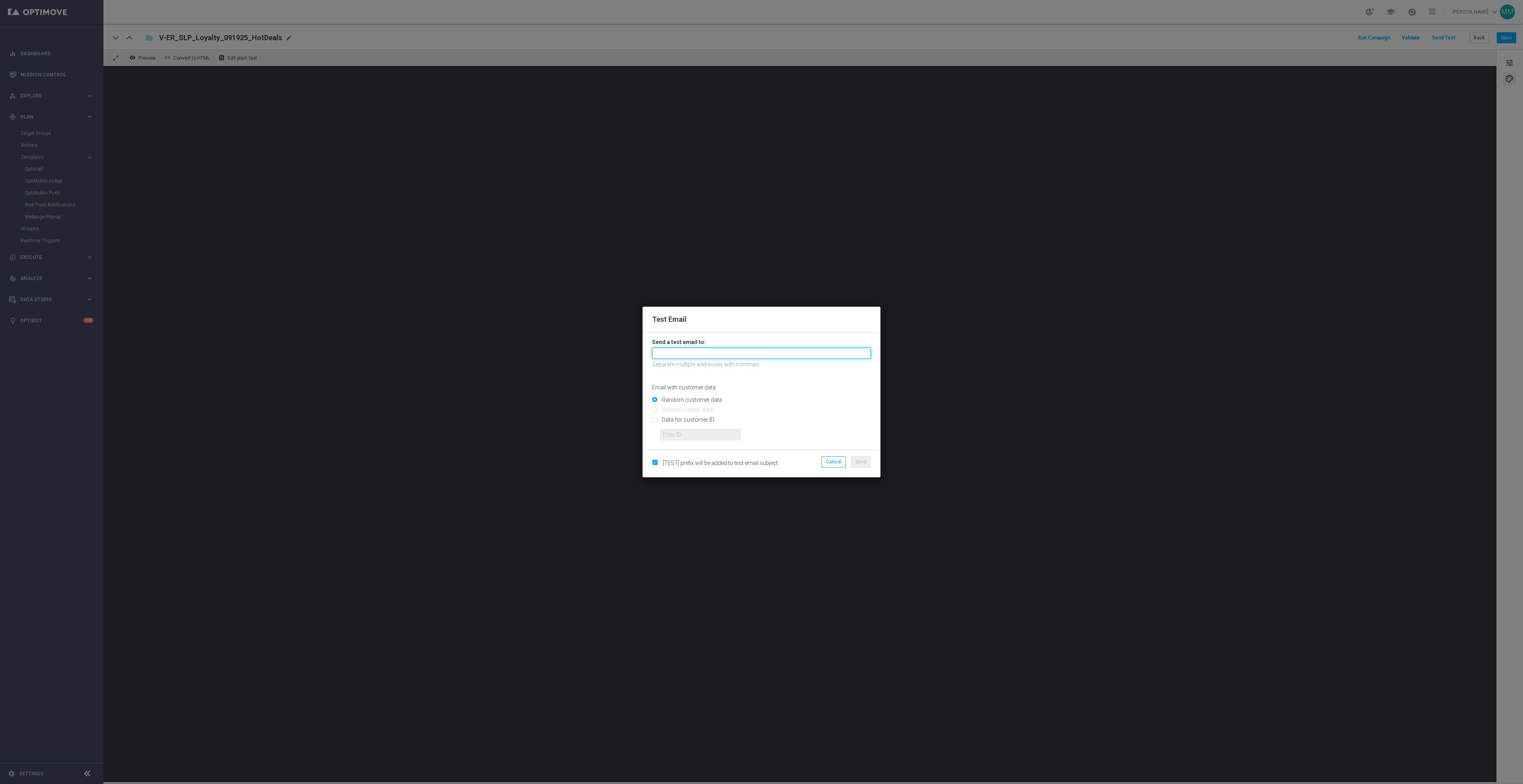
click at [865, 352] on input "text" at bounding box center [762, 353] width 219 height 11
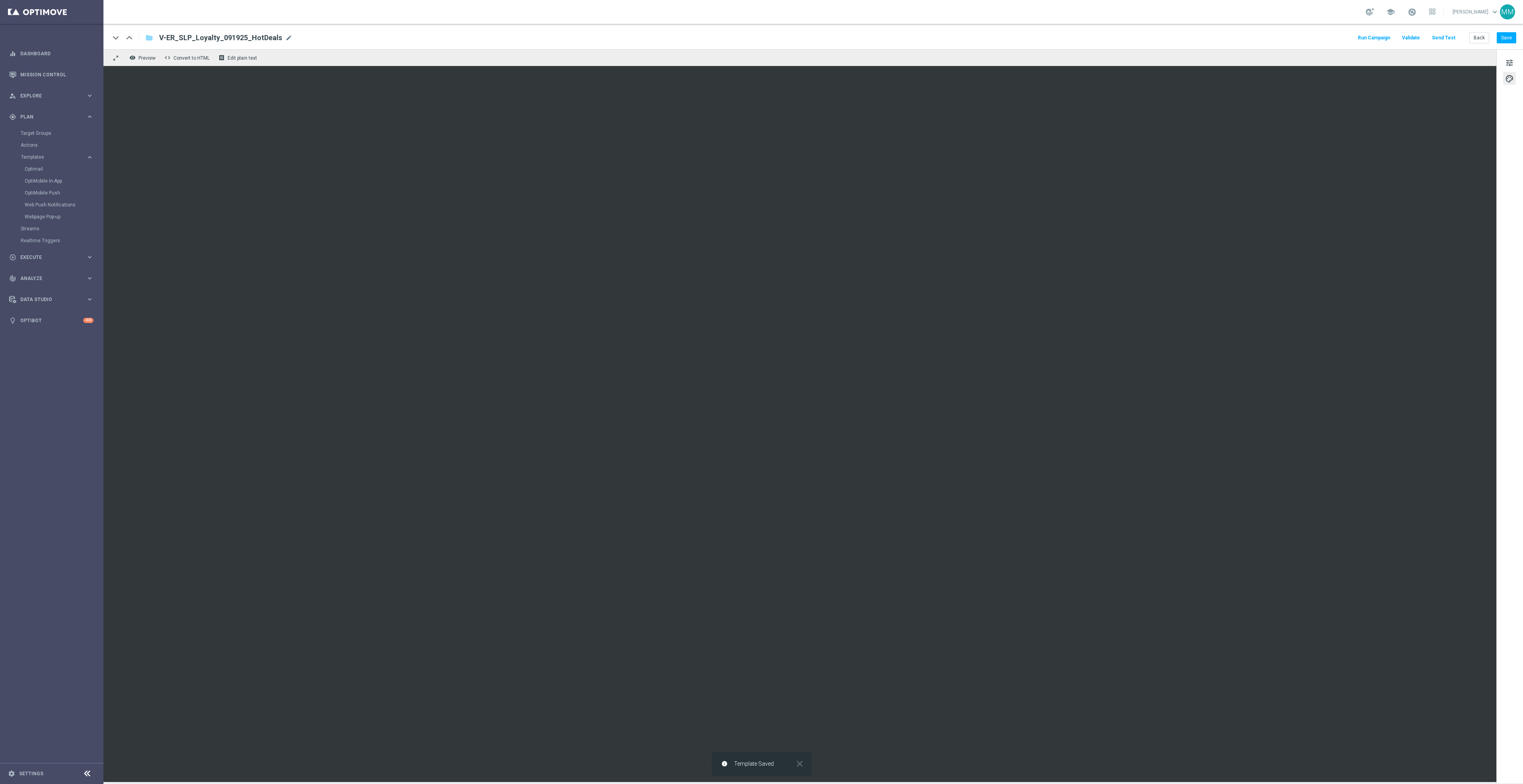
click at [1447, 36] on button "Send Test" at bounding box center [1443, 38] width 26 height 11
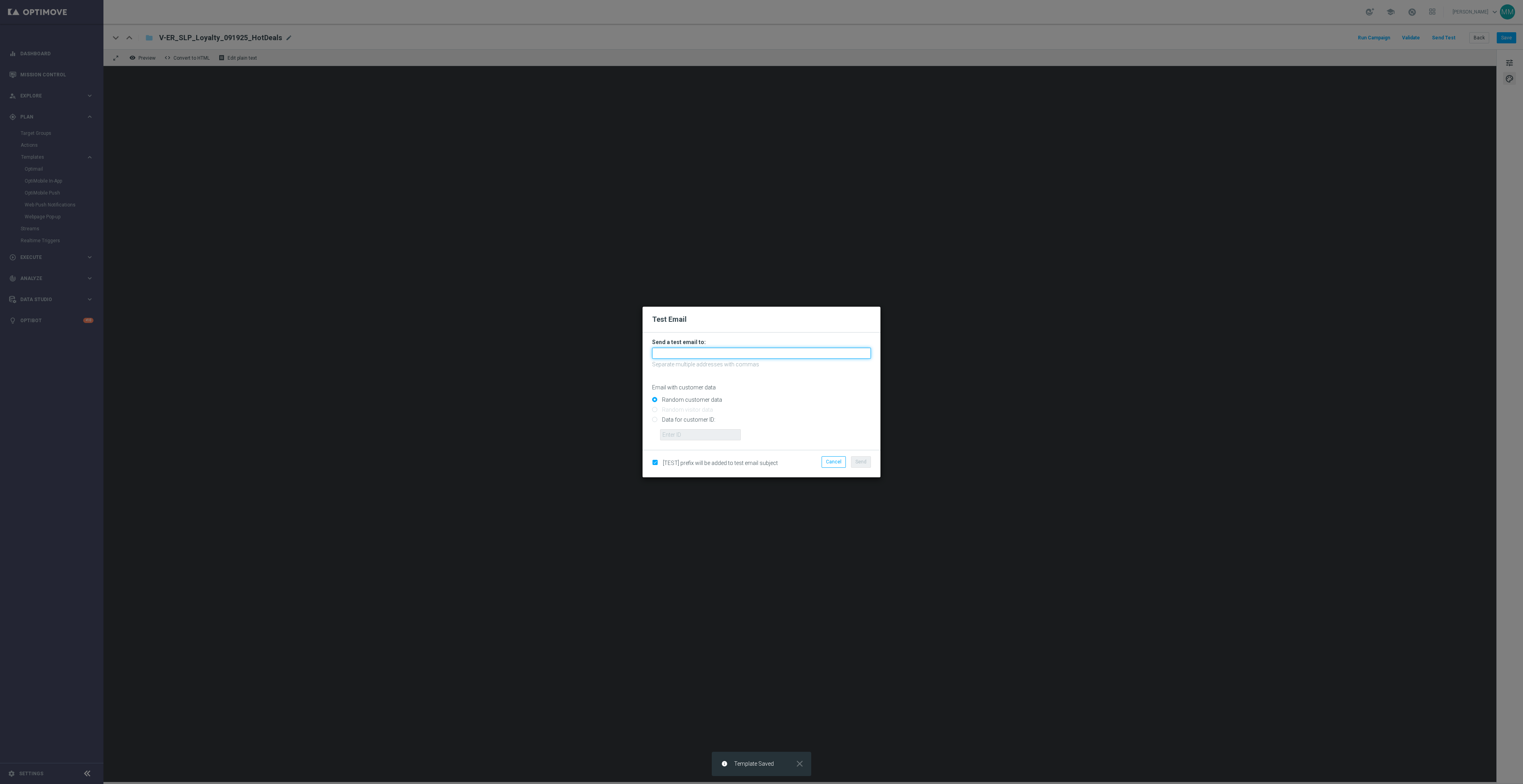
click at [684, 355] on input "text" at bounding box center [762, 353] width 219 height 11
paste input "staples.96a1-bfewo@litmusemail.com"
type input "staples.96a1-bfewo@litmusemail.com"
click at [865, 465] on span "Send" at bounding box center [861, 462] width 11 height 5
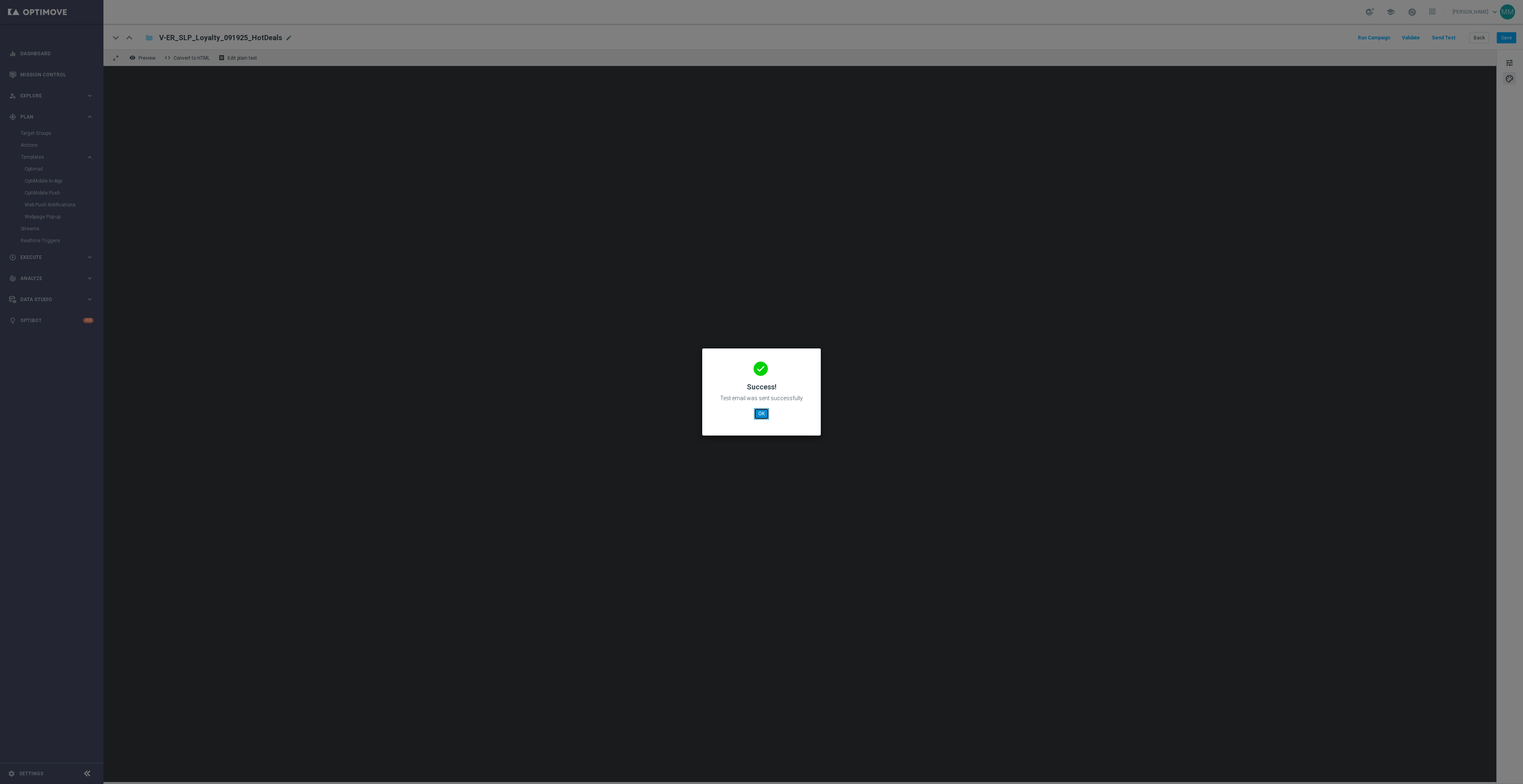
click at [754, 409] on button "OK" at bounding box center [762, 413] width 15 height 11
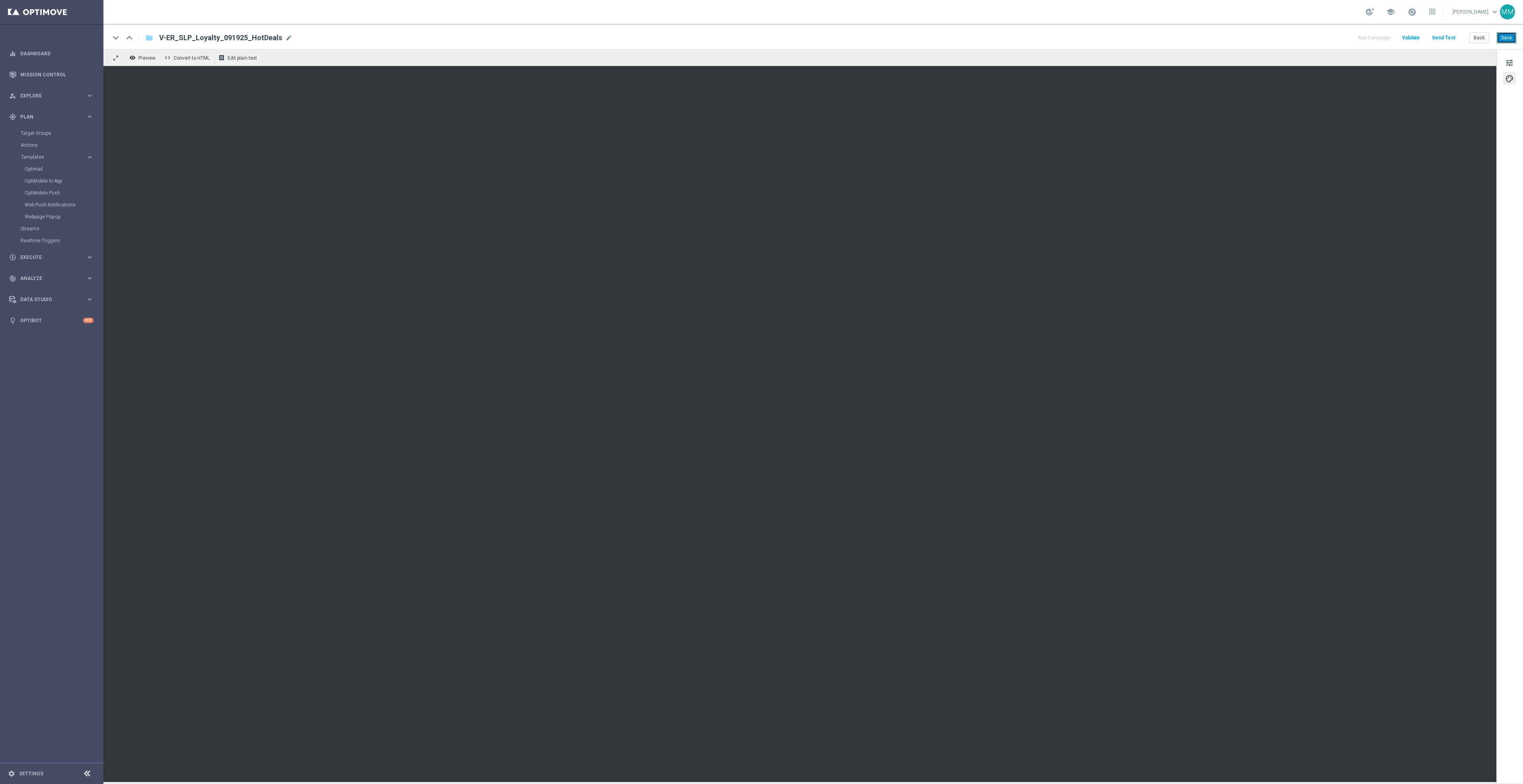
click at [1507, 36] on button "Save" at bounding box center [1506, 37] width 19 height 11
click at [1446, 42] on button "Send Test" at bounding box center [1443, 38] width 26 height 11
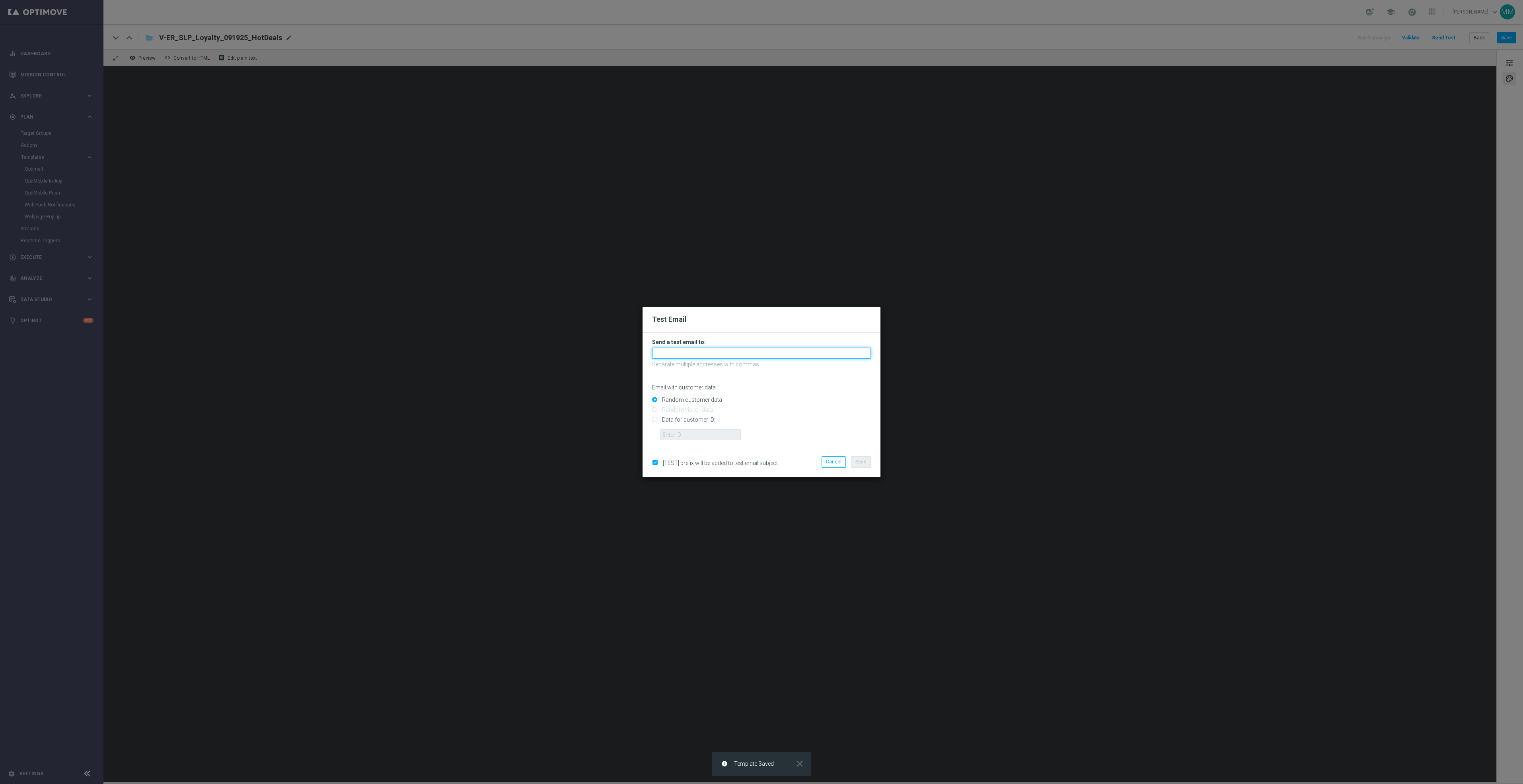
click at [748, 355] on input "text" at bounding box center [762, 353] width 219 height 11
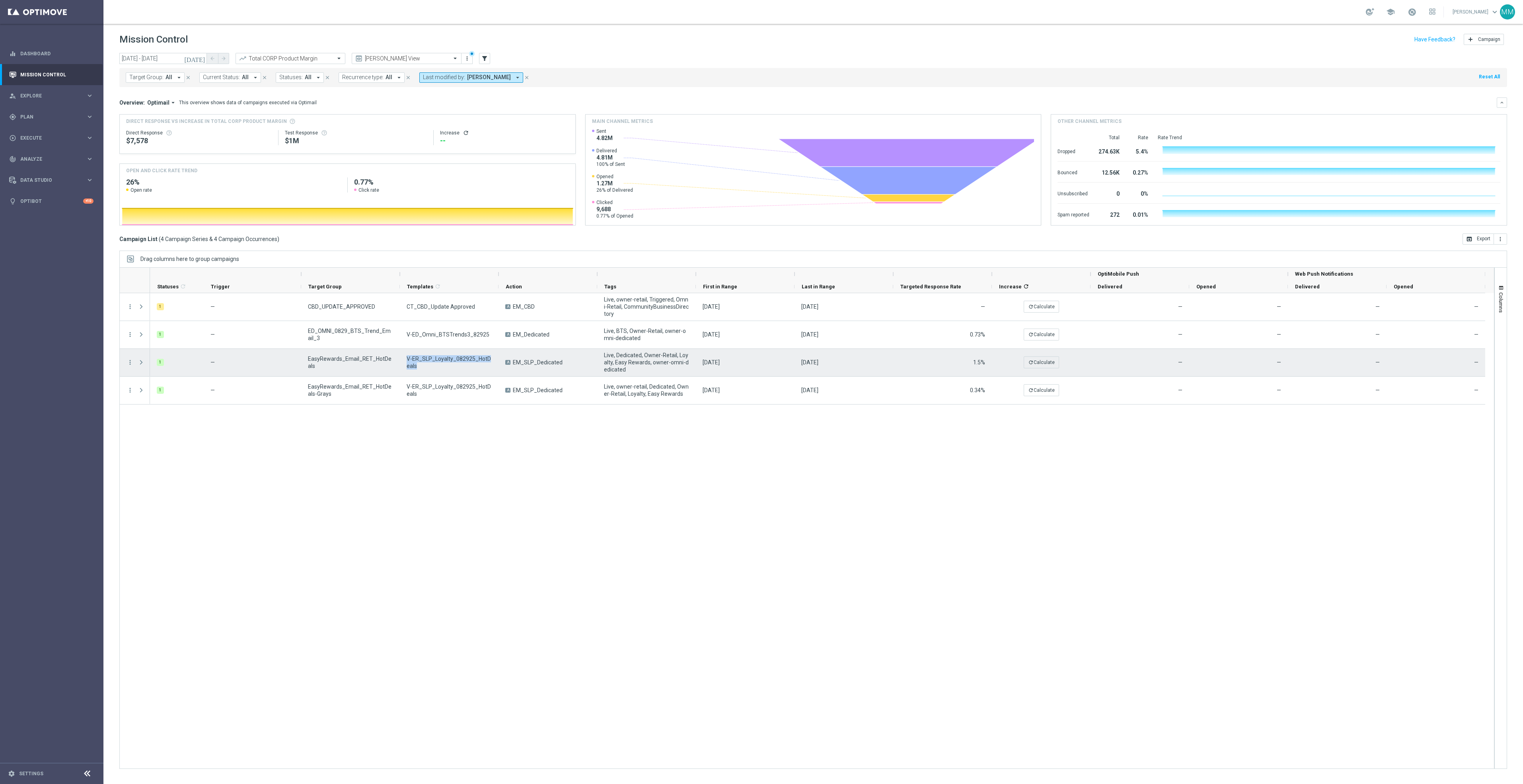
drag, startPoint x: 413, startPoint y: 369, endPoint x: 408, endPoint y: 361, distance: 9.4
click at [408, 361] on span "V-ER_SLP_Loyalty_082925_HotDeals" at bounding box center [449, 362] width 85 height 15
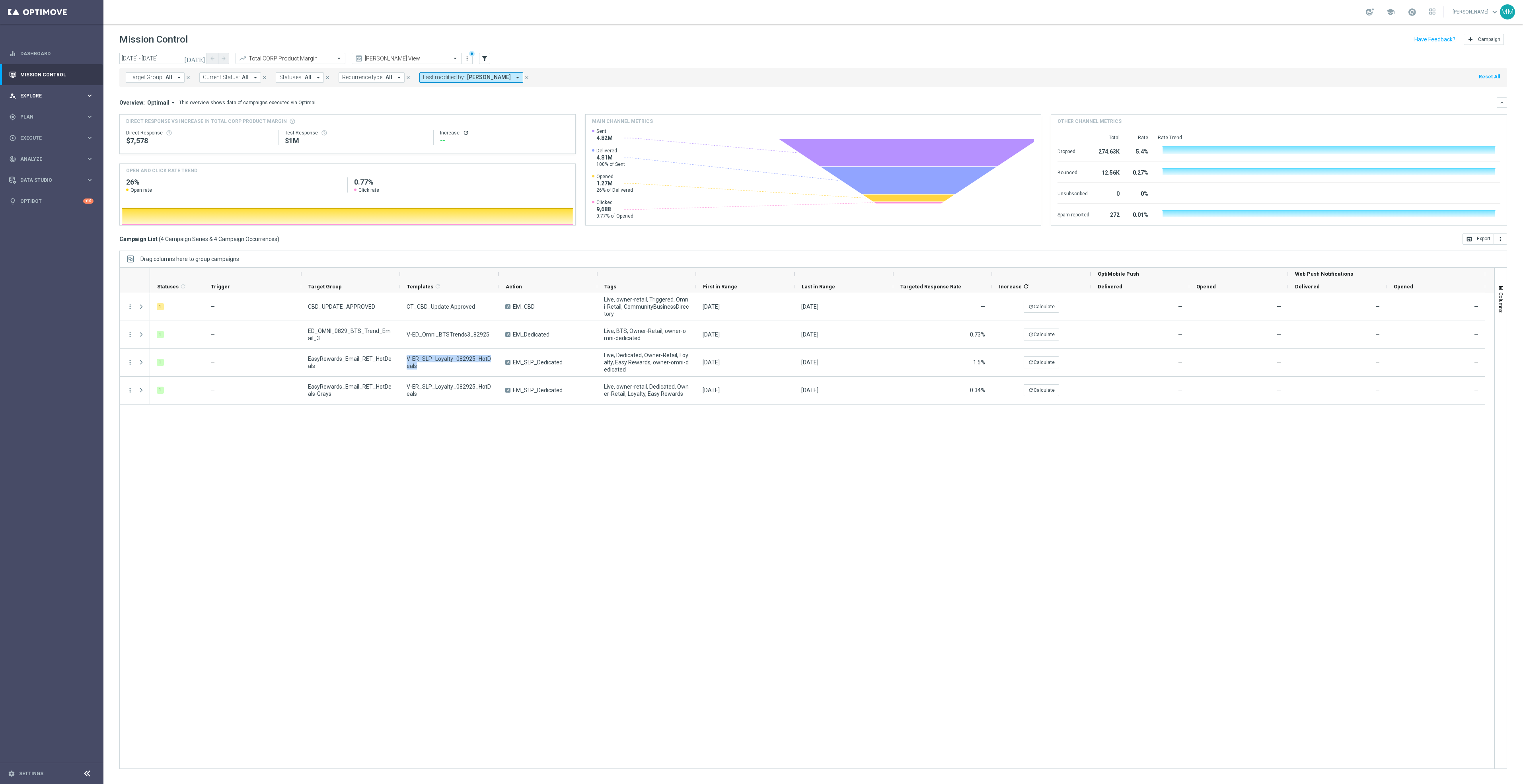
click at [53, 100] on div "person_search Explore keyboard_arrow_right" at bounding box center [51, 96] width 102 height 21
click at [57, 215] on div "gps_fixed Plan" at bounding box center [47, 212] width 76 height 7
click at [41, 157] on span "Templates" at bounding box center [50, 157] width 57 height 5
click at [34, 167] on link "Optimail" at bounding box center [54, 169] width 58 height 6
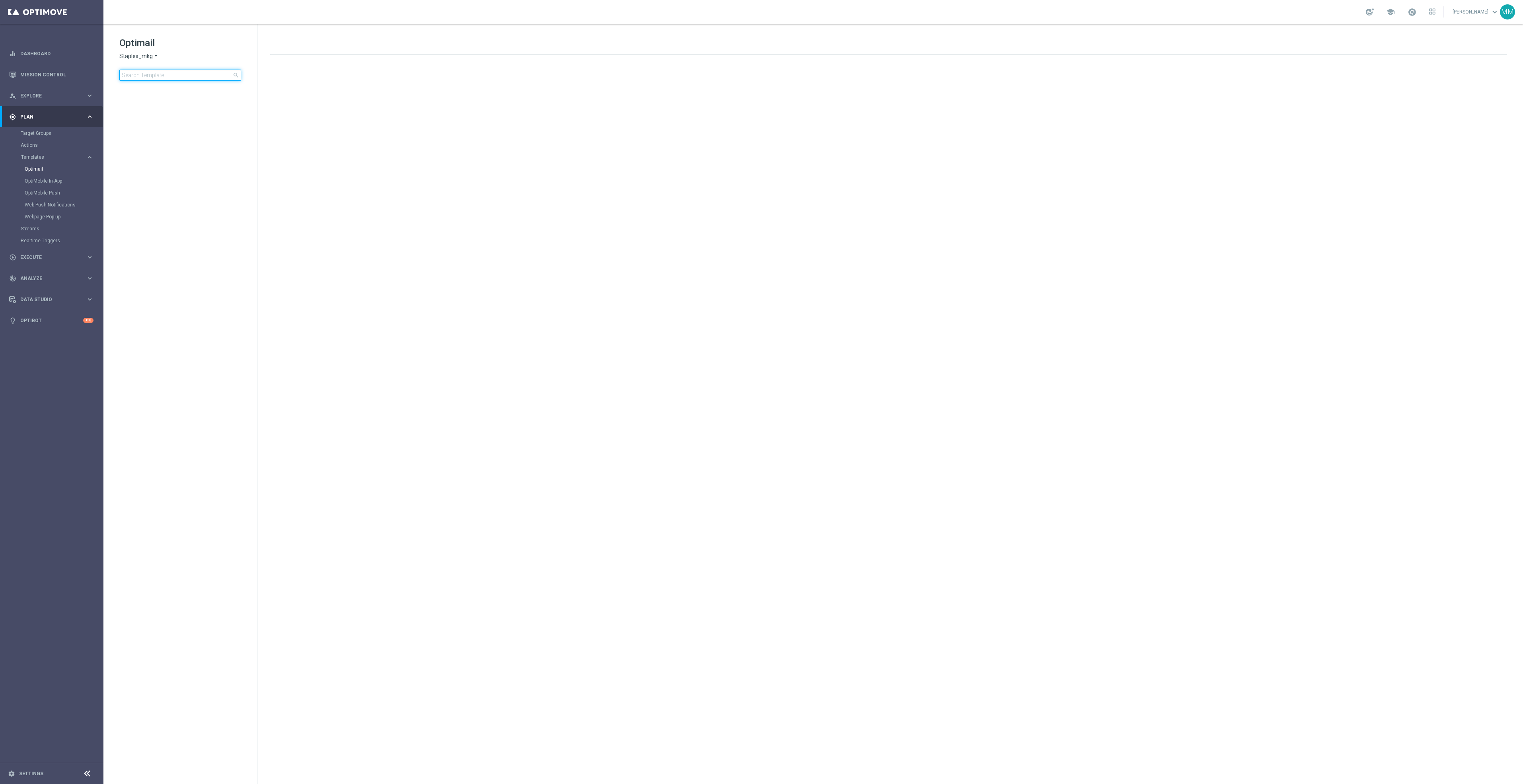
click at [181, 76] on input at bounding box center [180, 75] width 122 height 11
type input "V-ER_SLP_Loyalty_082925_HotDeals"
click at [177, 108] on div "folder FY-2025" at bounding box center [180, 106] width 92 height 9
click at [177, 115] on div "folder Retail25" at bounding box center [185, 118] width 85 height 9
click at [177, 128] on span "[DATE]" at bounding box center [169, 131] width 17 height 7
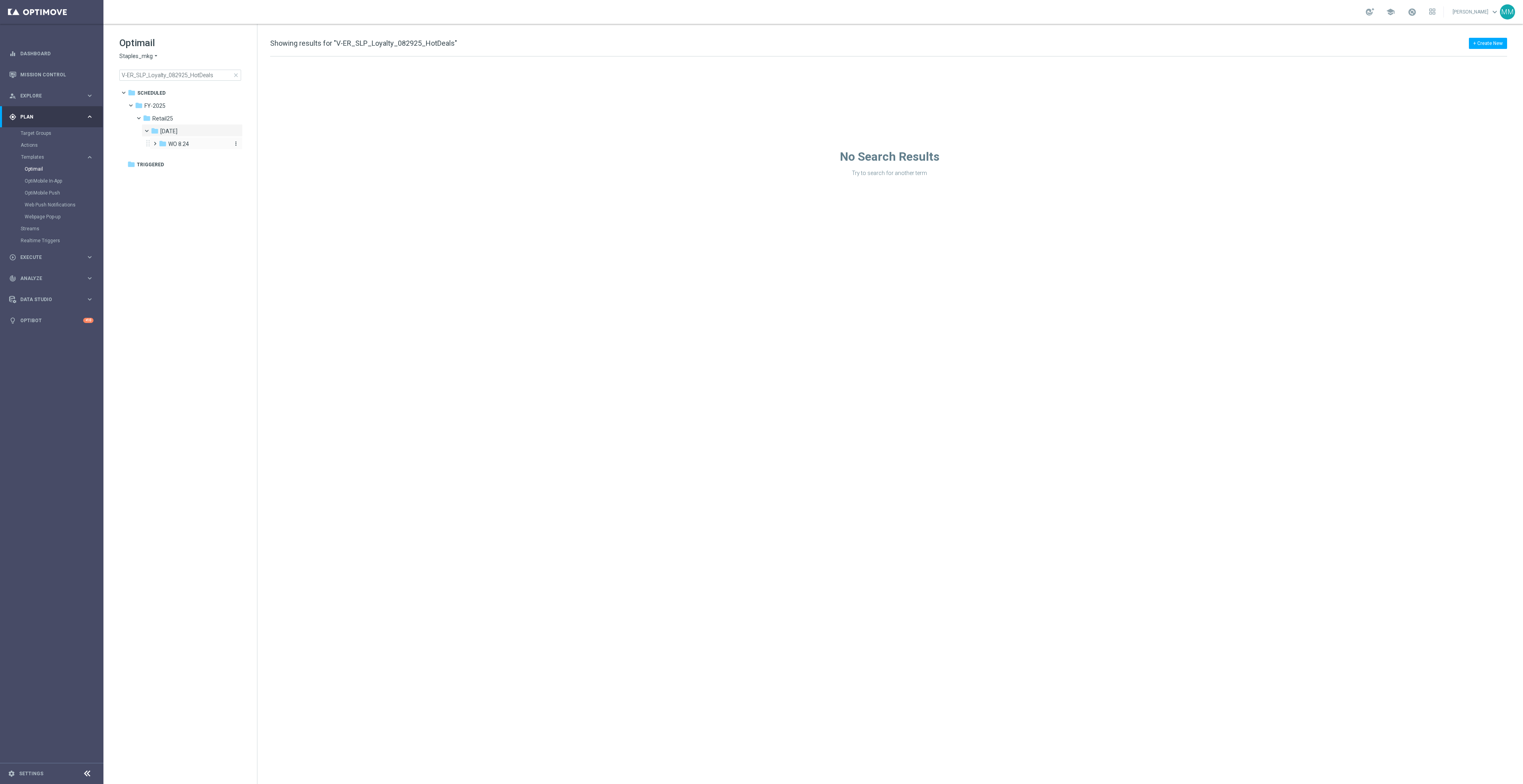
click at [191, 147] on div "folder WO 8.24" at bounding box center [194, 144] width 71 height 9
click at [218, 155] on div "folder 8.29 Fri R" at bounding box center [199, 157] width 65 height 9
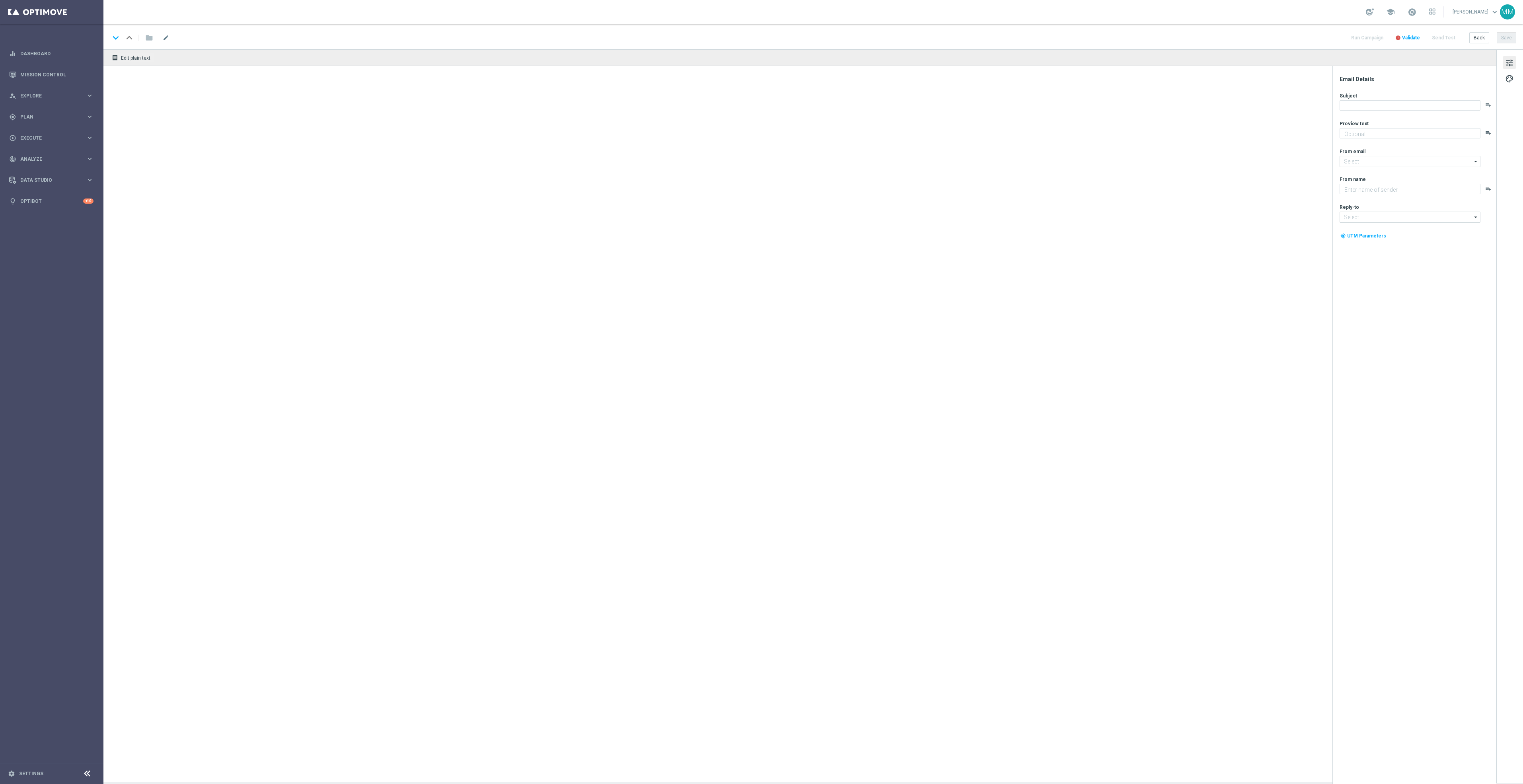
type textarea "Redeem now and save on these top deals."
type textarea "Staples"
type input "[EMAIL_ADDRESS][DOMAIN_NAME]"
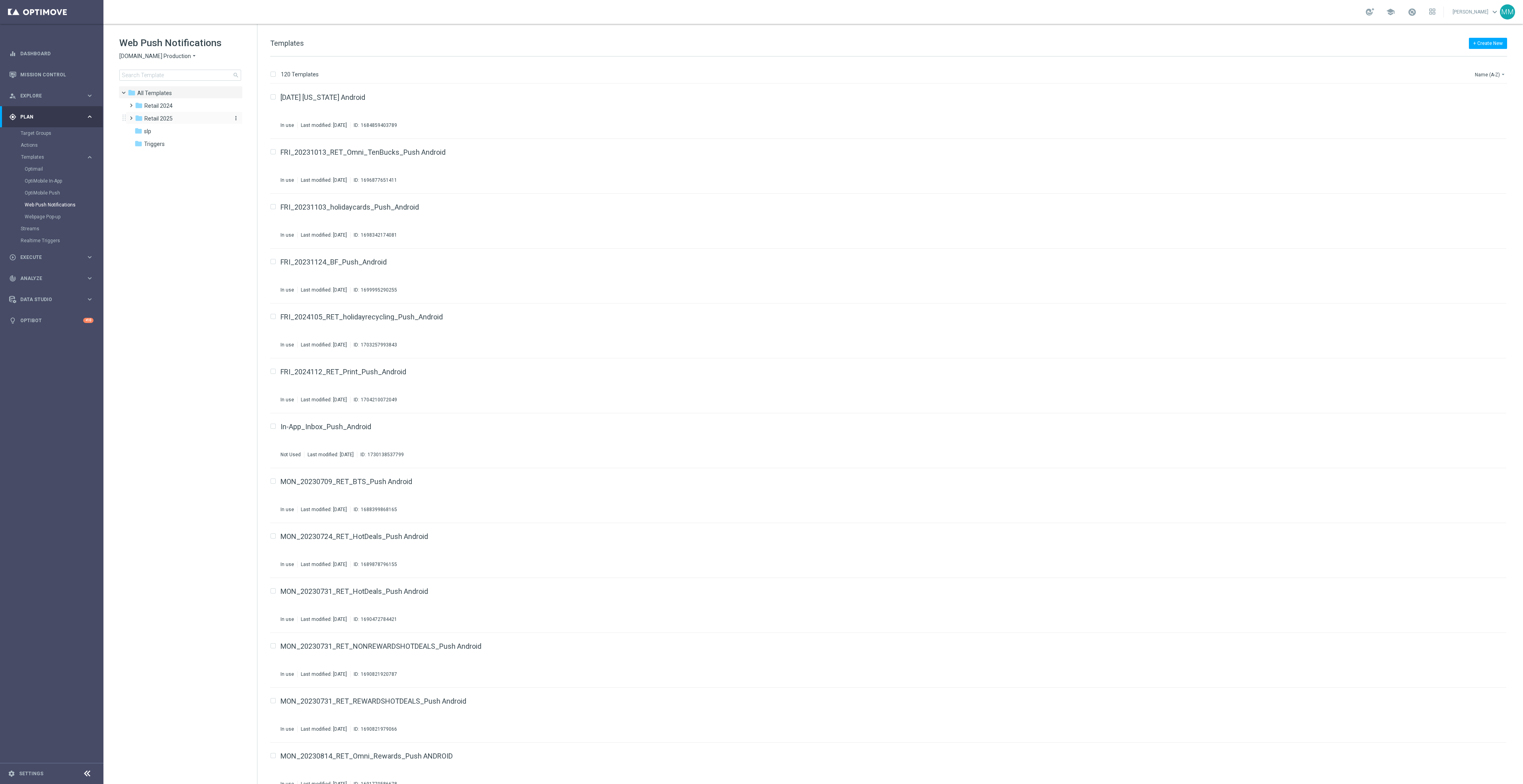
click at [159, 118] on span "Retail 2025" at bounding box center [158, 118] width 28 height 7
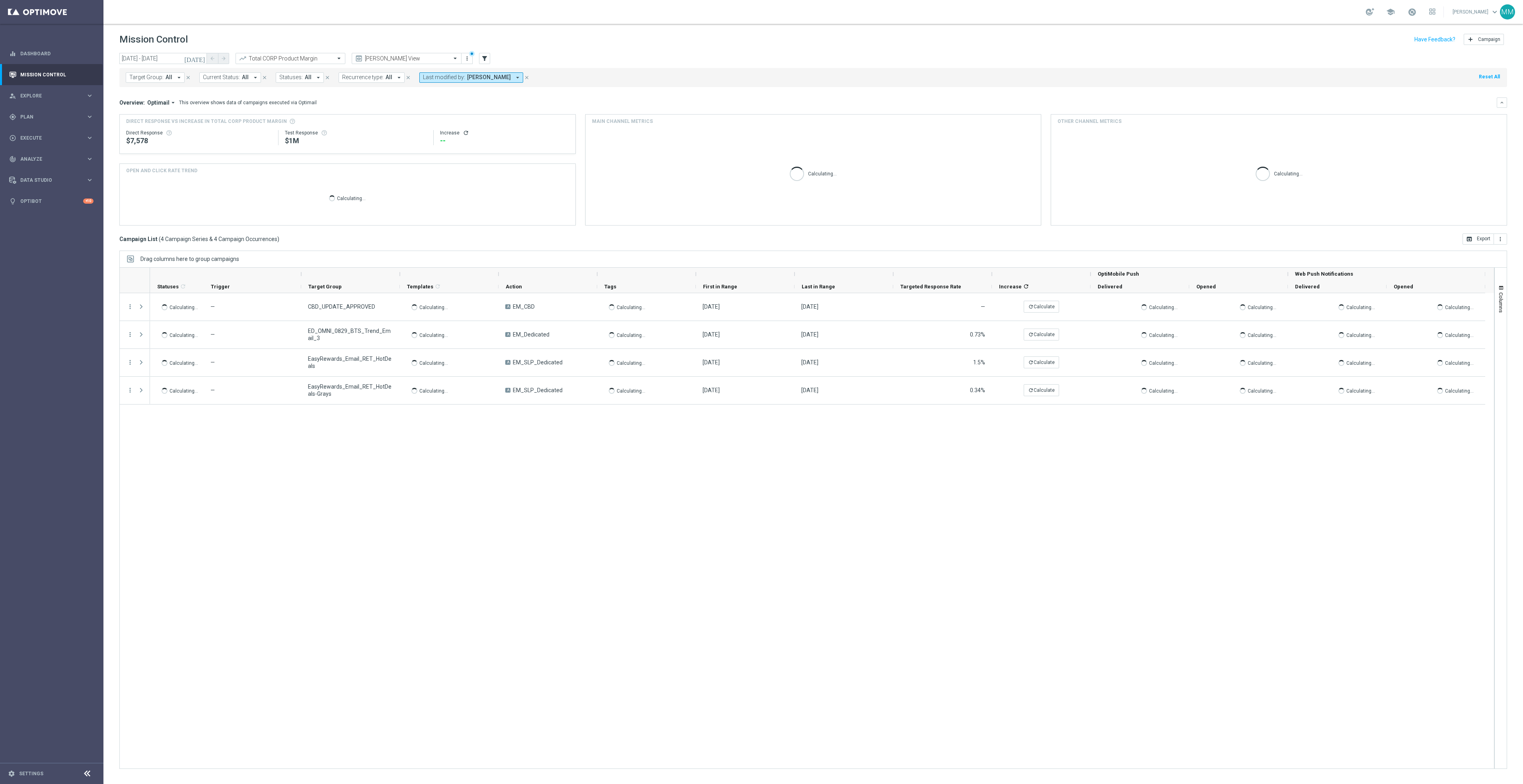
drag, startPoint x: 55, startPoint y: 104, endPoint x: 54, endPoint y: 121, distance: 17.0
click at [55, 104] on div "person_search Explore keyboard_arrow_right" at bounding box center [51, 96] width 102 height 21
click at [53, 219] on div "gps_fixed Plan keyboard_arrow_right" at bounding box center [51, 212] width 102 height 21
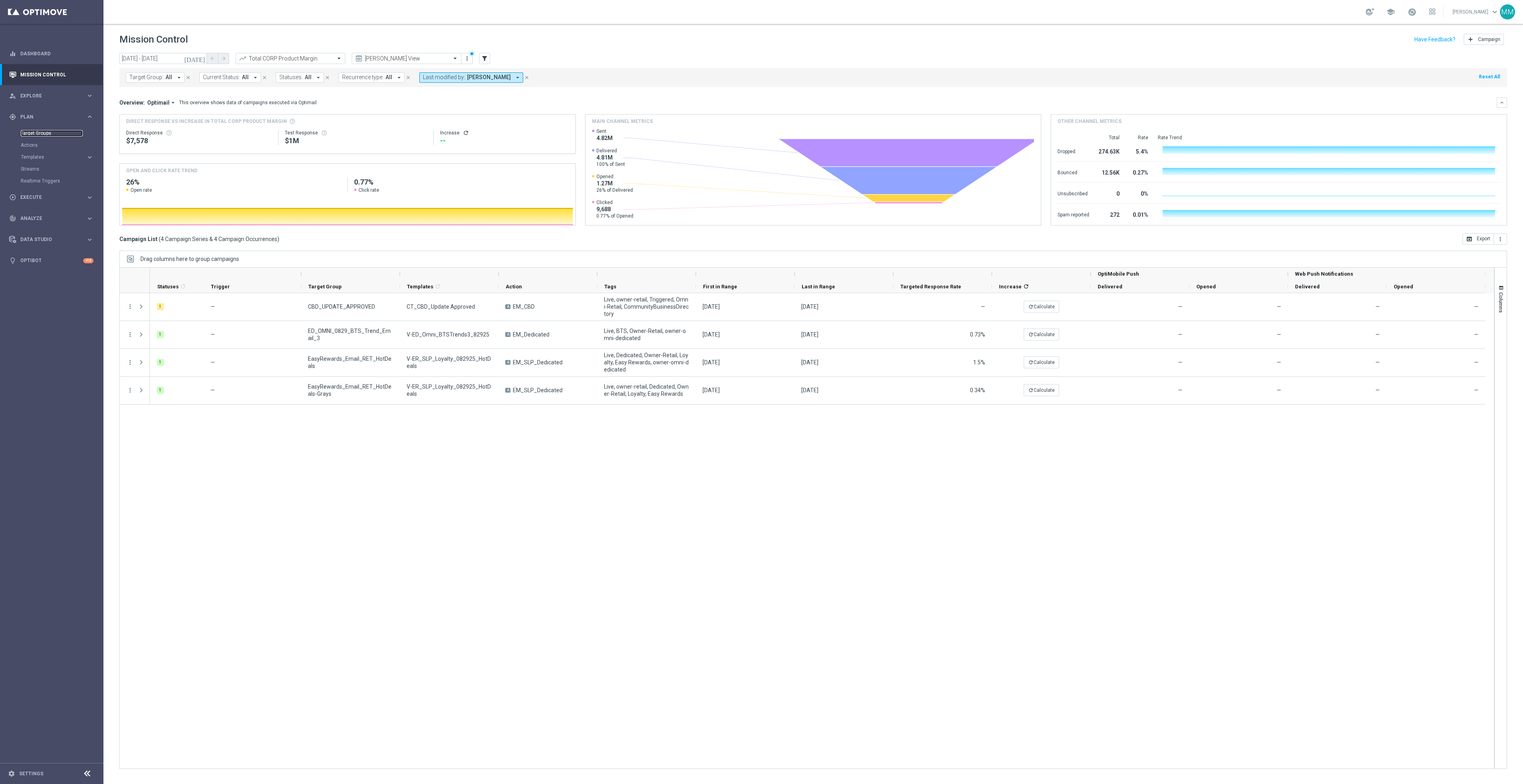
click at [48, 133] on link "Target Groups" at bounding box center [51, 133] width 62 height 6
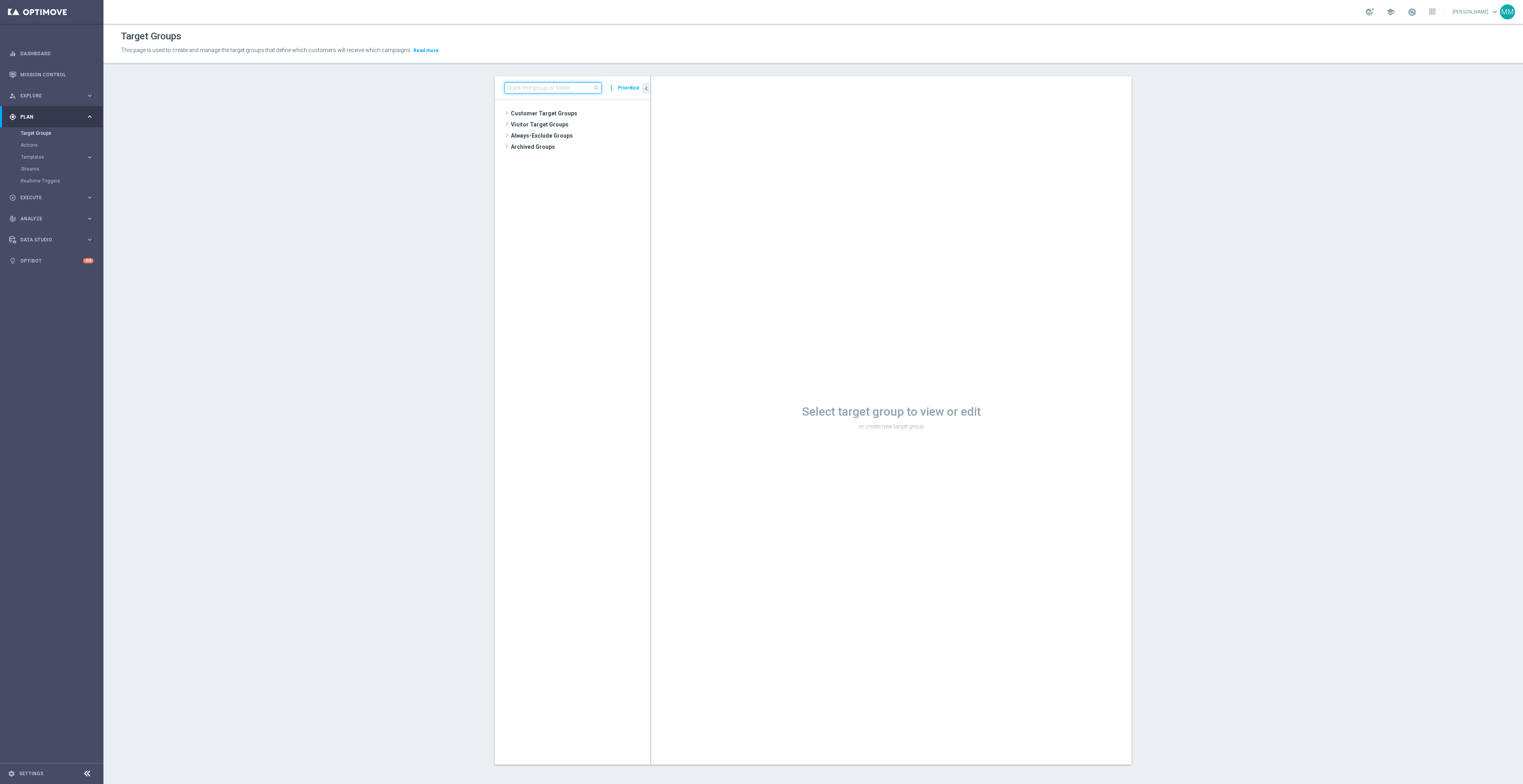
click at [557, 92] on input at bounding box center [553, 88] width 97 height 11
type input "20250919"
click at [596, 248] on span "20250919_PUSH_Android_OfficeSupplies_PartyCity_Attleboro" at bounding box center [587, 248] width 89 height 7
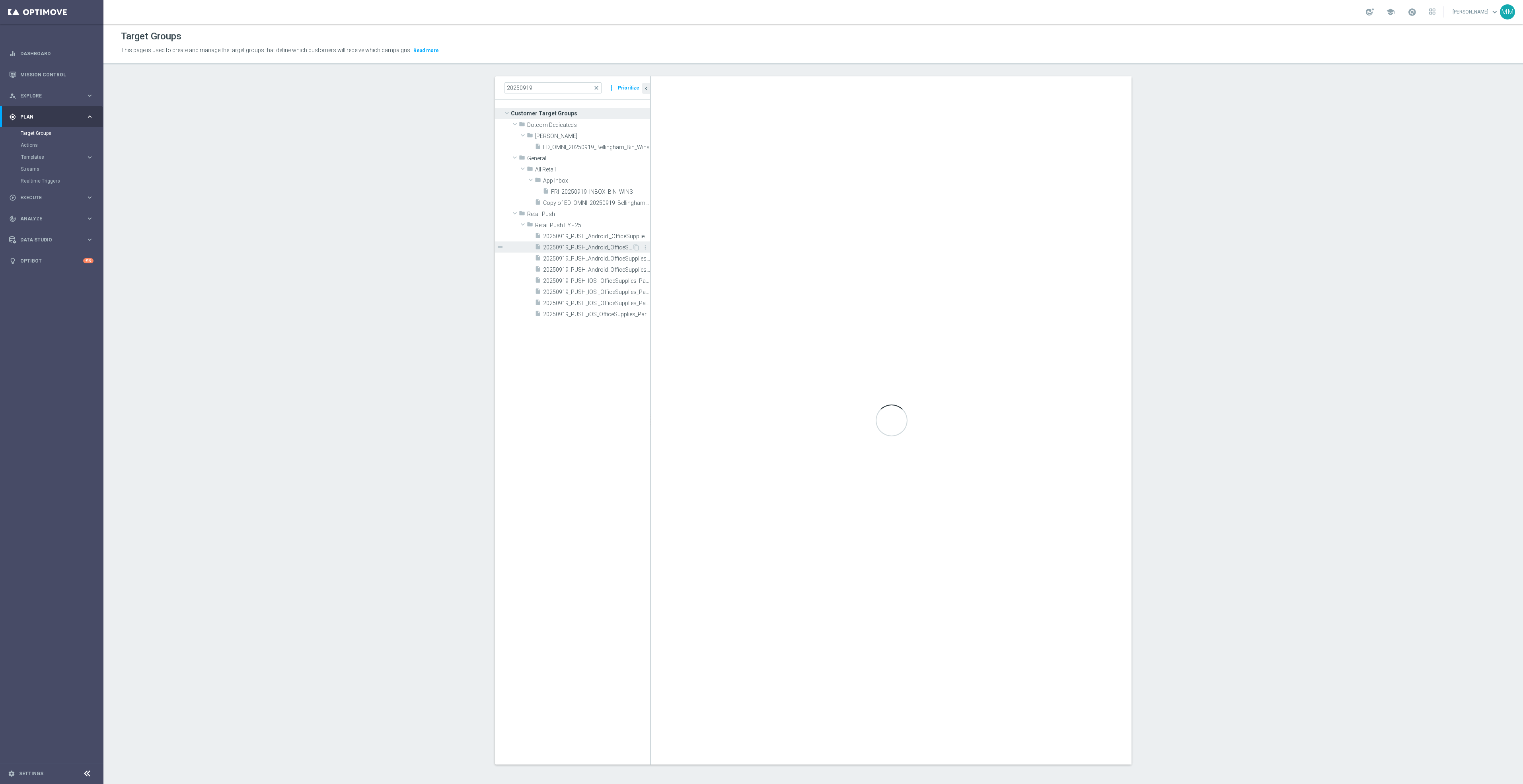
click at [599, 246] on span "20250919_PUSH_Android_OfficeSupplies_PartyCity_Attleboro" at bounding box center [587, 248] width 89 height 7
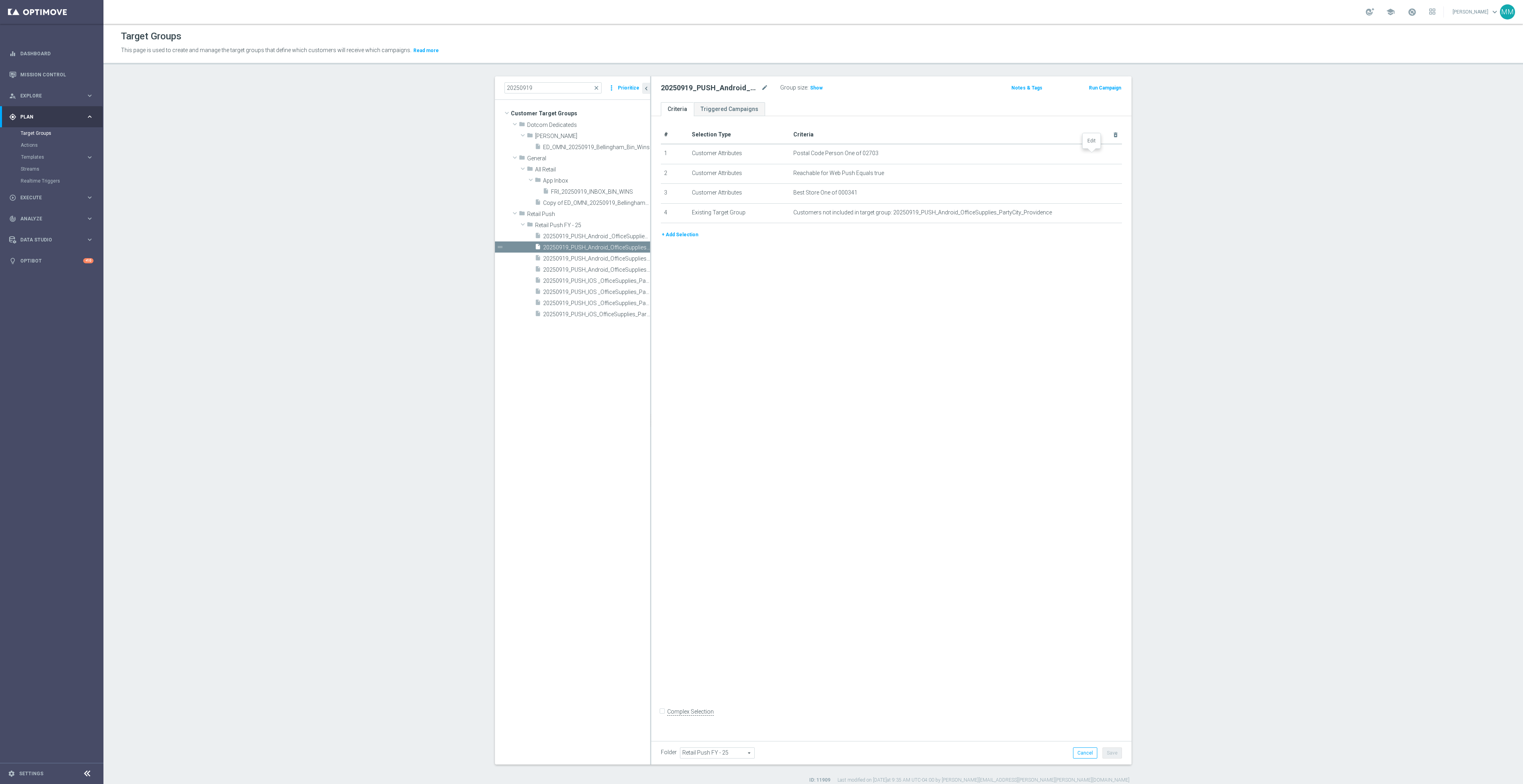
click at [0, 0] on icon "mode_edit" at bounding box center [0, 0] width 0 height 0
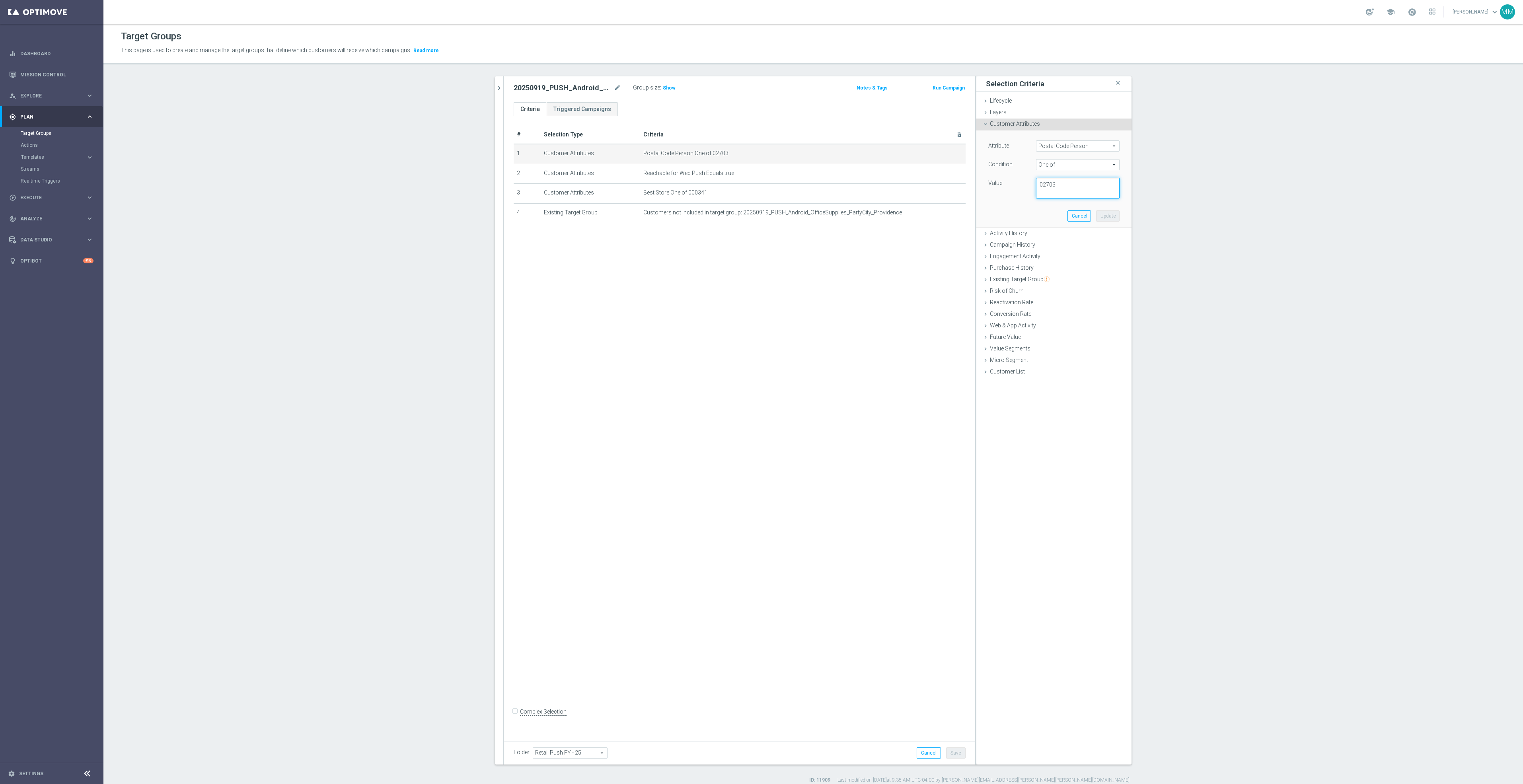
click at [1070, 185] on textarea "02703" at bounding box center [1077, 188] width 83 height 21
drag, startPoint x: 1106, startPoint y: 183, endPoint x: 974, endPoint y: 183, distance: 132.0
click at [976, 183] on div "Attribute Postal Code Person Postal Code Person arrow_drop_down search Conditio…" at bounding box center [1054, 180] width 155 height 98
type textarea "02703,02760,02761,02763"
click at [1102, 212] on button "Update" at bounding box center [1108, 215] width 24 height 11
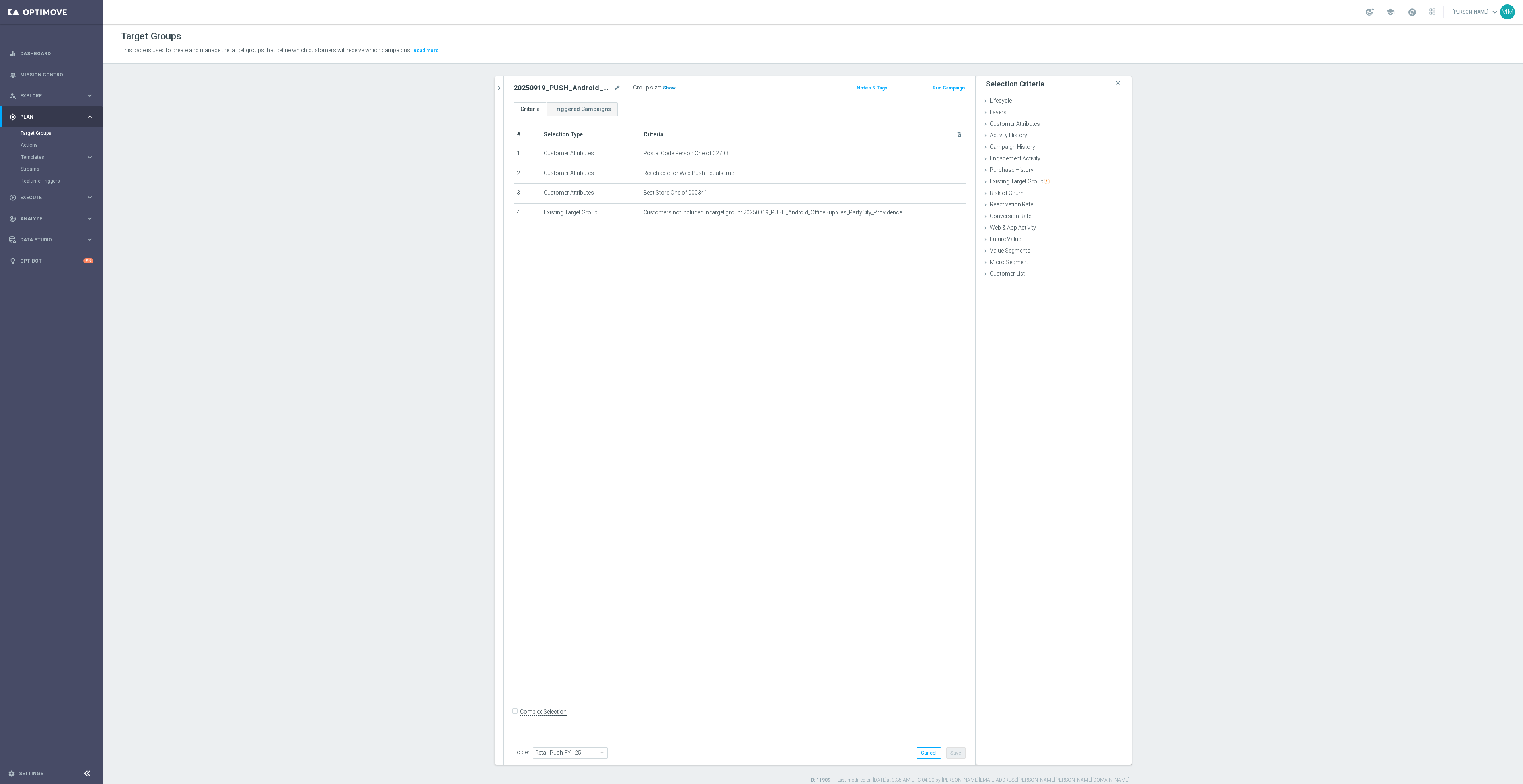
click at [667, 85] on span "Show" at bounding box center [669, 87] width 13 height 5
click at [495, 89] on icon "chevron_right" at bounding box center [499, 88] width 8 height 8
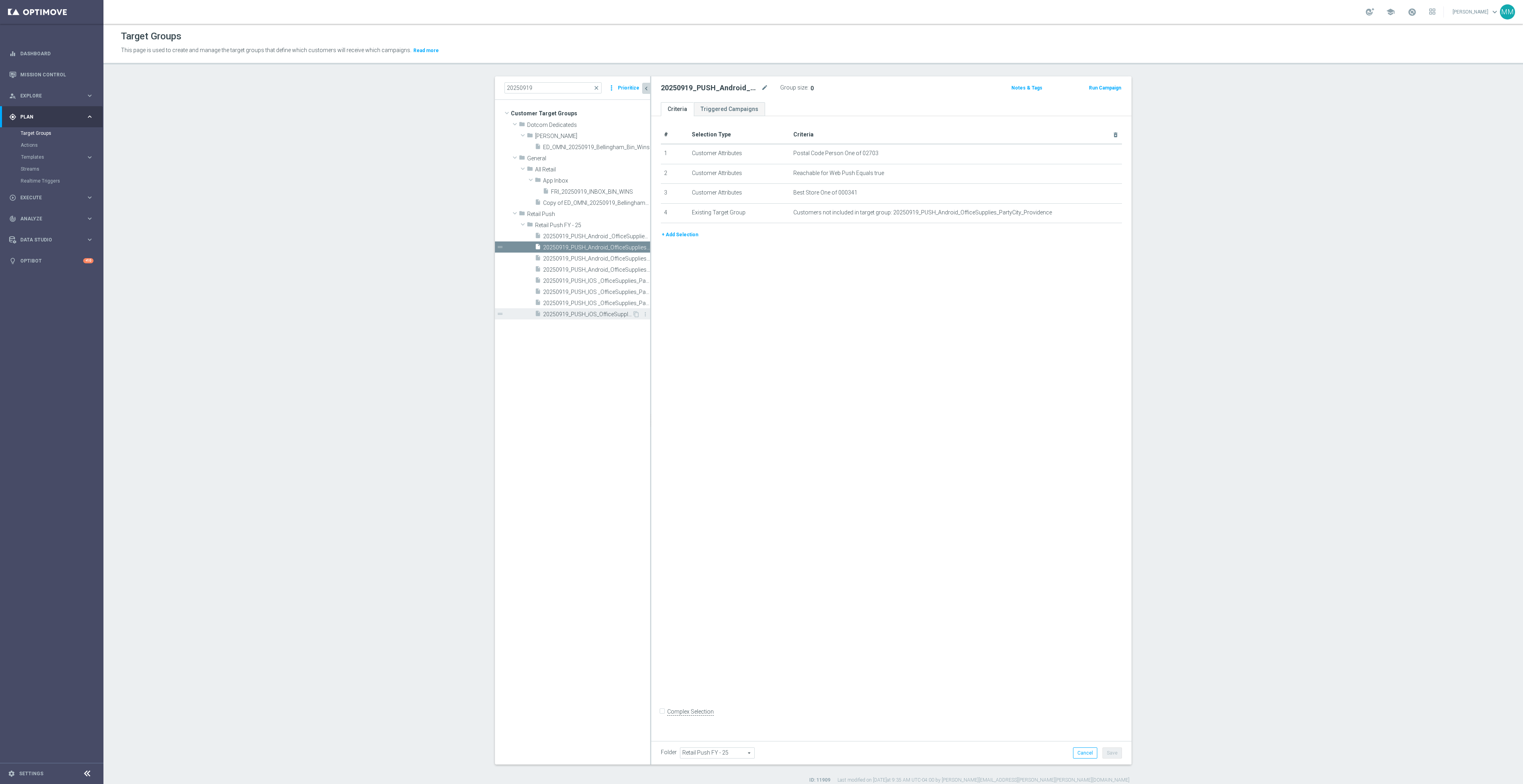
click at [599, 312] on span "20250919_PUSH_iOS_OfficeSupplies_PartyCity_Attleboro" at bounding box center [587, 314] width 89 height 7
click at [1093, 153] on icon "mode_edit" at bounding box center [1096, 154] width 6 height 6
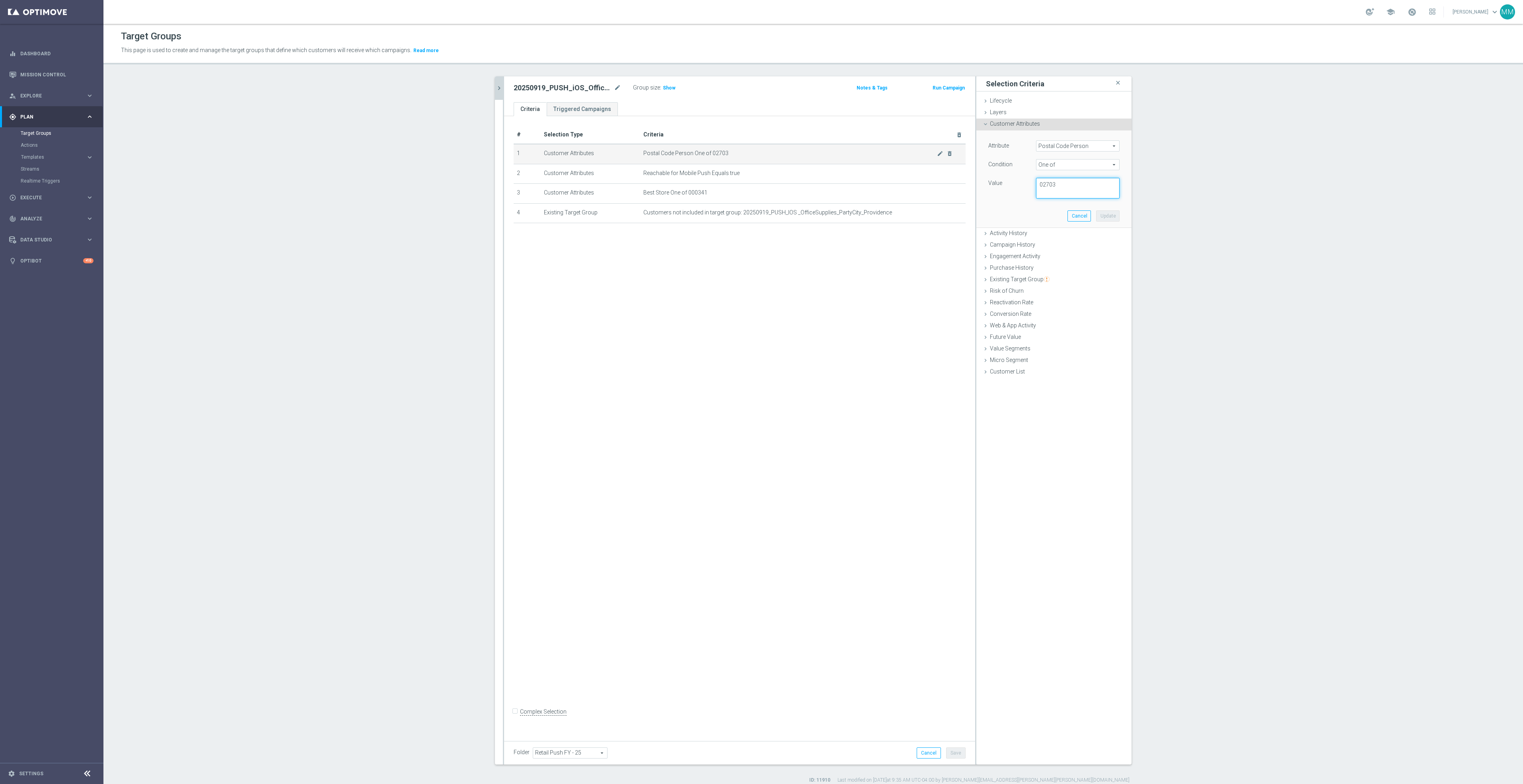
drag, startPoint x: 1060, startPoint y: 186, endPoint x: 849, endPoint y: 144, distance: 215.1
click at [849, 144] on as-split "20250919 close more_vert Prioritize Customer Target Groups library_add create_n…" at bounding box center [813, 420] width 637 height 688
paste textarea ",02760,02761,02763"
type textarea "02703,02760,02761,02763"
click at [1100, 210] on button "Update" at bounding box center [1108, 215] width 24 height 11
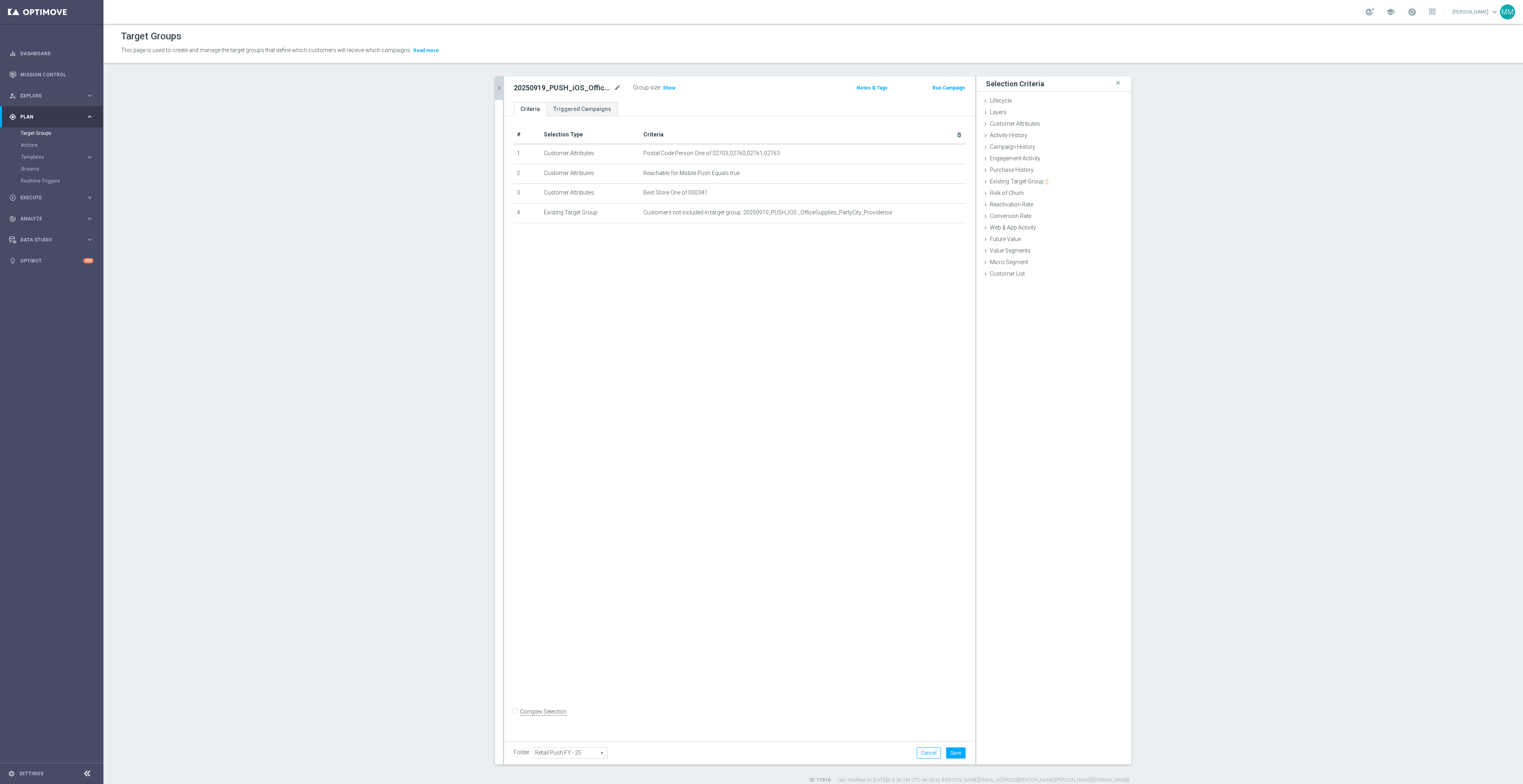
click at [952, 761] on div "Folder Retail Push FY - 25 Retail Push FY - 25 arrow_drop_down search Cancel Sa…" at bounding box center [739, 753] width 471 height 24
click at [957, 754] on button "Save" at bounding box center [956, 753] width 19 height 11
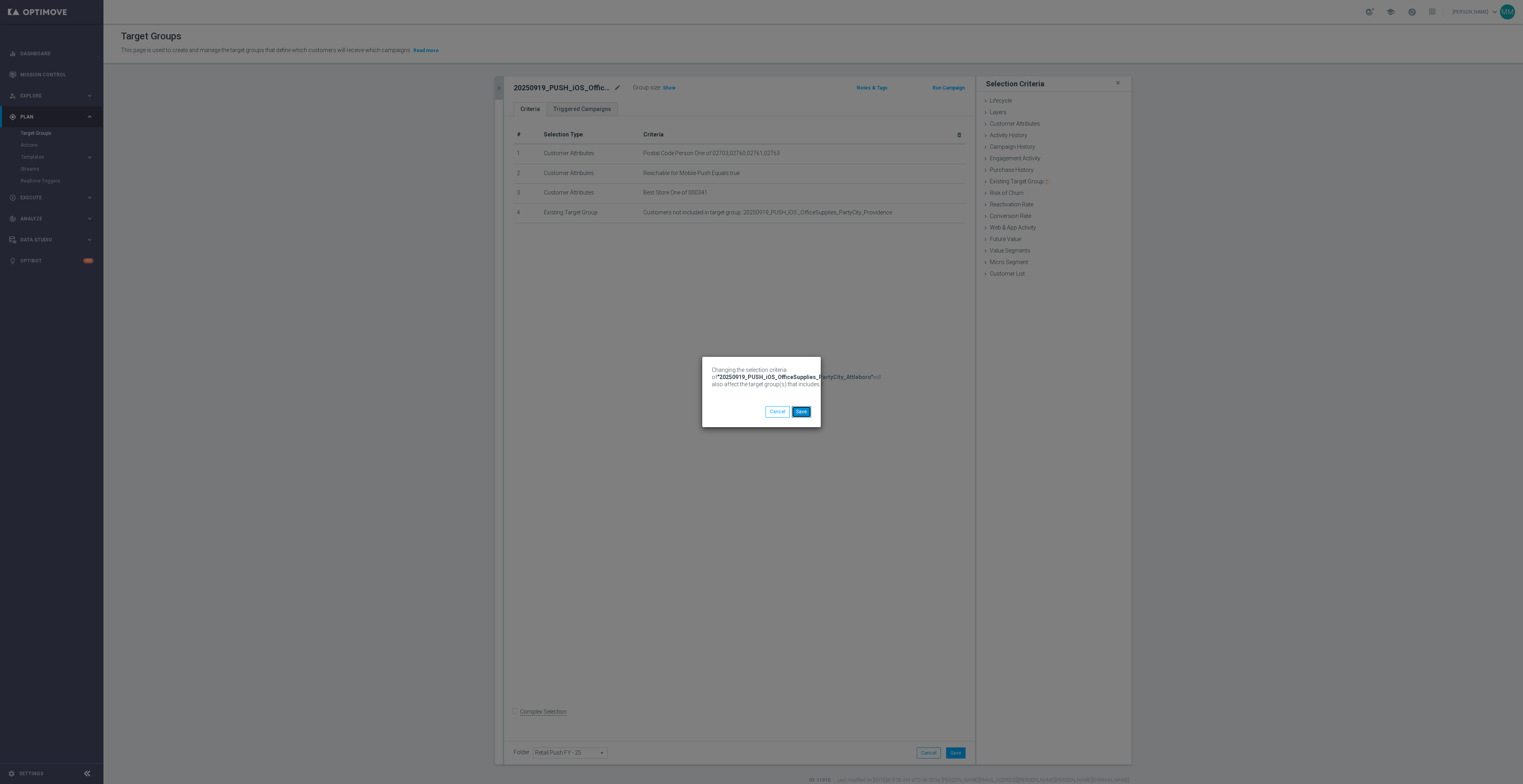
click at [801, 409] on button "Save" at bounding box center [801, 411] width 19 height 11
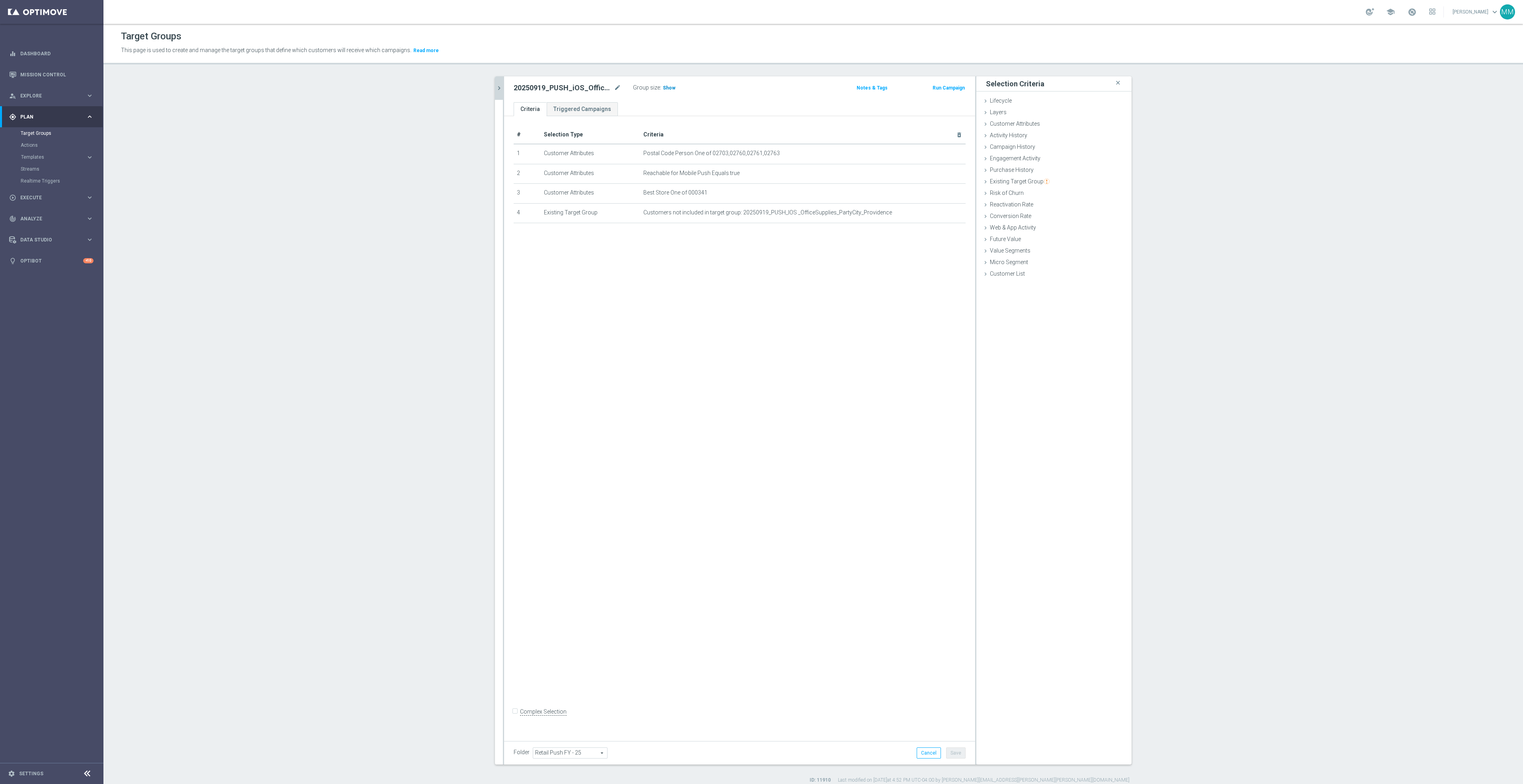
click at [665, 87] on span "Show" at bounding box center [669, 87] width 13 height 5
click at [553, 715] on label "Complex Selection" at bounding box center [543, 711] width 47 height 8
click at [519, 716] on input "Complex Selection" at bounding box center [516, 712] width 5 height 11
checkbox input "true"
click at [593, 717] on textarea at bounding box center [711, 718] width 395 height 14
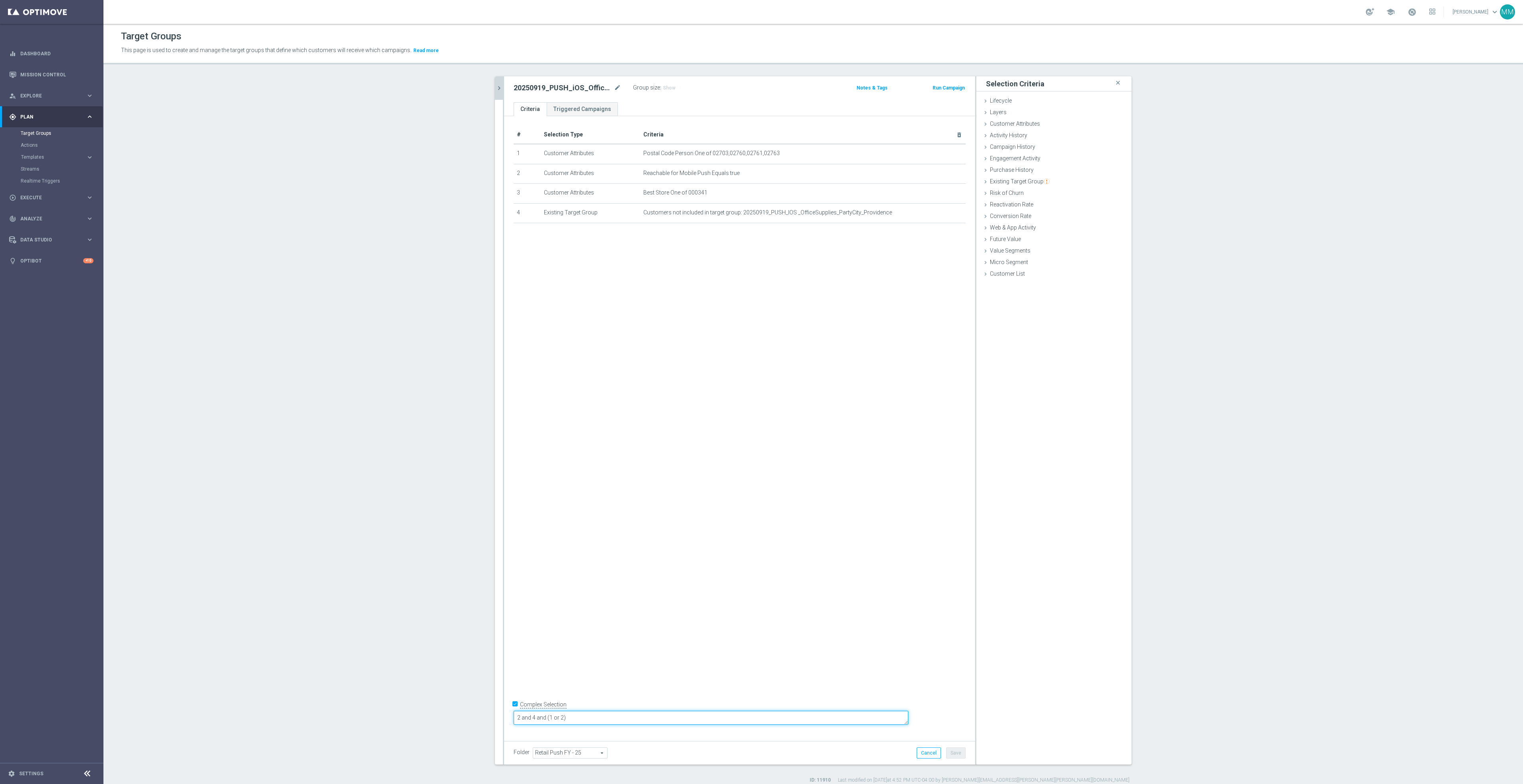
drag, startPoint x: 639, startPoint y: 716, endPoint x: 471, endPoint y: 718, distance: 168.0
click at [471, 718] on section "20250919 close more_vert Prioritize Customer Target Groups library_add create_n…" at bounding box center [813, 429] width 1420 height 707
drag, startPoint x: 727, startPoint y: 554, endPoint x: 733, endPoint y: 555, distance: 6.1
click at [728, 554] on div "# Selection Type Criteria delete_forever 1 Customer Attributes Postal Code Pers…" at bounding box center [739, 425] width 471 height 618
click at [680, 710] on div "2 and 4 and (1 or 2)" at bounding box center [711, 717] width 395 height 15
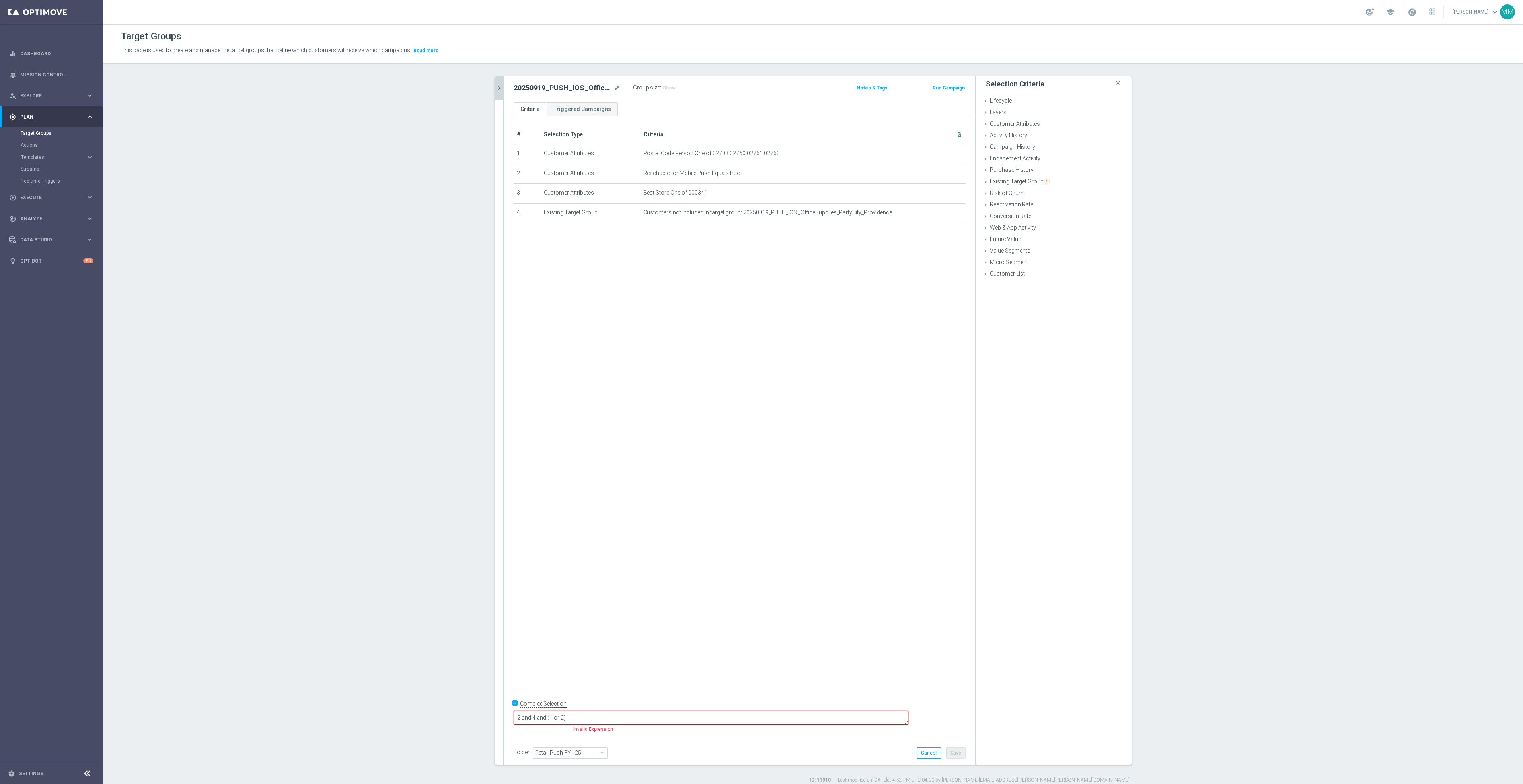
click at [612, 716] on textarea "2 and 4 and (1 or 2)" at bounding box center [711, 718] width 395 height 14
click at [615, 716] on textarea "2 and 4 and (1 or 2)" at bounding box center [711, 718] width 395 height 14
type textarea "2 and 4 and (1 or 3)"
click at [953, 754] on button "Save" at bounding box center [956, 753] width 19 height 11
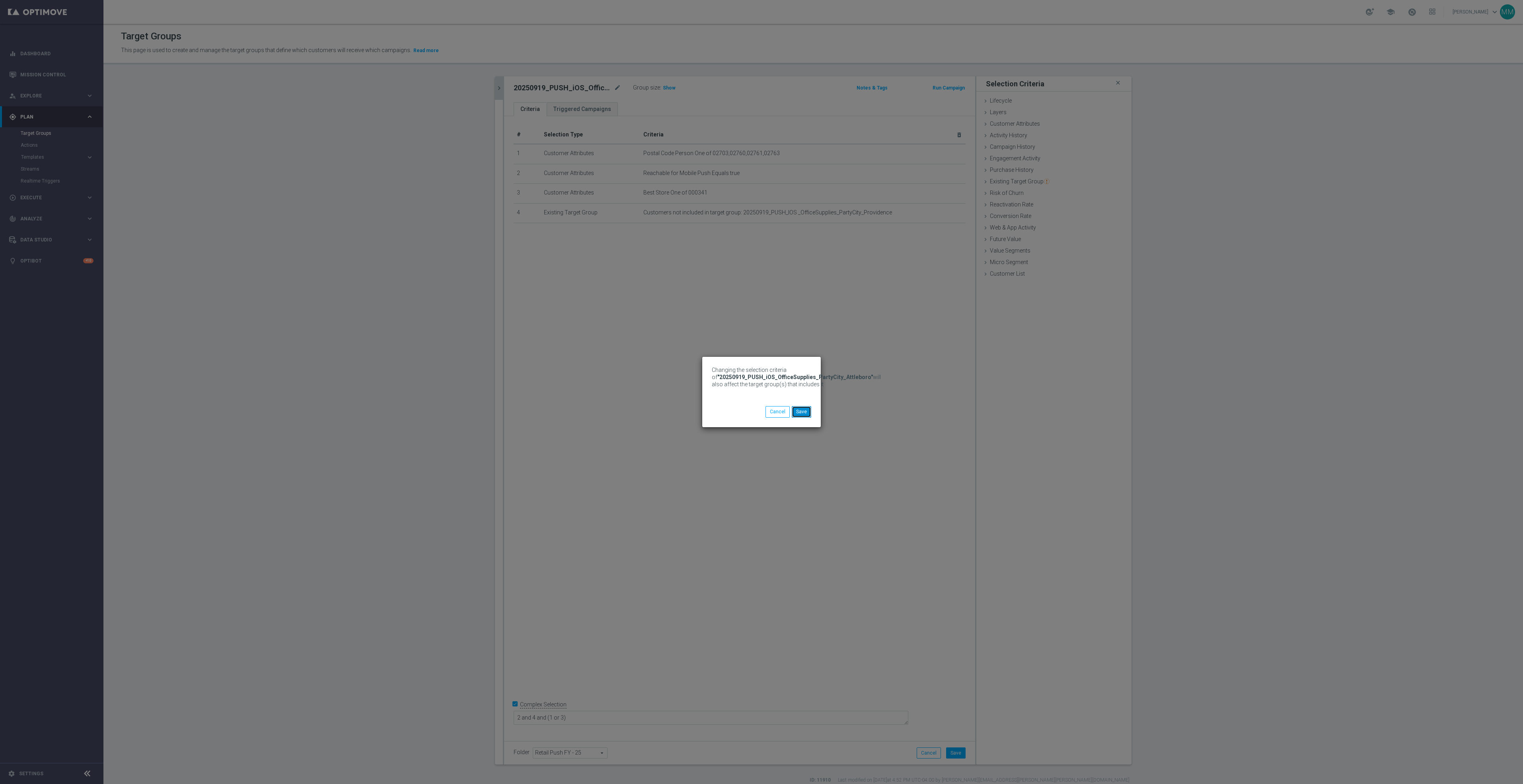
click at [802, 412] on button "Save" at bounding box center [801, 411] width 19 height 11
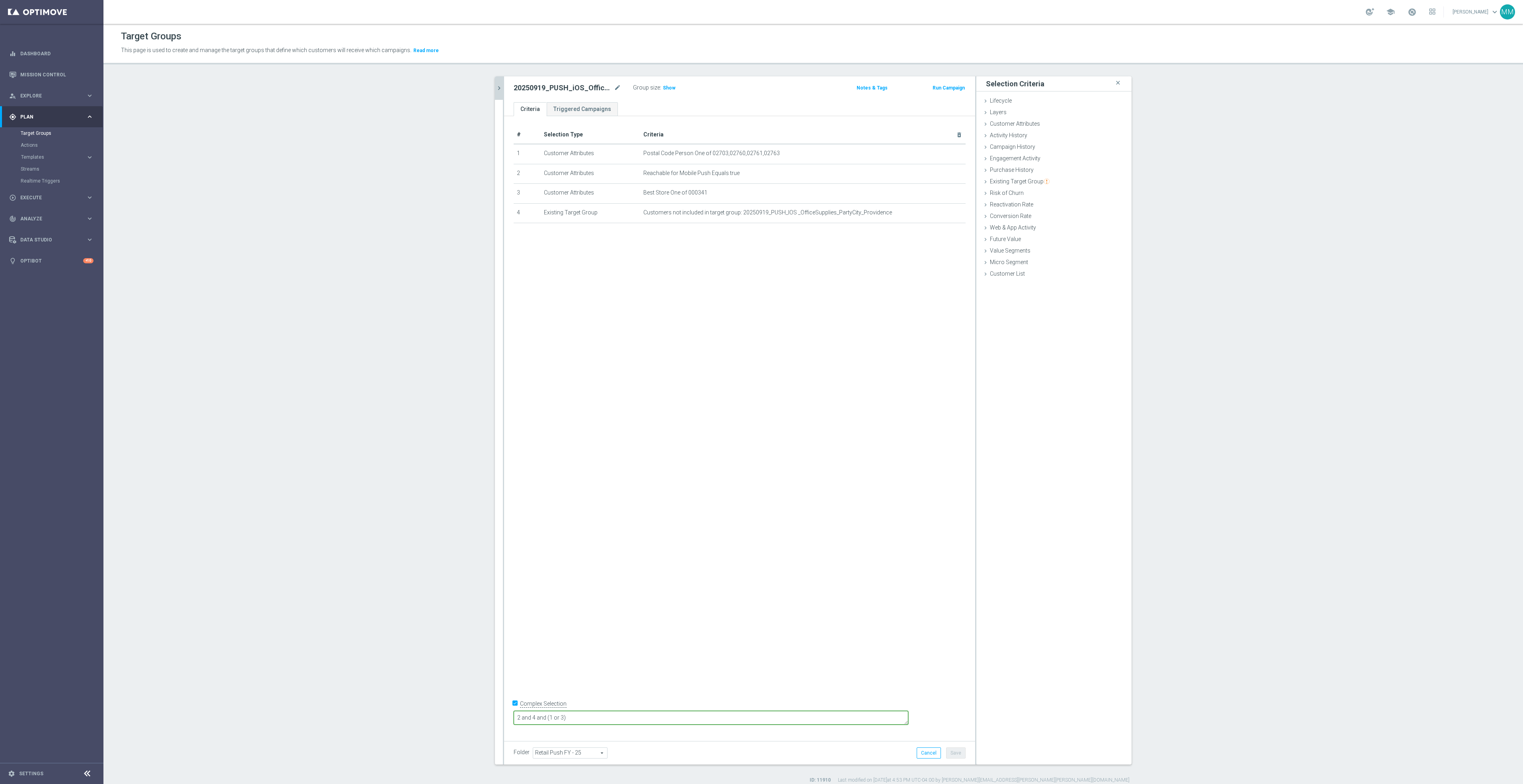
drag, startPoint x: 622, startPoint y: 716, endPoint x: 495, endPoint y: 717, distance: 127.0
click at [495, 717] on as-split "20250919 close more_vert Prioritize Customer Target Groups library_add create_n…" at bounding box center [813, 420] width 637 height 688
click at [665, 87] on span "Show" at bounding box center [669, 87] width 13 height 5
click at [495, 89] on icon "chevron_right" at bounding box center [499, 88] width 8 height 8
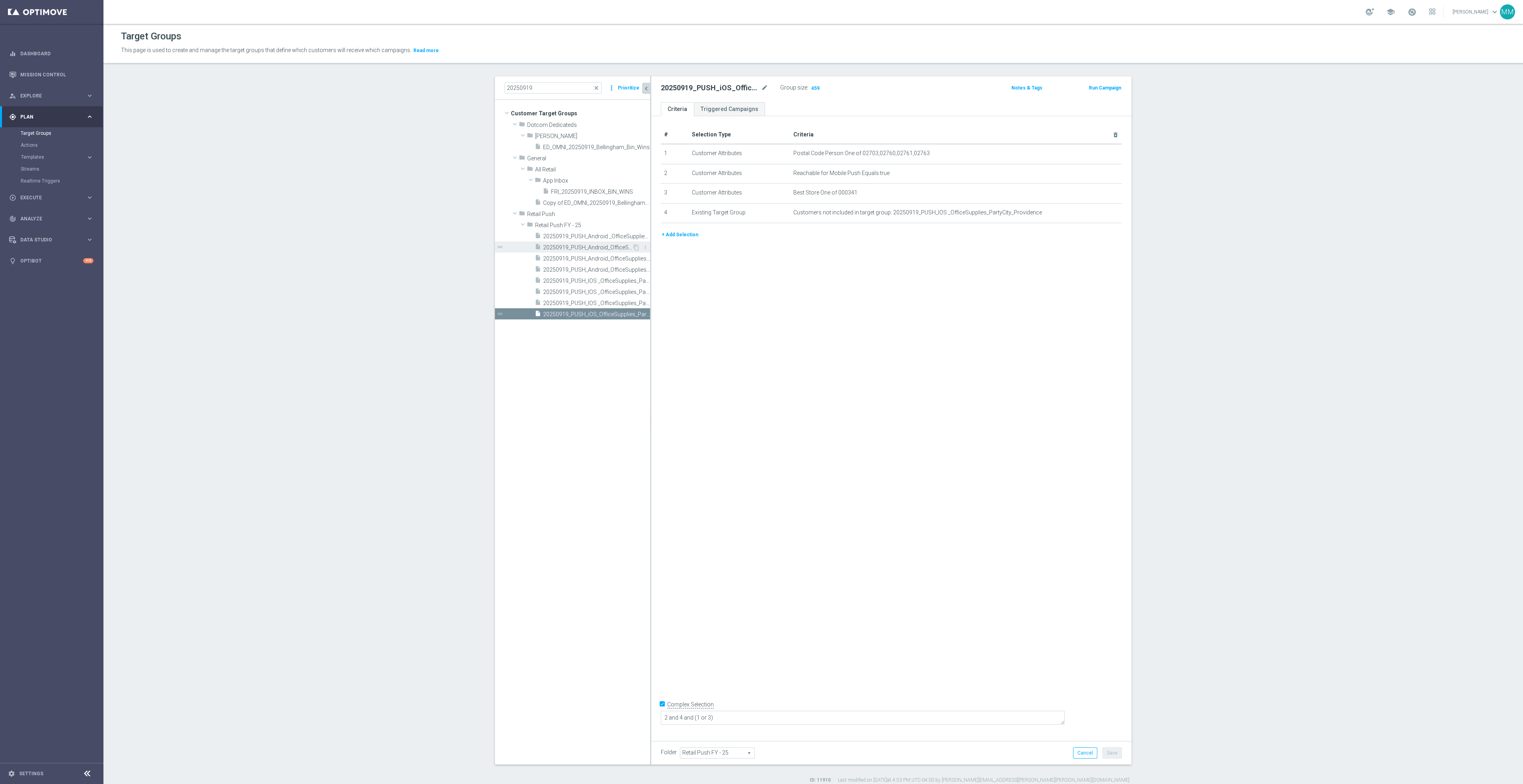
click at [599, 247] on span "20250919_PUSH_Android_OfficeSupplies_PartyCity_Attleboro" at bounding box center [587, 248] width 89 height 7
click at [680, 715] on label "Complex Selection" at bounding box center [690, 711] width 47 height 8
click at [666, 718] on input "Complex Selection" at bounding box center [663, 712] width 5 height 11
checkbox input "true"
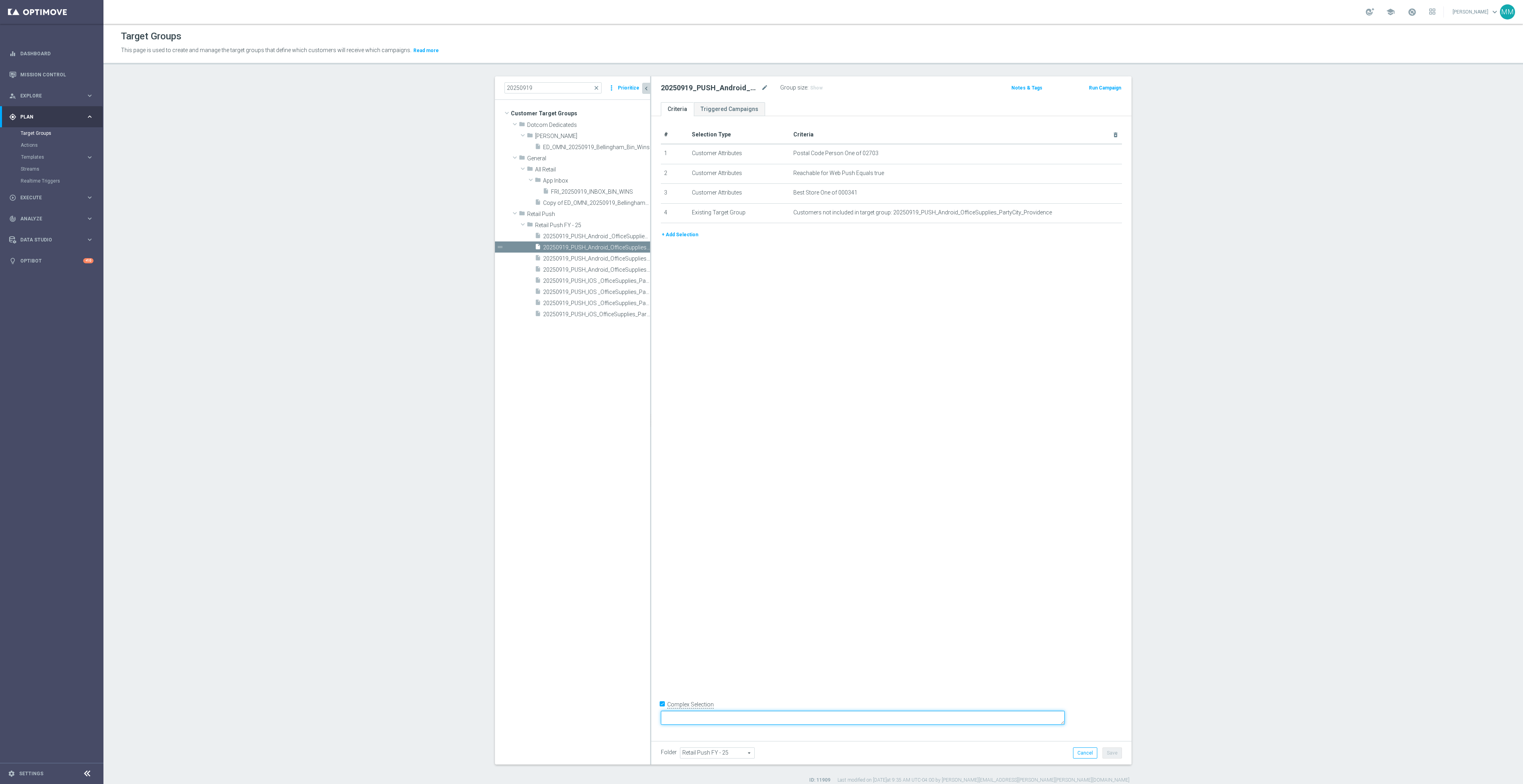
click at [730, 715] on textarea at bounding box center [862, 718] width 404 height 14
paste textarea "2 and 4 and (1 or 3)"
type textarea "2 and 4 and (1 or 3)"
click at [928, 637] on div "# Selection Type Criteria delete_forever 1 Customer Attributes Postal Code Pers…" at bounding box center [891, 425] width 480 height 618
click at [1110, 747] on button "Save" at bounding box center [1112, 753] width 19 height 11
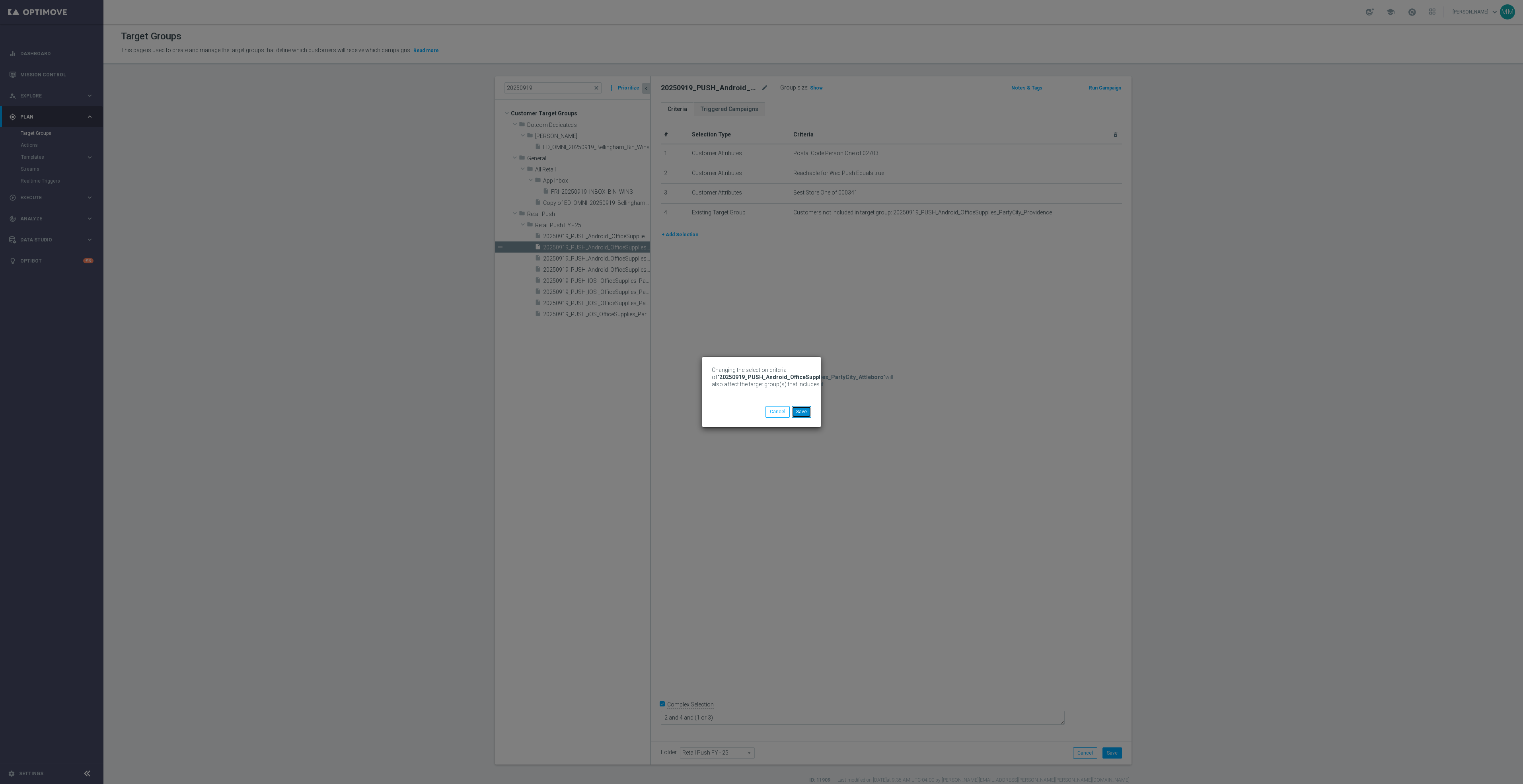
click at [798, 409] on button "Save" at bounding box center [801, 411] width 19 height 11
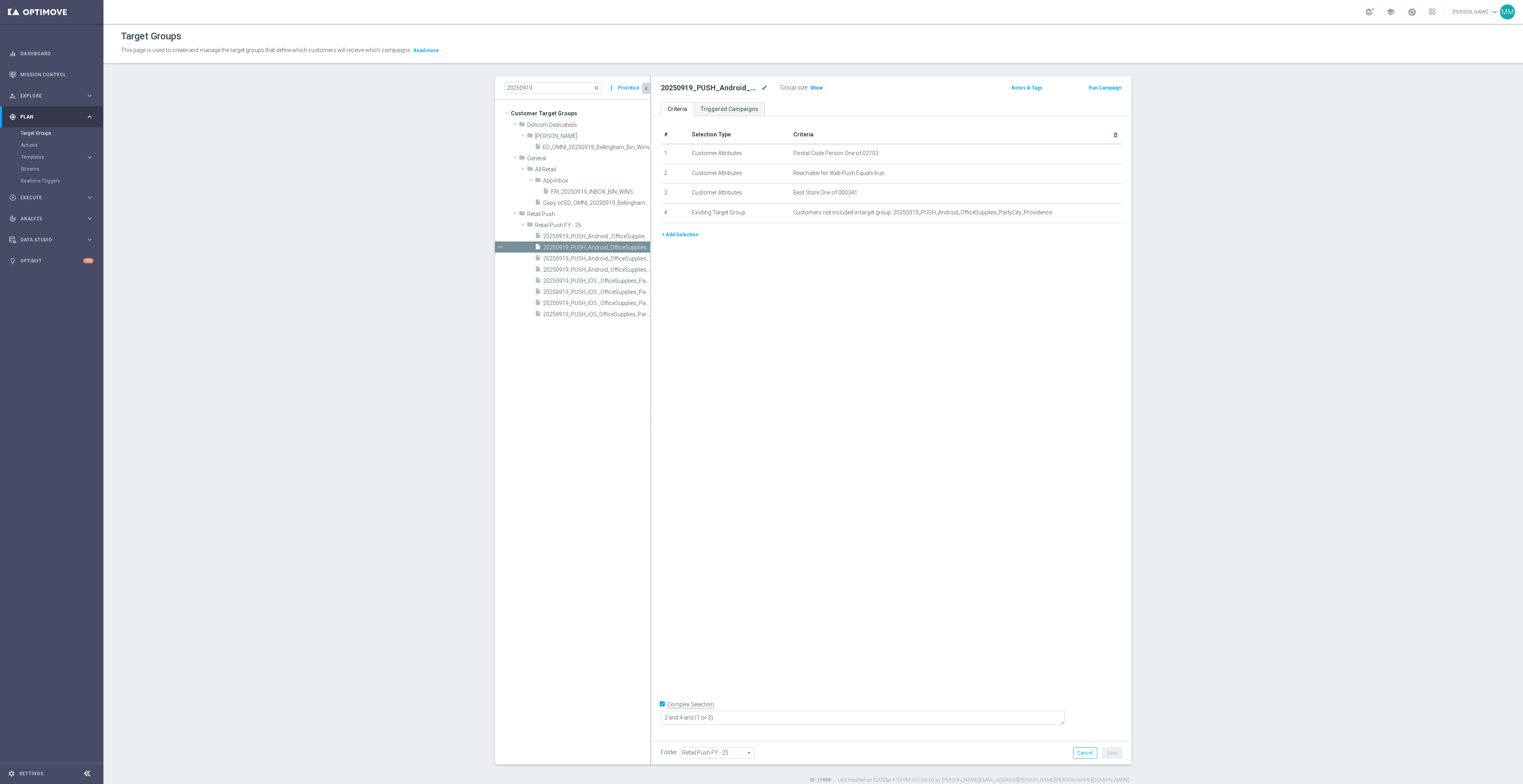
click at [810, 87] on span "Show" at bounding box center [817, 87] width 13 height 5
